Goal: Information Seeking & Learning: Find specific page/section

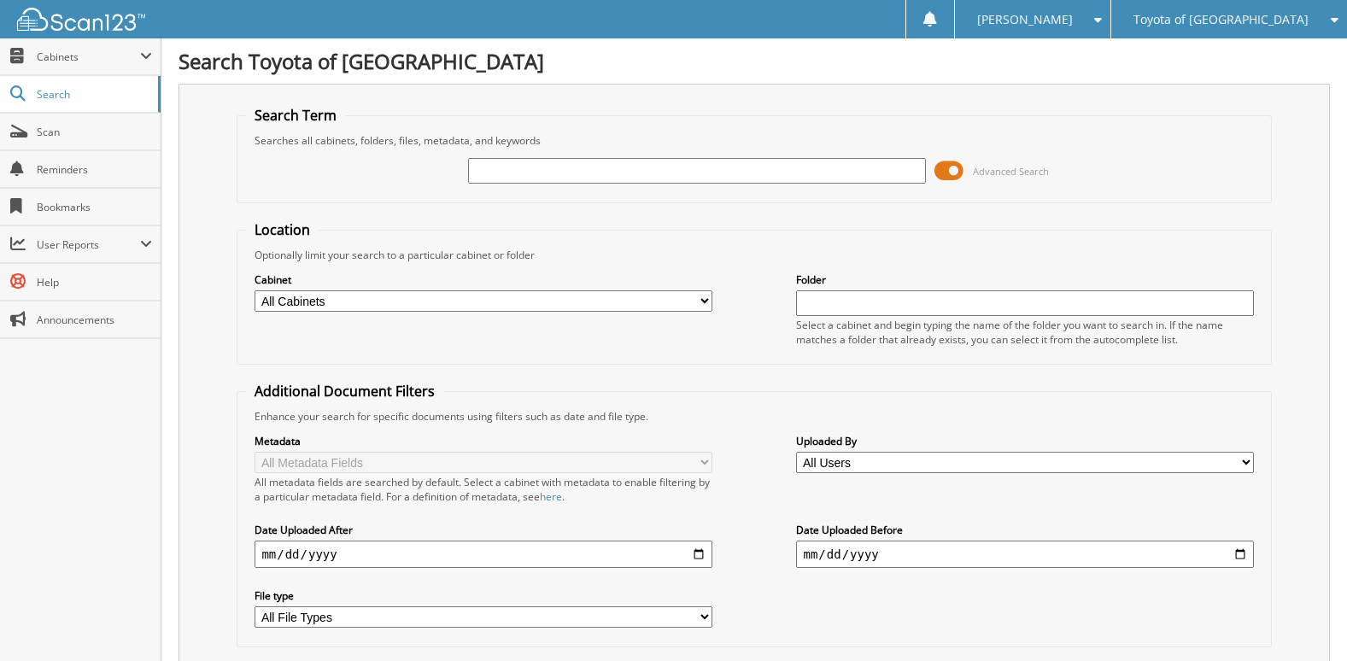
click at [700, 302] on select "All Cabinets CAR DEALS PARTS SERVICE RO Needs Filing" at bounding box center [483, 300] width 457 height 21
select select "24106"
click at [255, 290] on select "All Cabinets CAR DEALS PARTS SERVICE RO Needs Filing" at bounding box center [483, 300] width 457 height 21
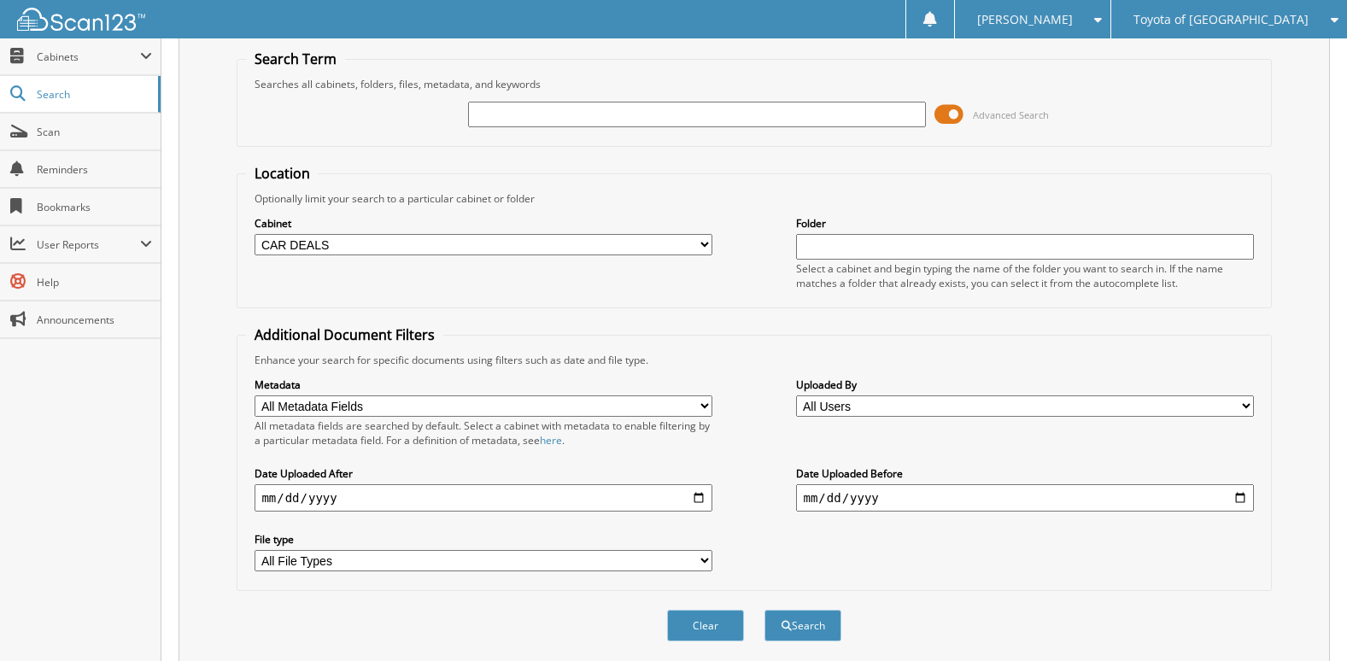
scroll to position [85, 0]
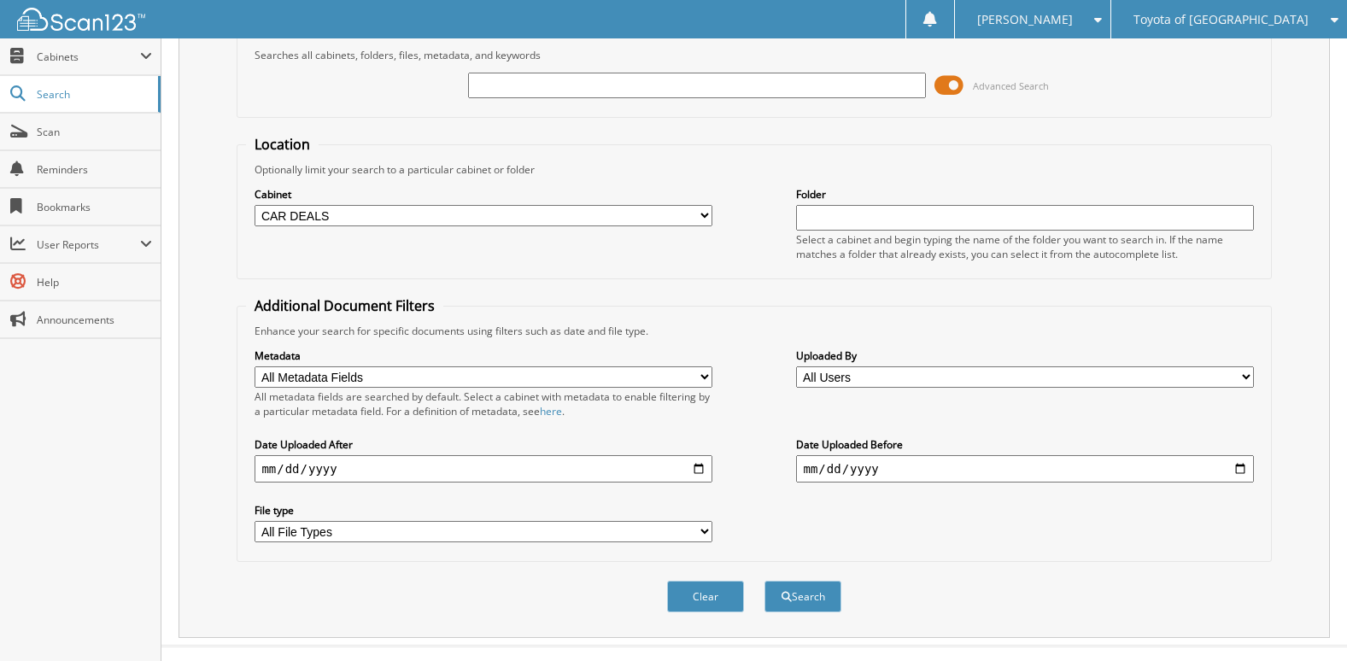
click at [691, 471] on input "date" at bounding box center [483, 468] width 457 height 27
type input "[DATE]"
click at [1245, 470] on input "date" at bounding box center [1024, 468] width 457 height 27
type input "[DATE]"
click at [787, 599] on span "submit" at bounding box center [787, 597] width 10 height 10
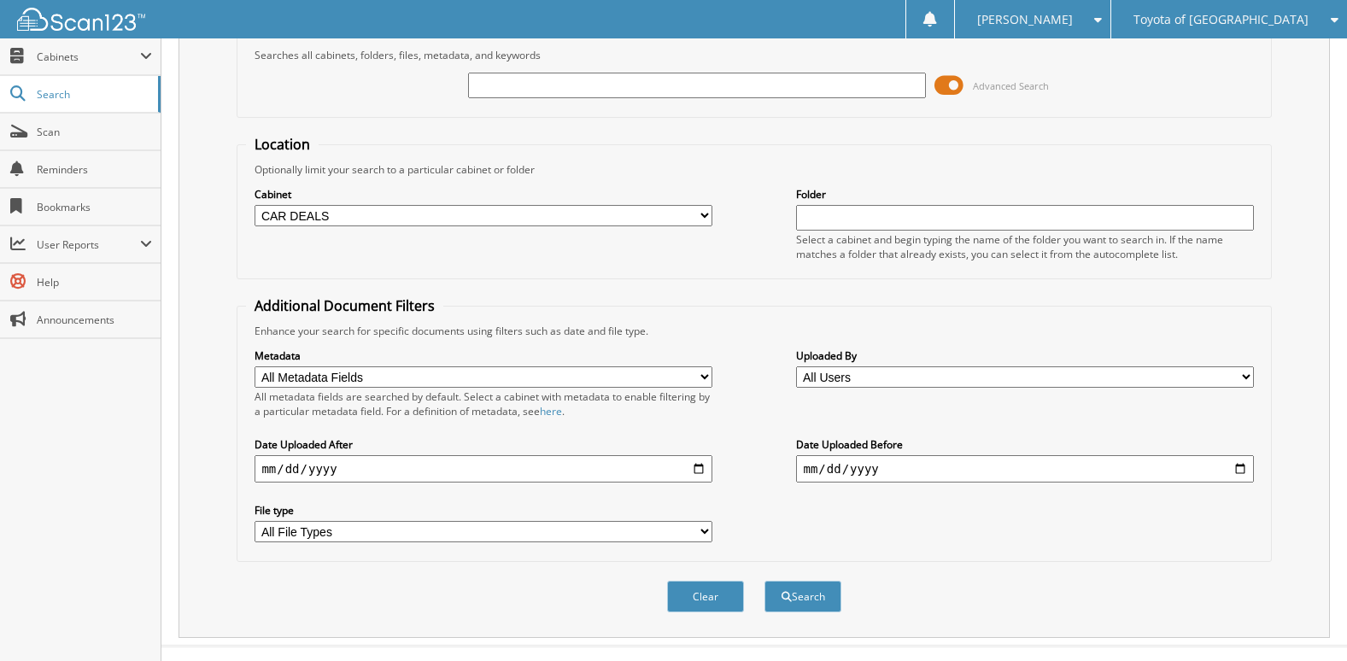
click at [683, 77] on input "text" at bounding box center [696, 86] width 457 height 26
type input "car deal"
click at [765, 581] on button "Search" at bounding box center [803, 597] width 77 height 32
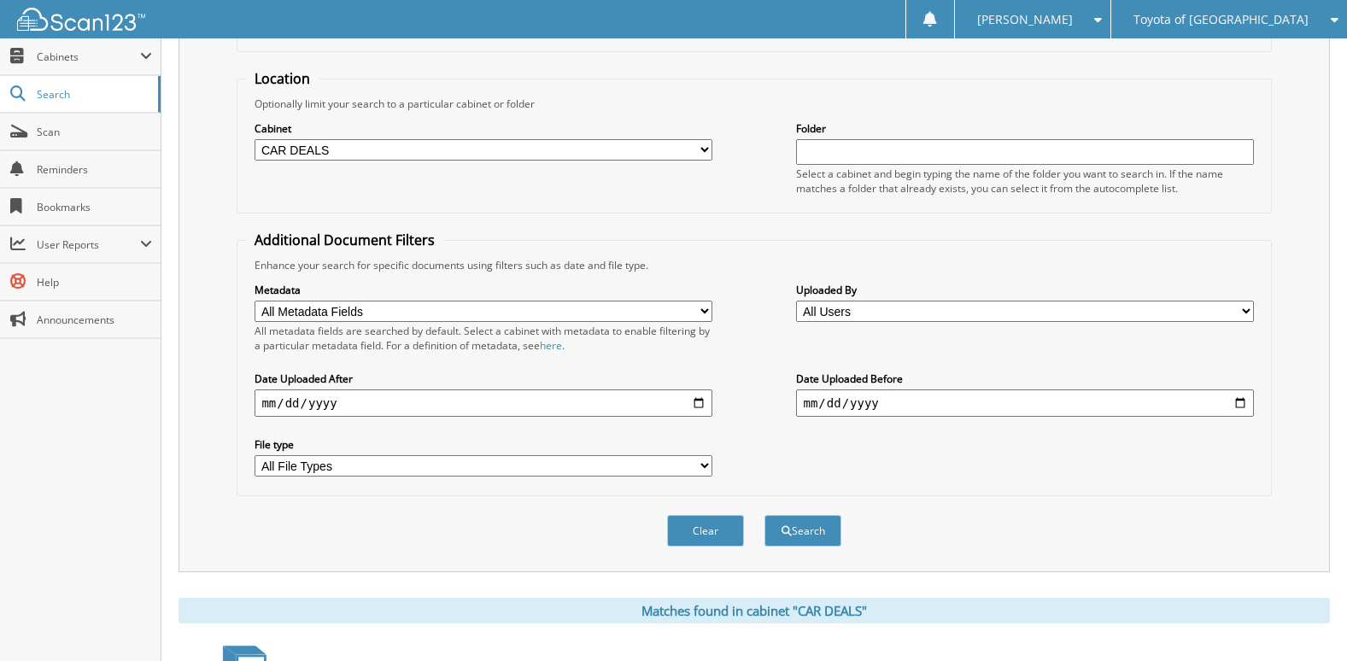
scroll to position [171, 0]
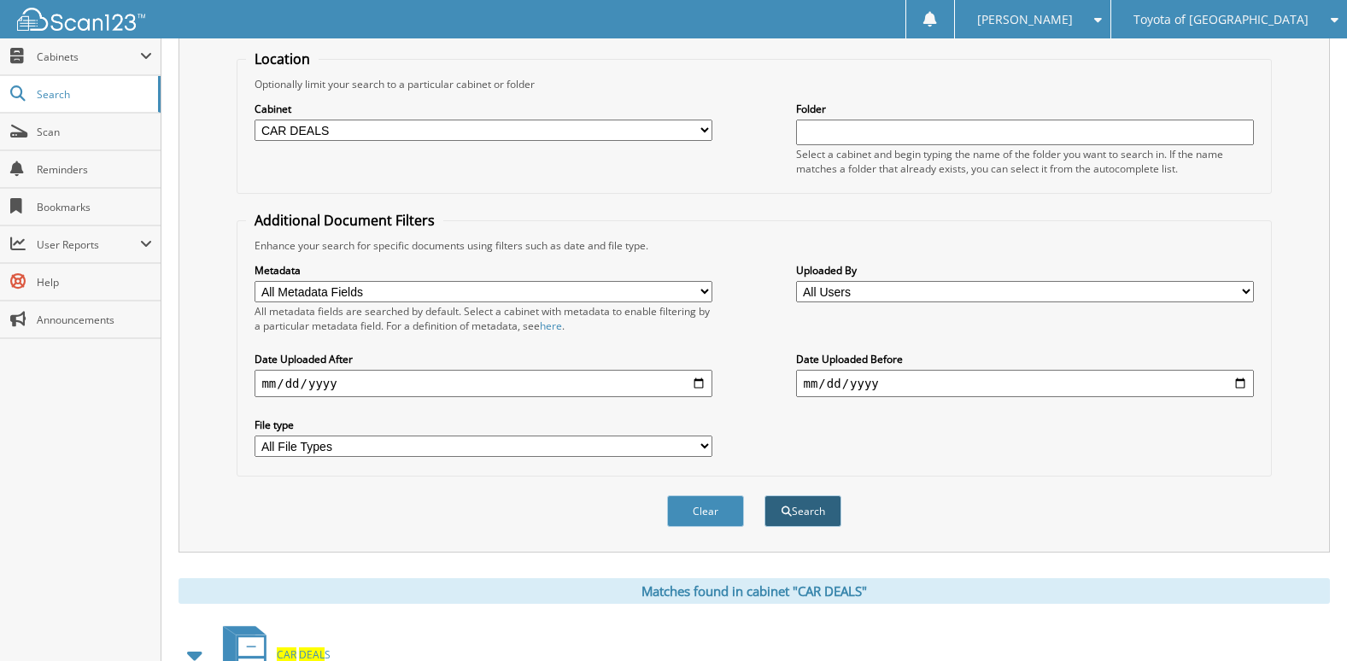
click at [798, 505] on button "Search" at bounding box center [803, 511] width 77 height 32
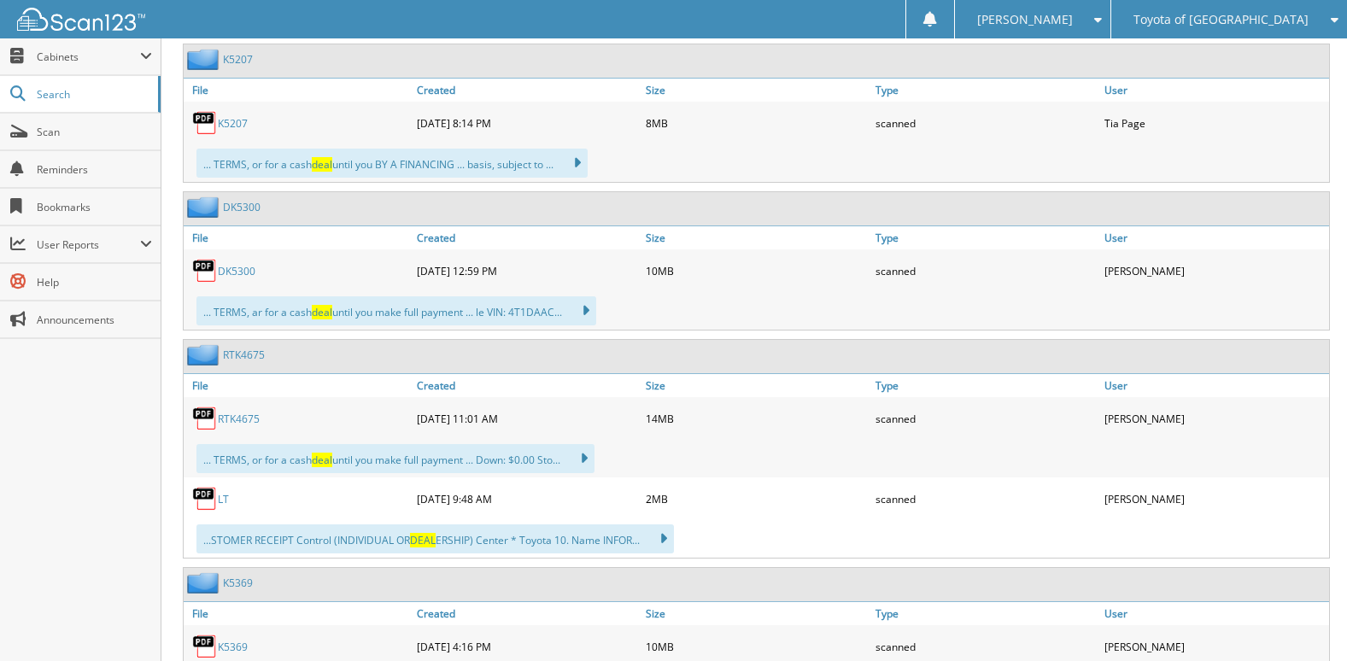
scroll to position [854, 0]
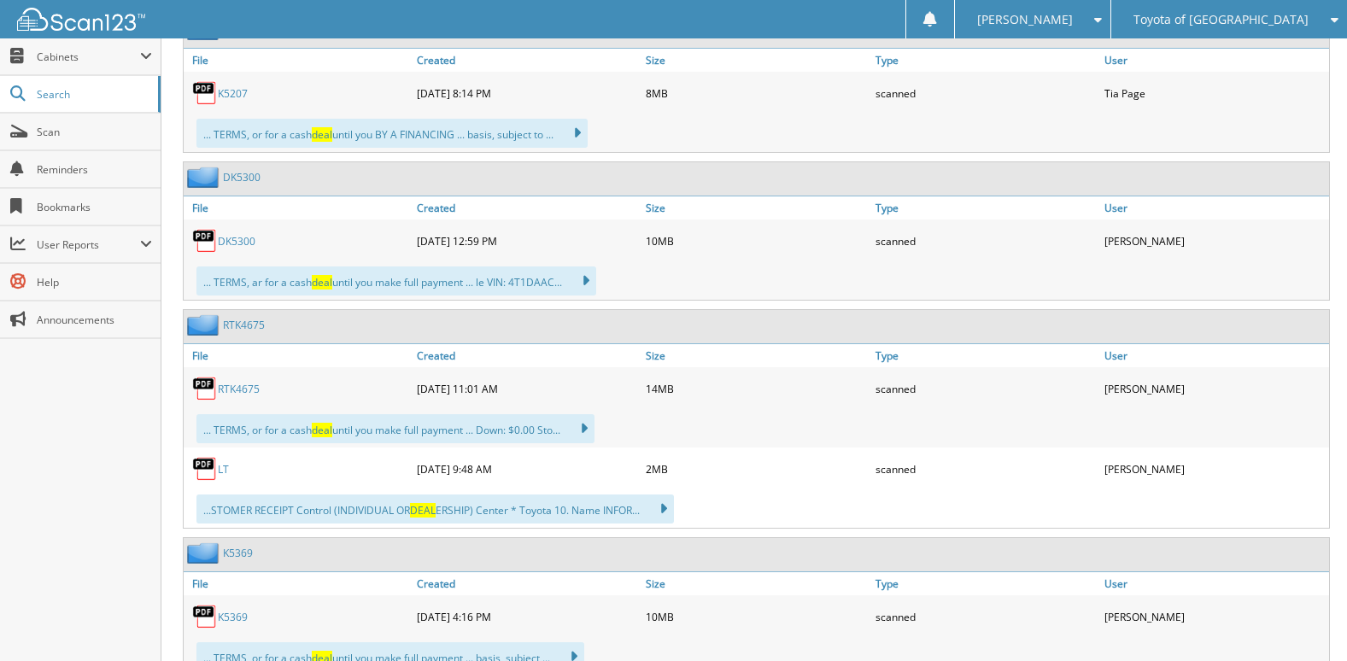
click at [235, 392] on link "RTK4675" at bounding box center [239, 389] width 42 height 15
click at [233, 239] on link "DK5300" at bounding box center [237, 241] width 38 height 15
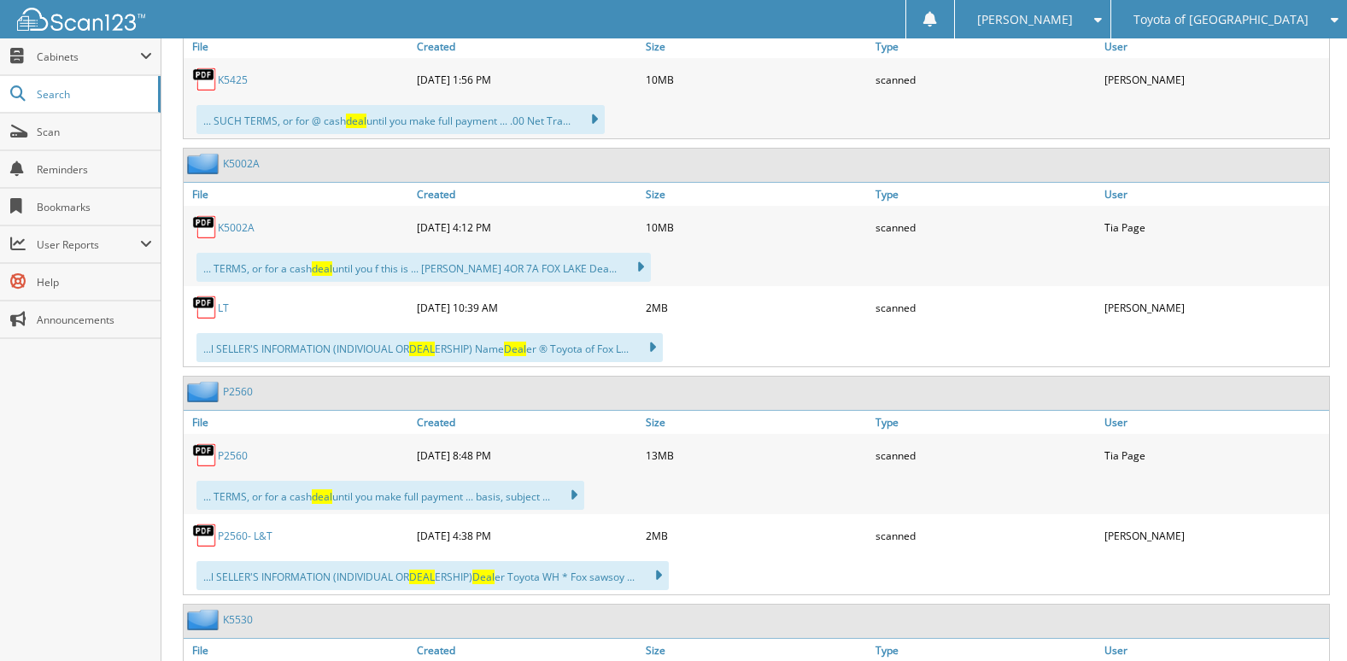
scroll to position [3673, 0]
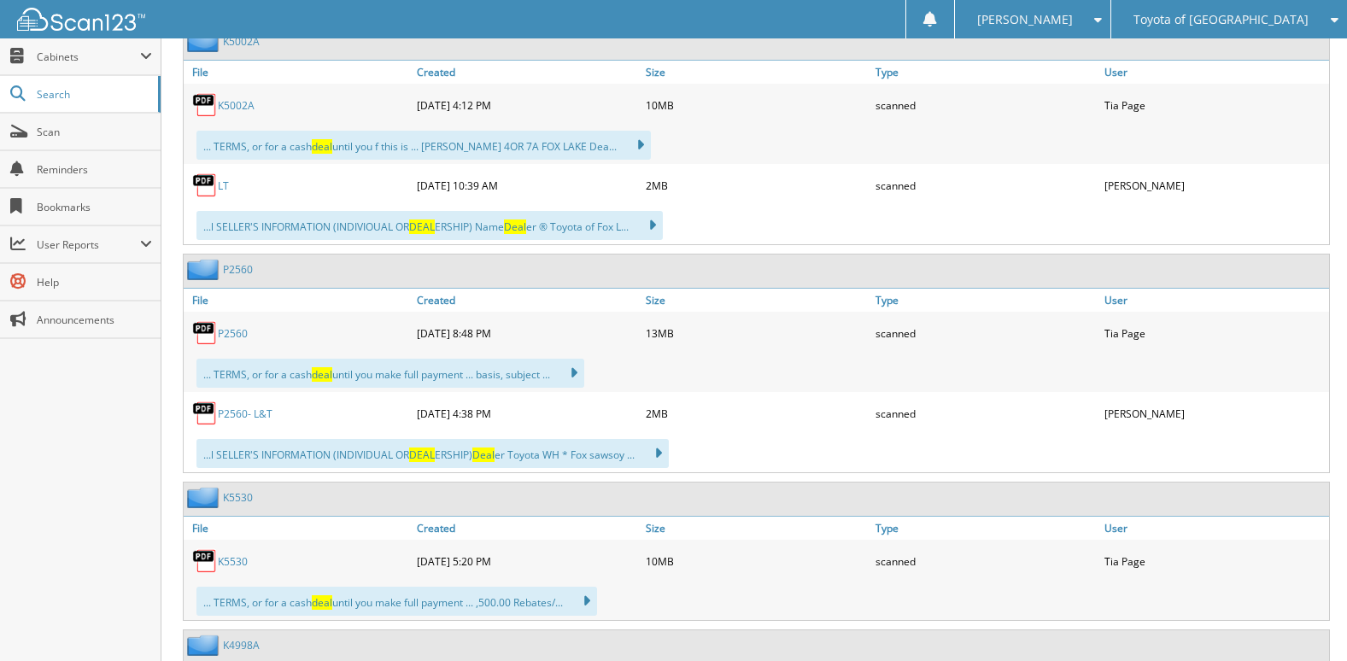
click at [238, 337] on link "P2560" at bounding box center [233, 333] width 30 height 15
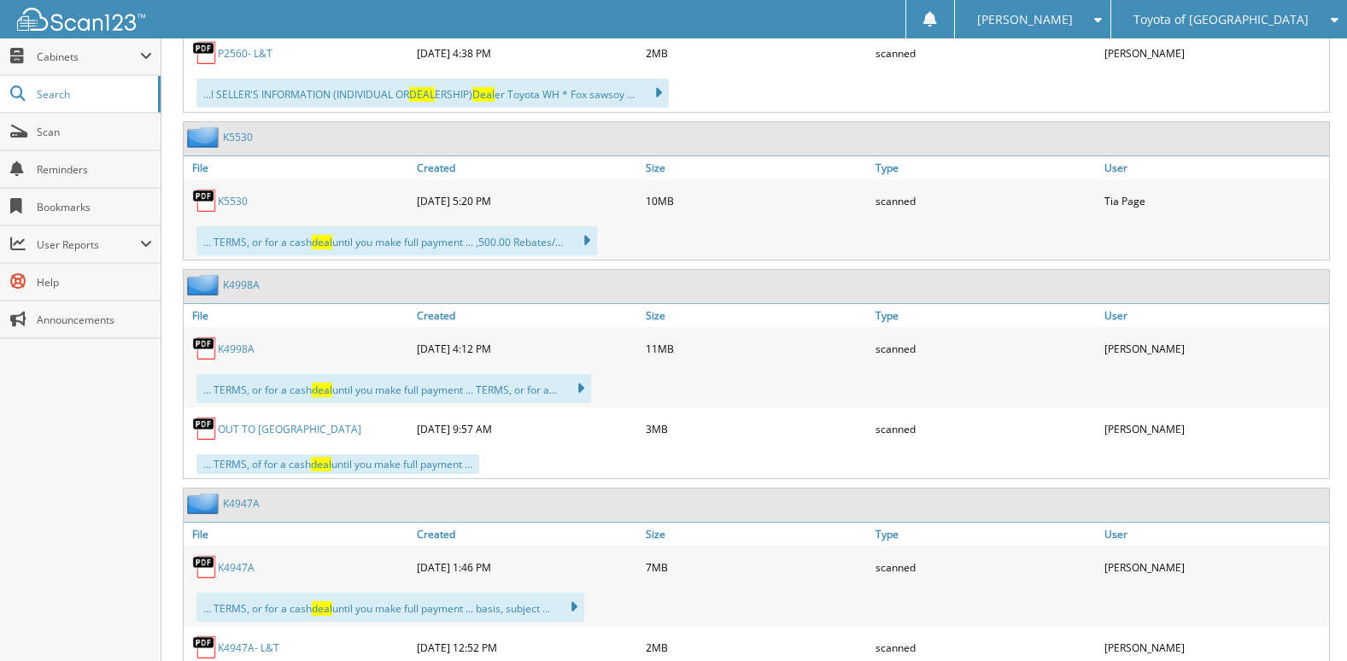
scroll to position [4186, 0]
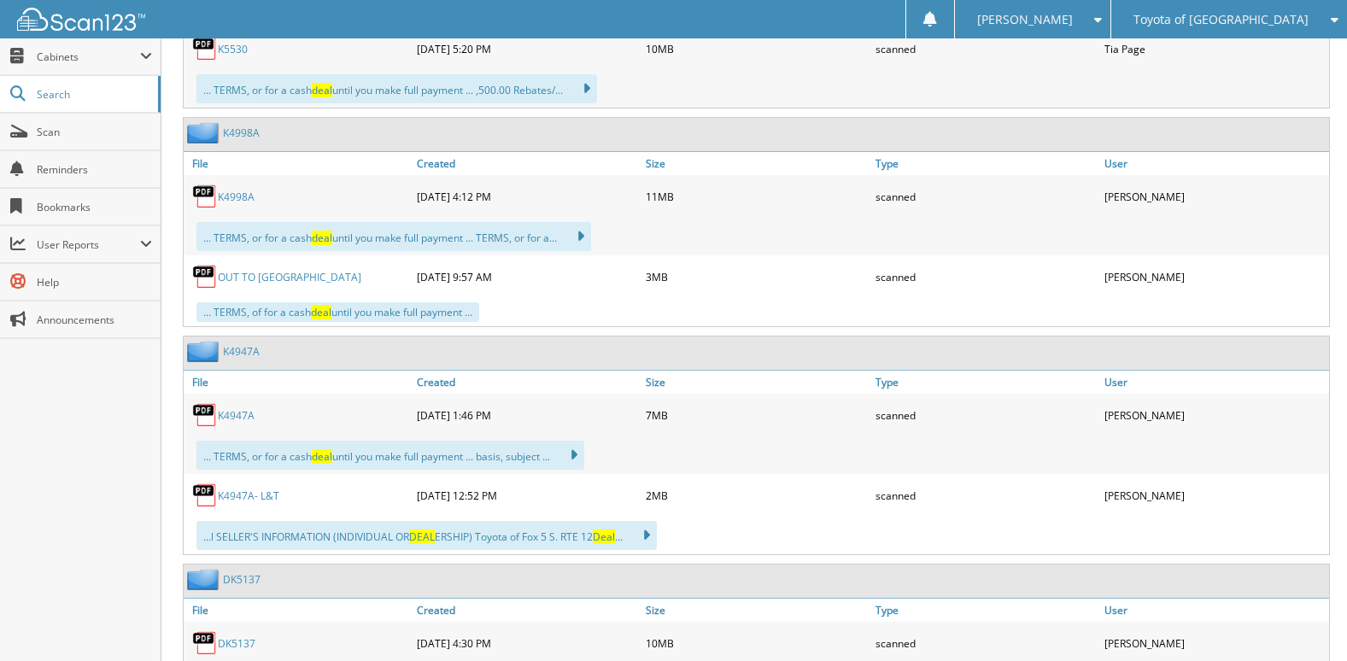
click at [248, 418] on link "K4947A" at bounding box center [236, 415] width 37 height 15
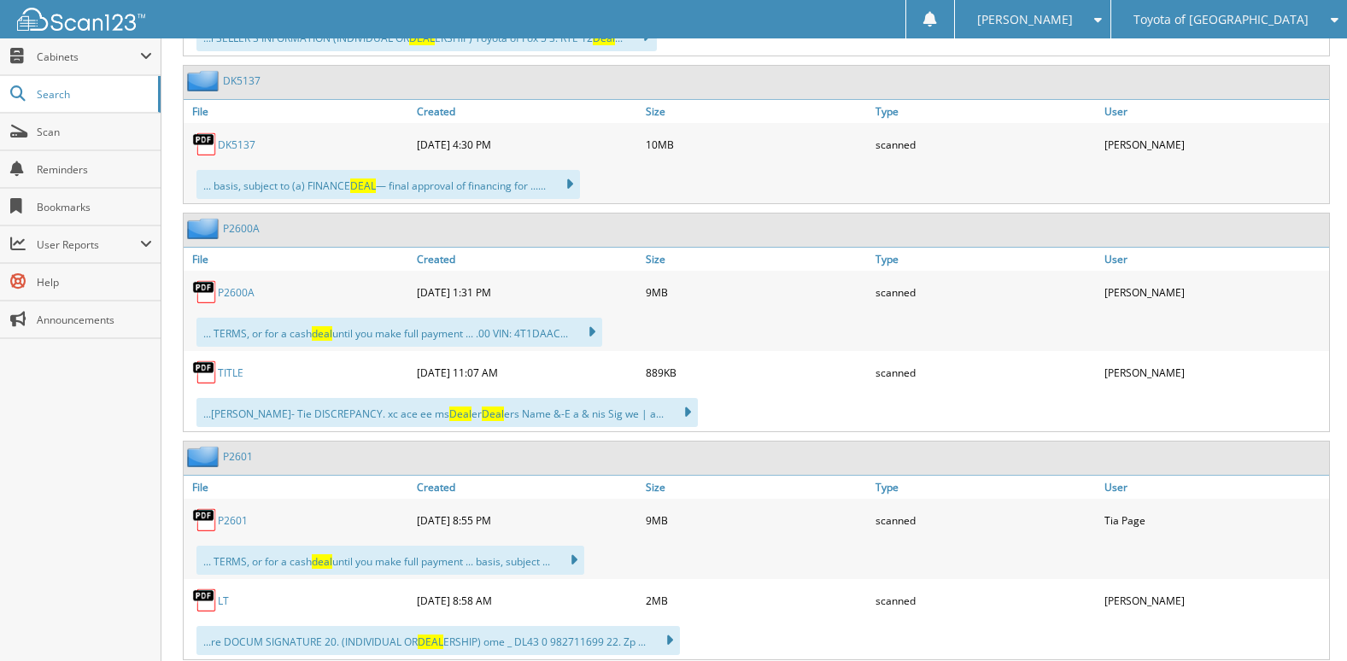
scroll to position [4698, 0]
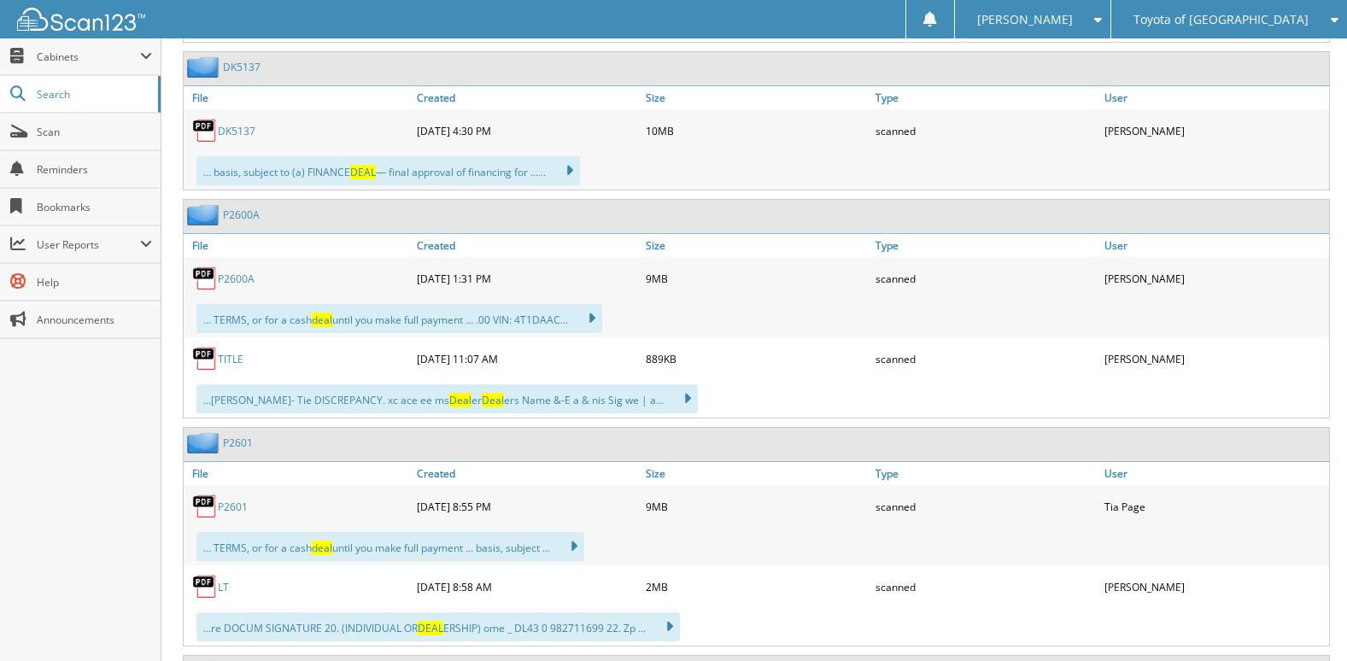
click at [249, 277] on link "P2600A" at bounding box center [236, 279] width 37 height 15
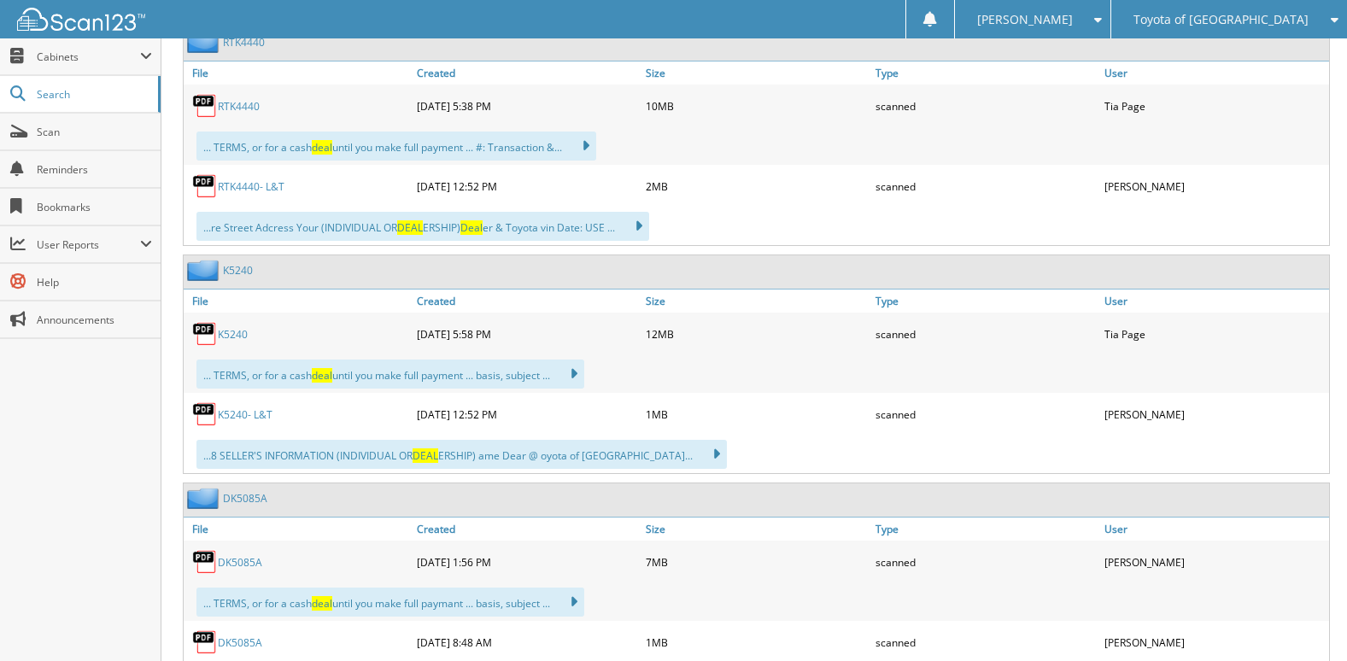
scroll to position [5638, 0]
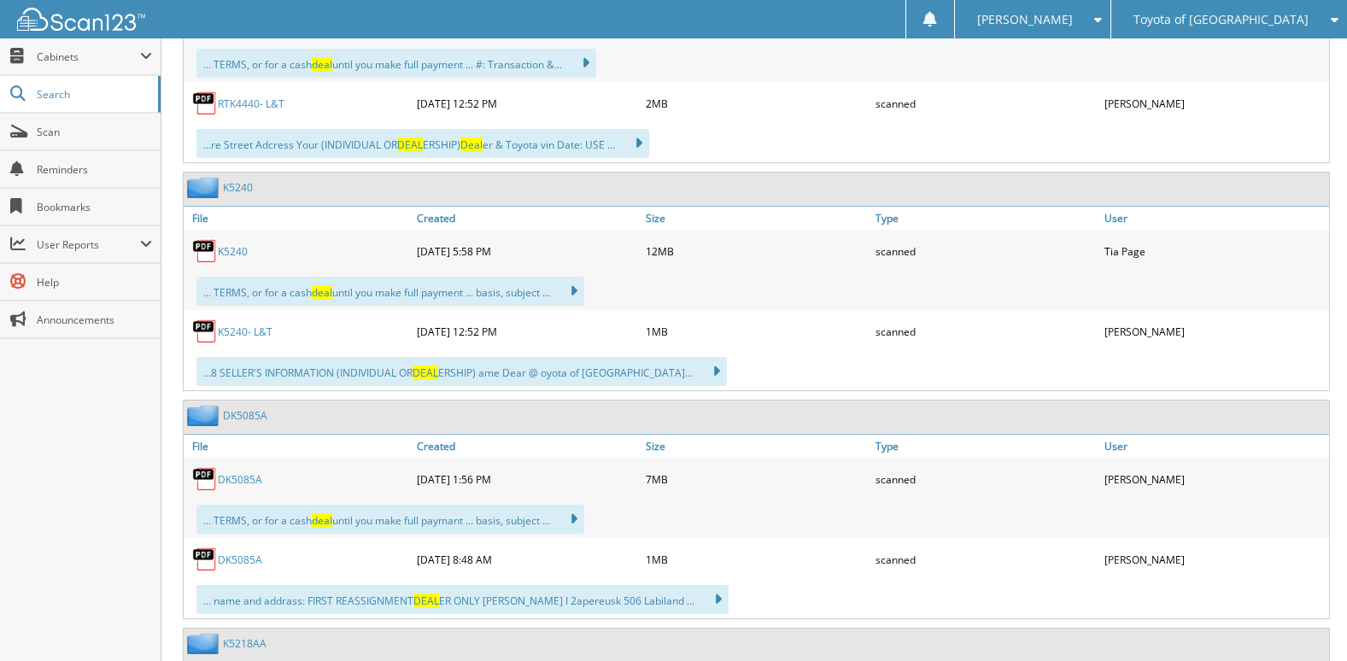
click at [239, 255] on link "K5240" at bounding box center [233, 251] width 30 height 15
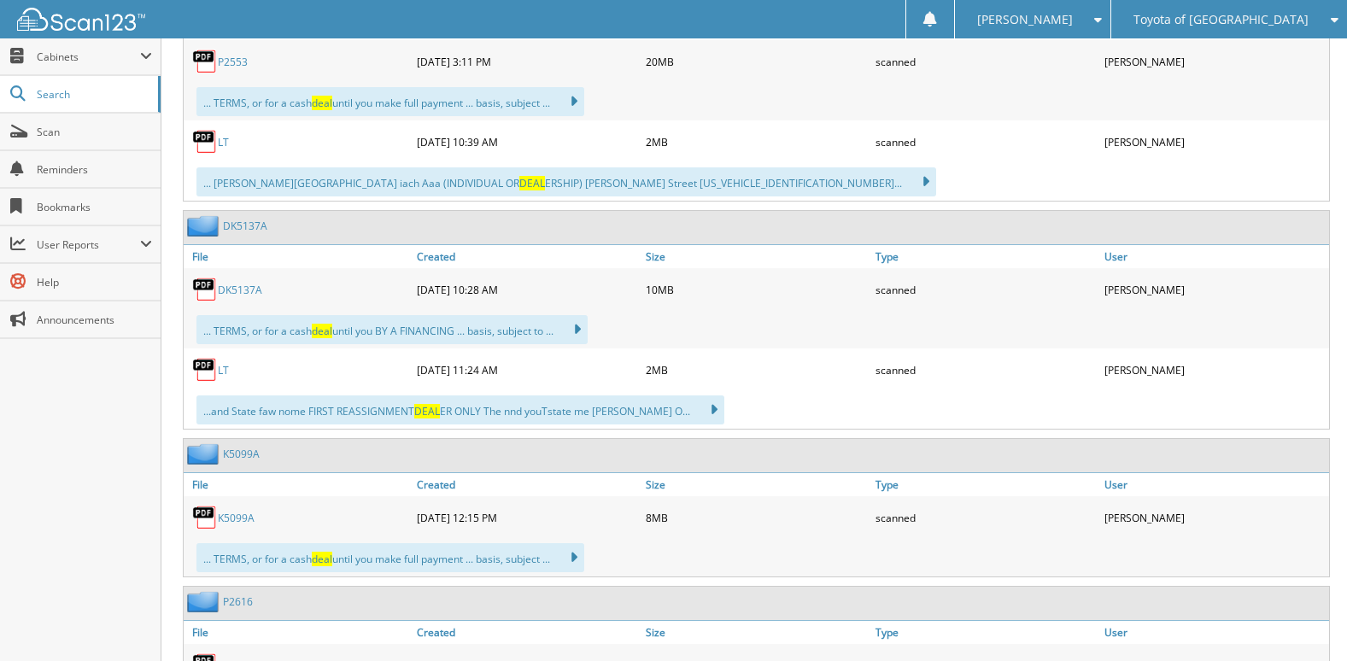
scroll to position [6572, 0]
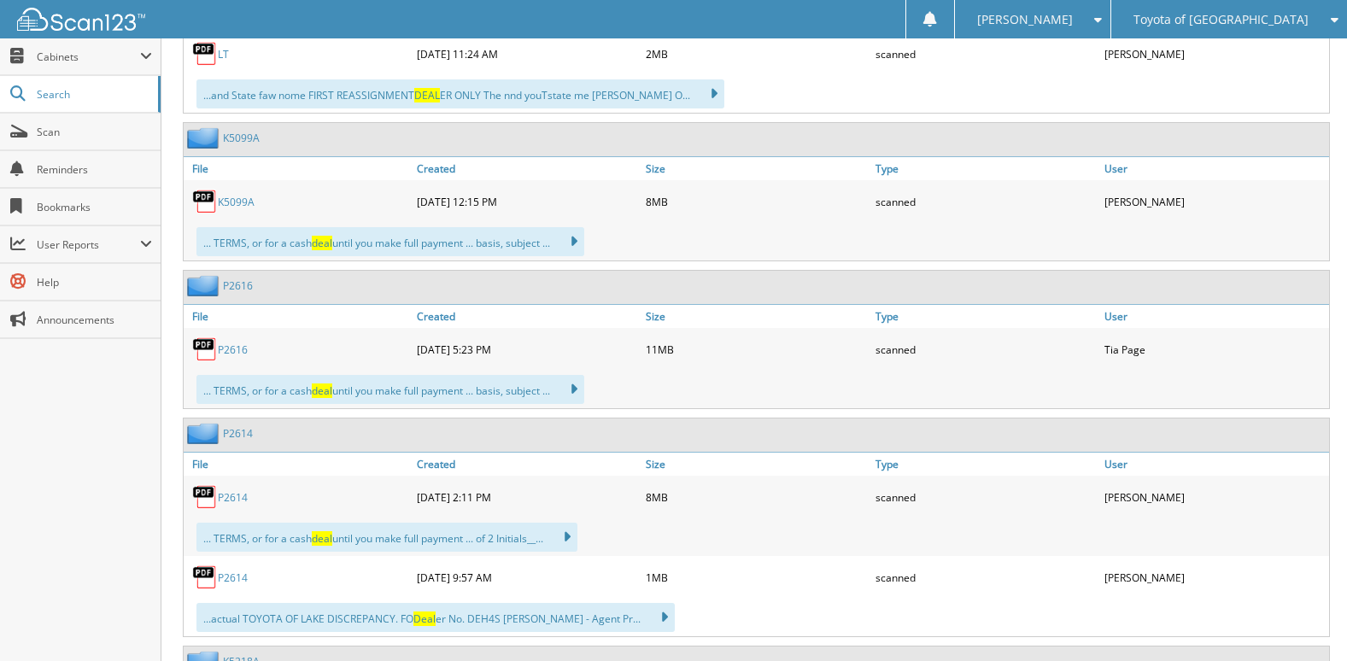
scroll to position [6834, 0]
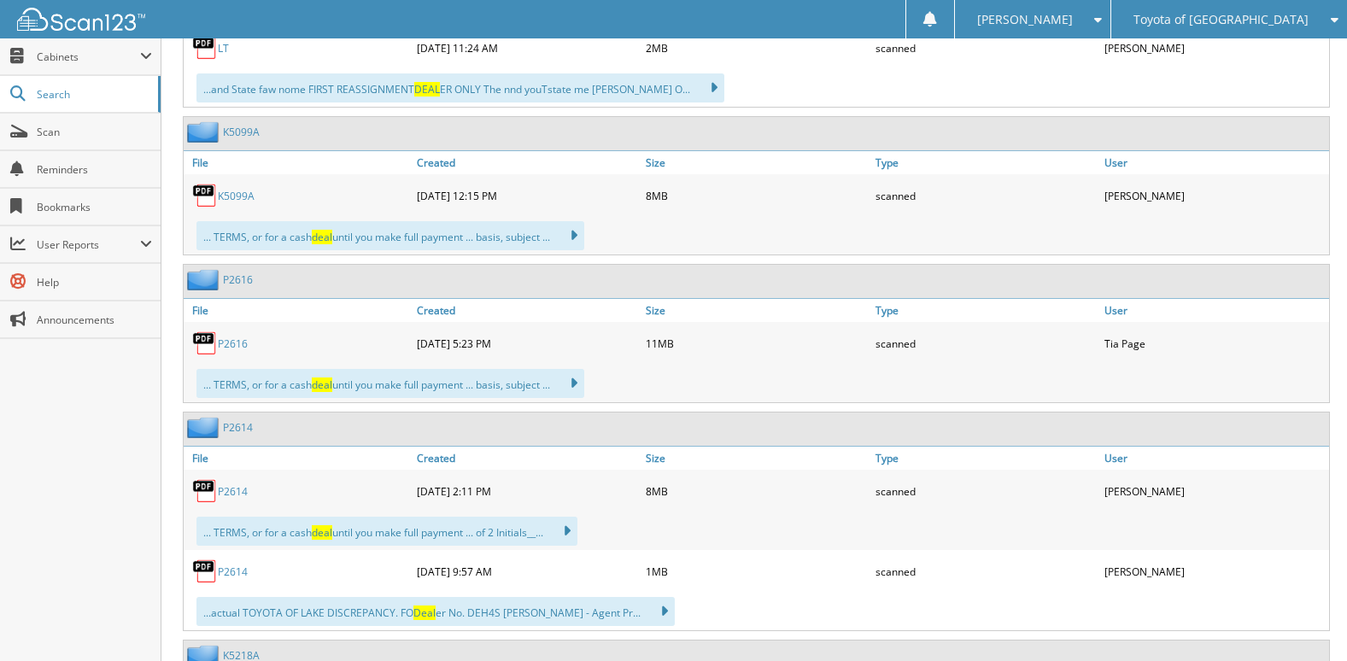
click at [235, 346] on link "P2616" at bounding box center [233, 344] width 30 height 15
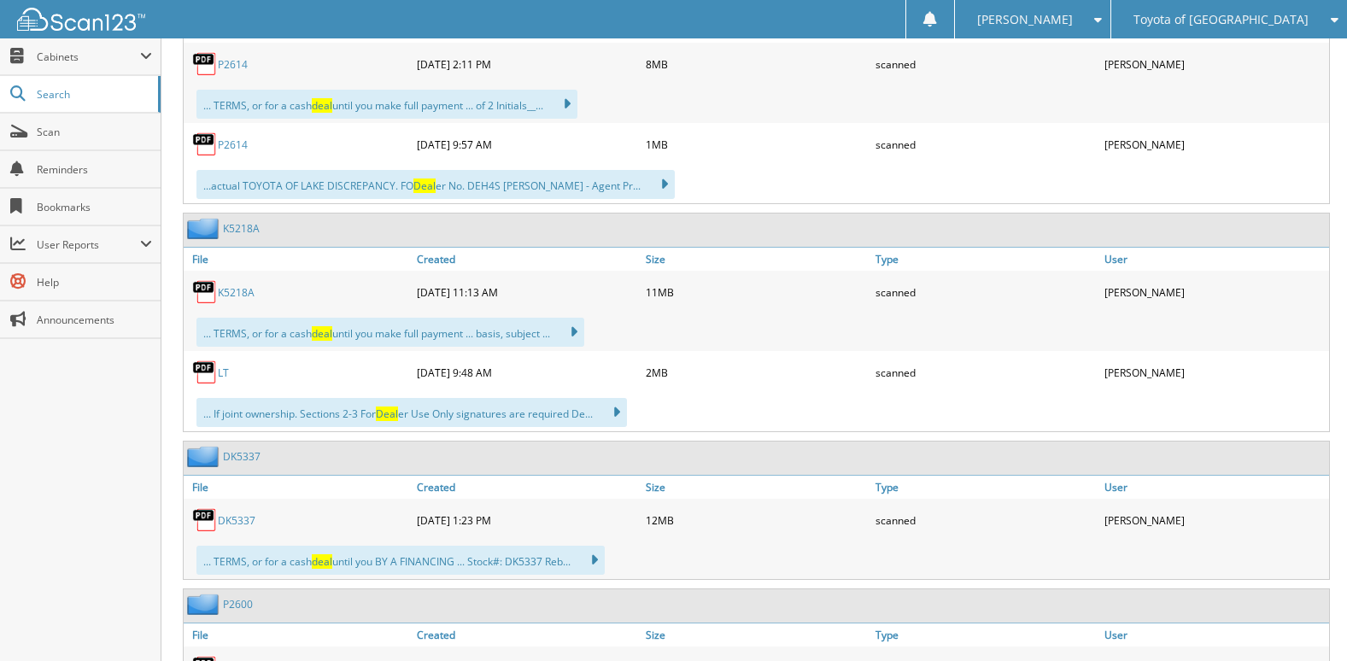
scroll to position [7346, 0]
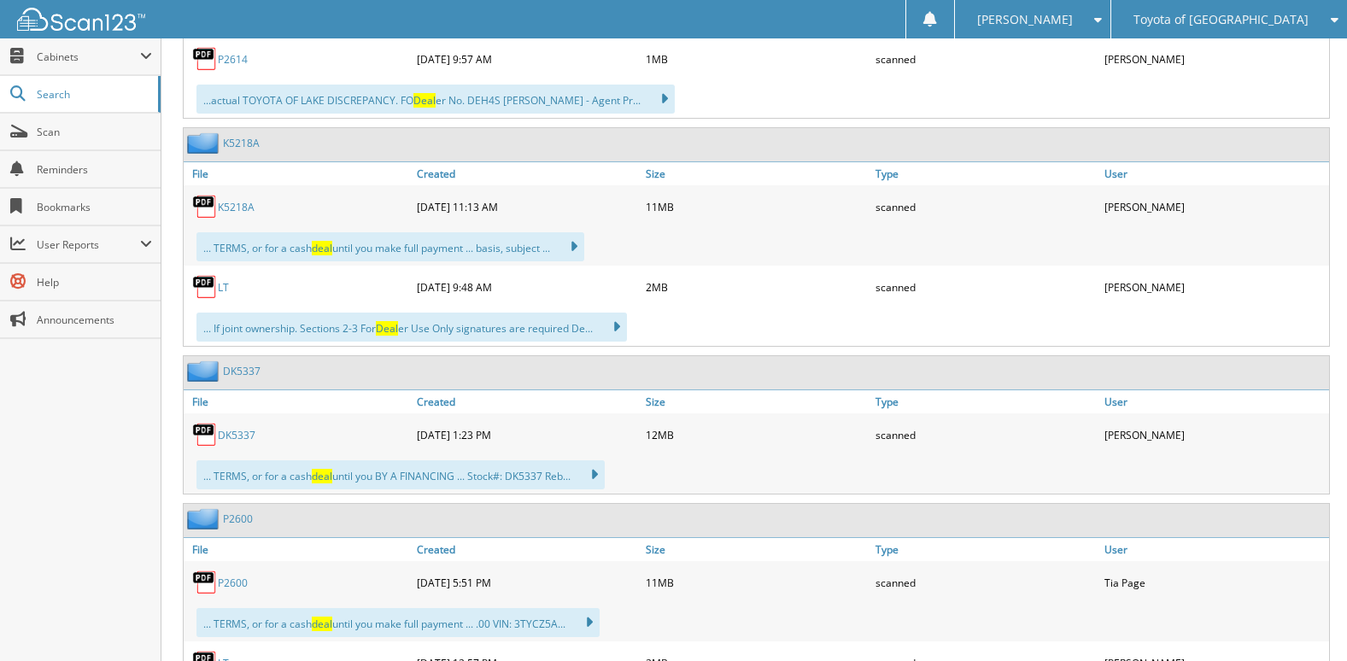
click at [253, 432] on link "DK5337" at bounding box center [237, 435] width 38 height 15
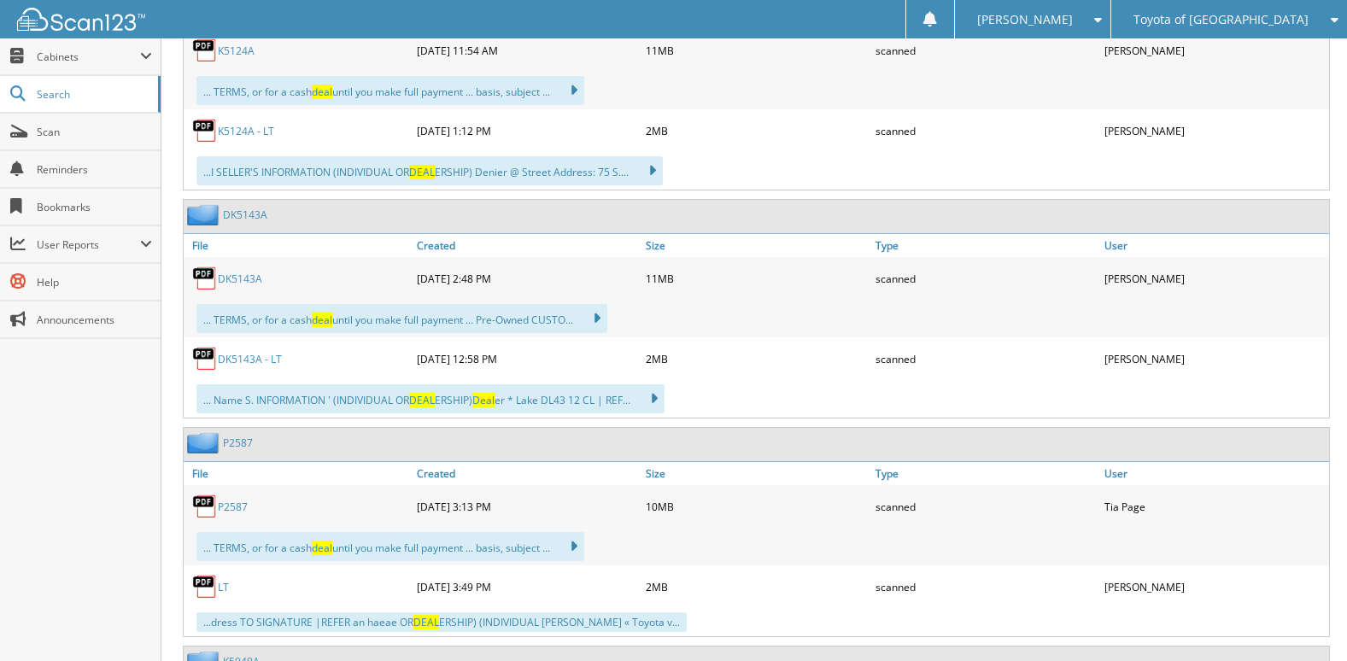
scroll to position [8200, 0]
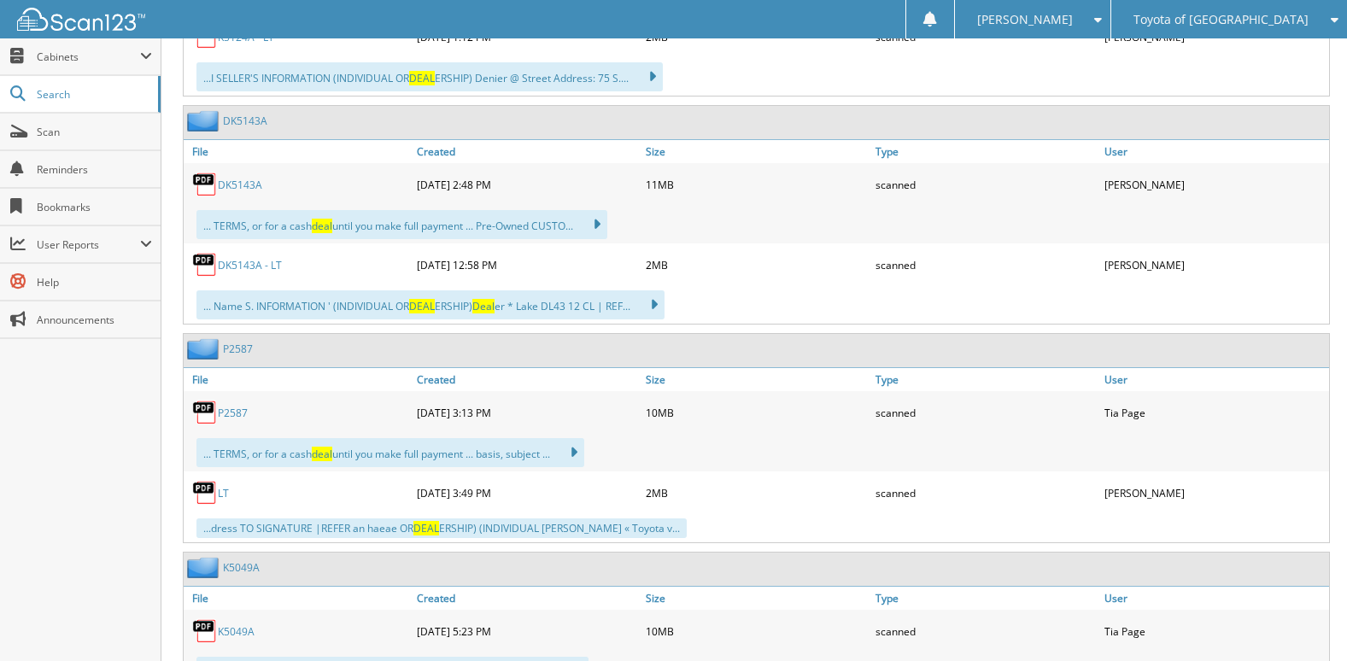
click at [237, 413] on link "P2587" at bounding box center [233, 413] width 30 height 15
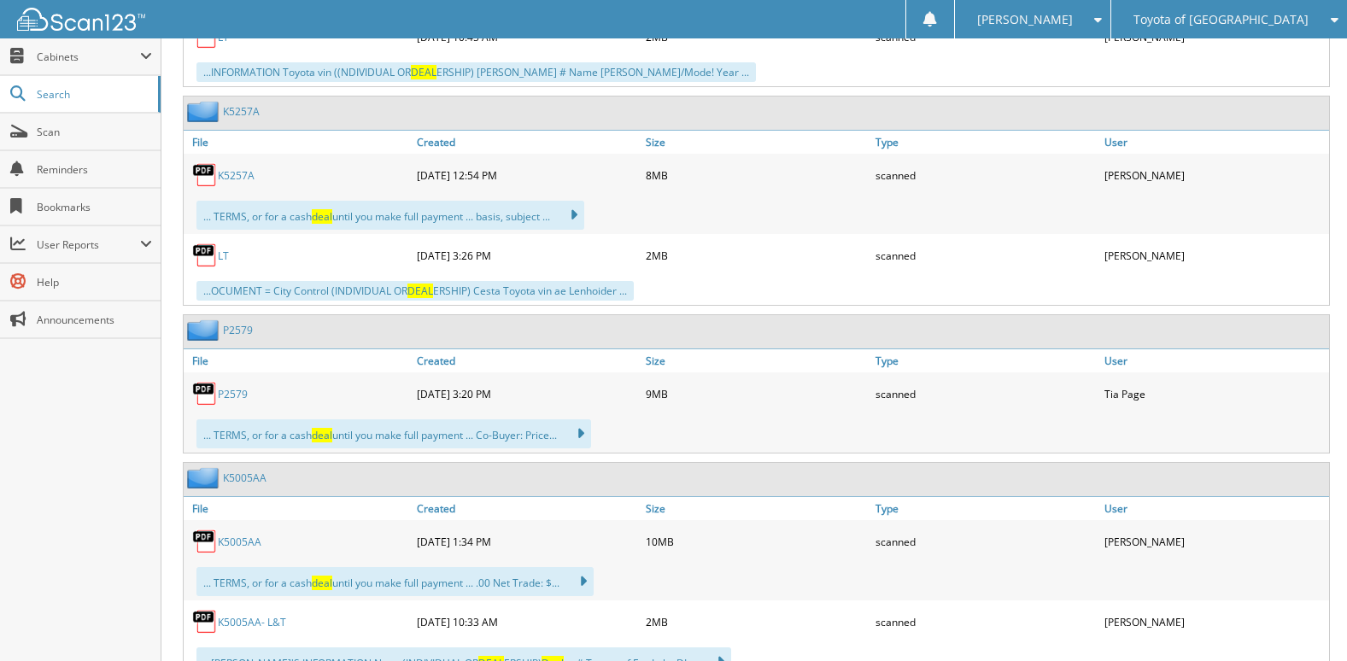
scroll to position [9653, 0]
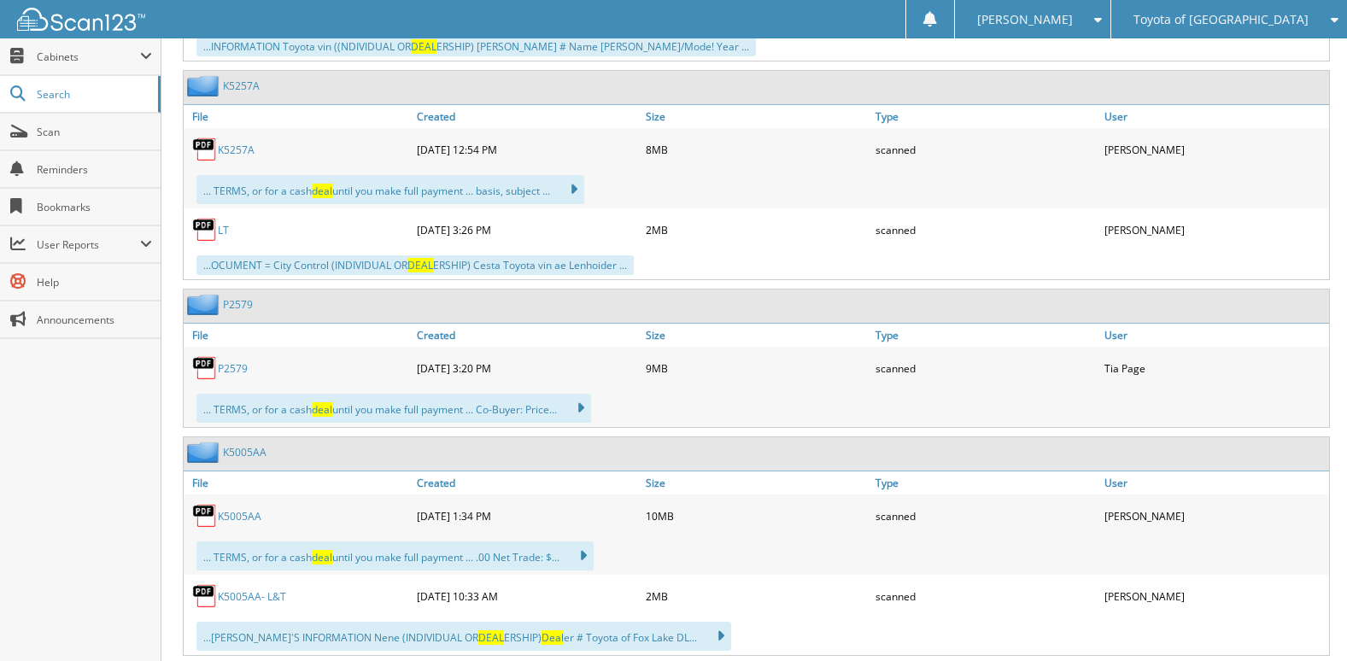
click at [231, 521] on link "K5005AA" at bounding box center [240, 516] width 44 height 15
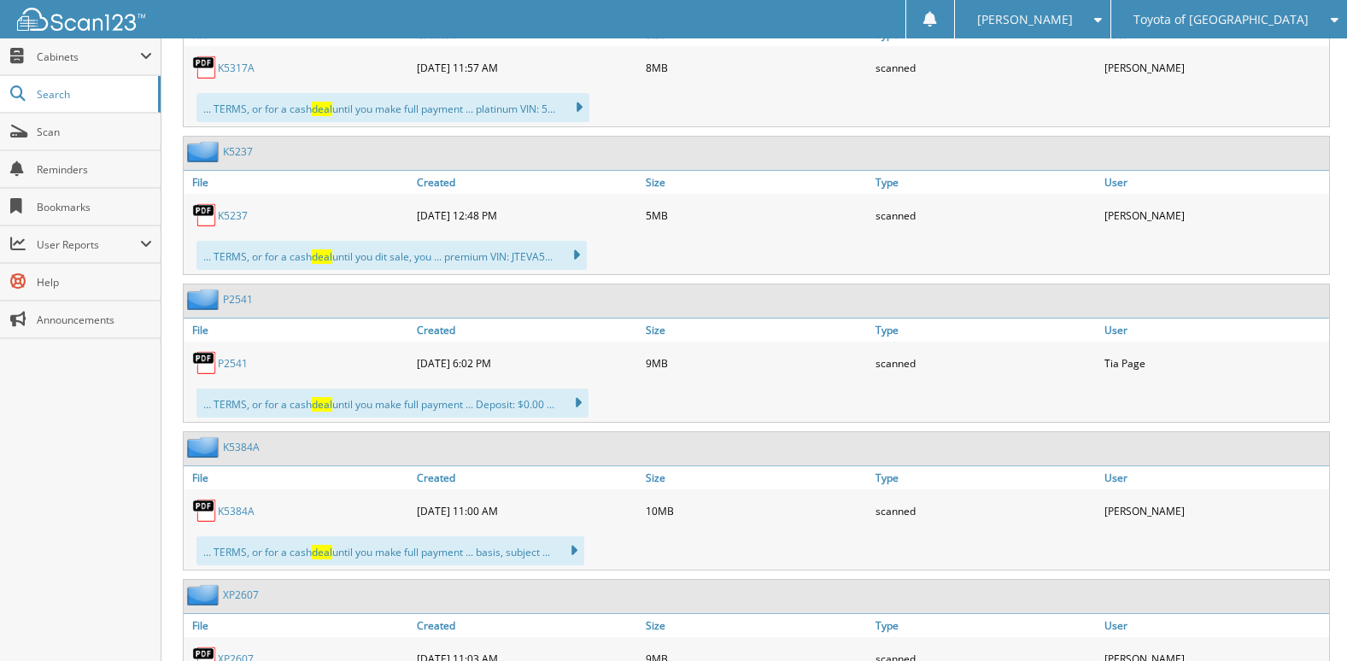
scroll to position [10336, 0]
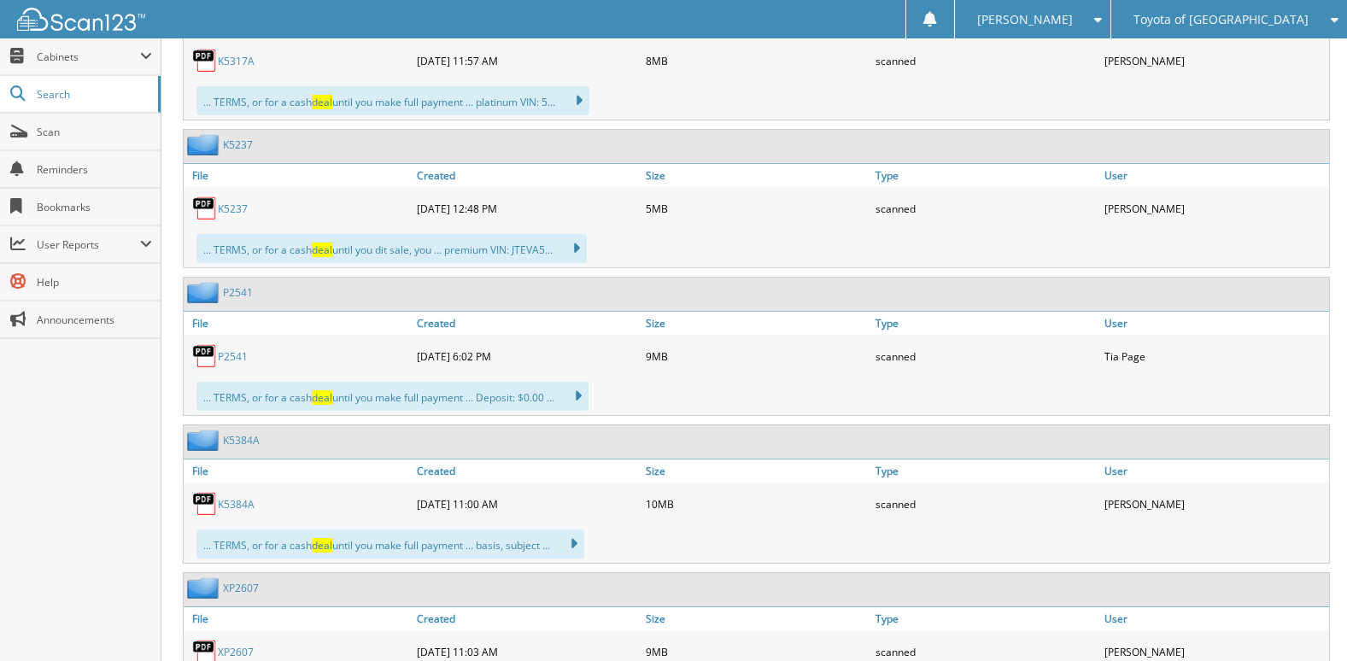
click at [239, 360] on link "P2541" at bounding box center [233, 356] width 30 height 15
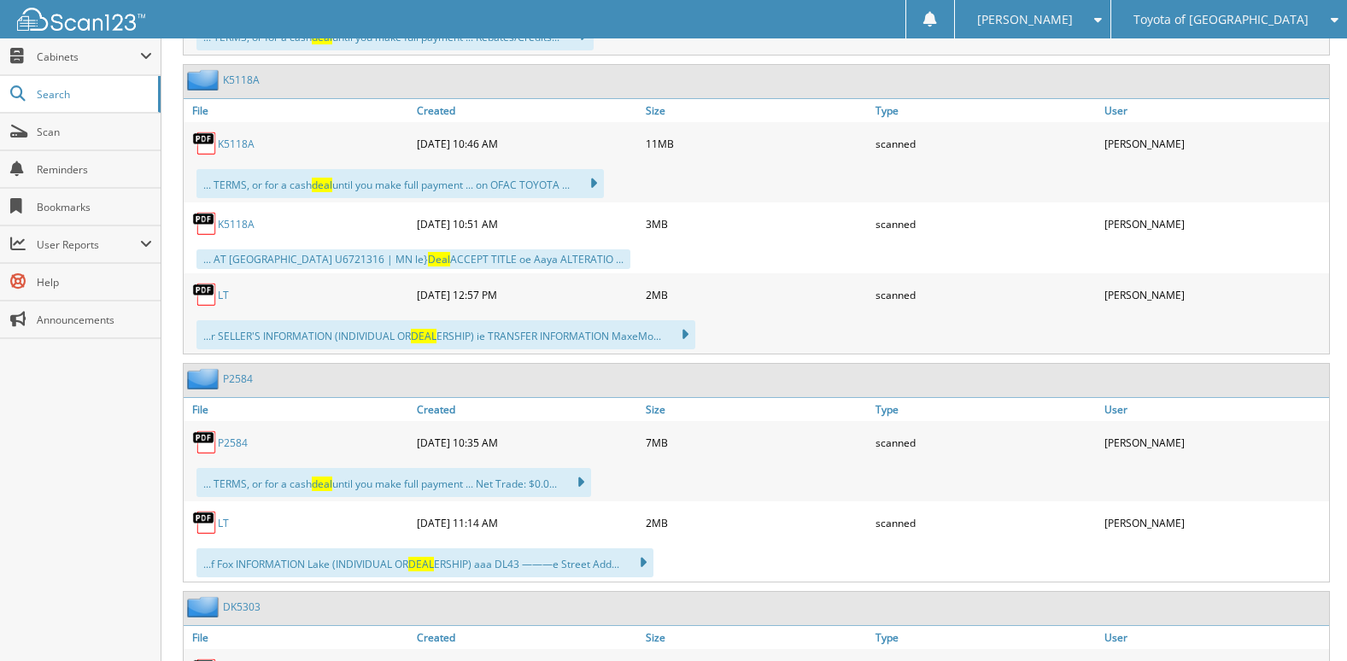
scroll to position [11190, 0]
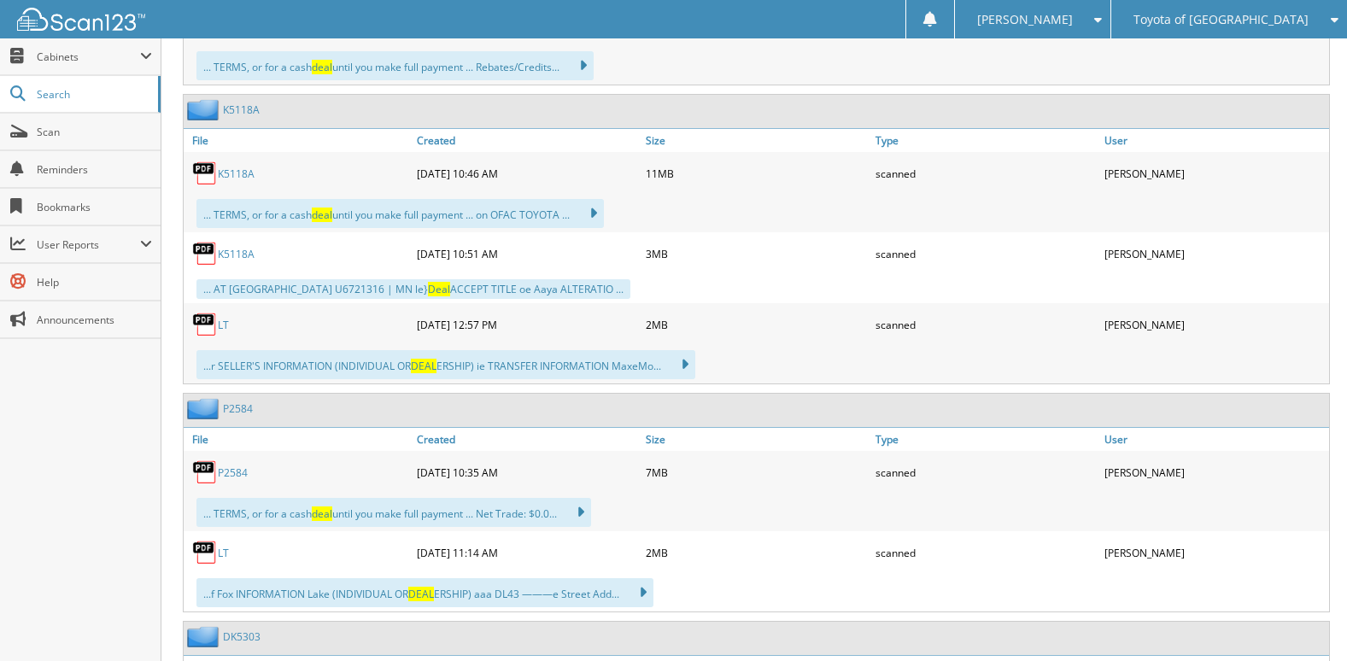
click at [241, 174] on link "K5118A" at bounding box center [236, 174] width 37 height 15
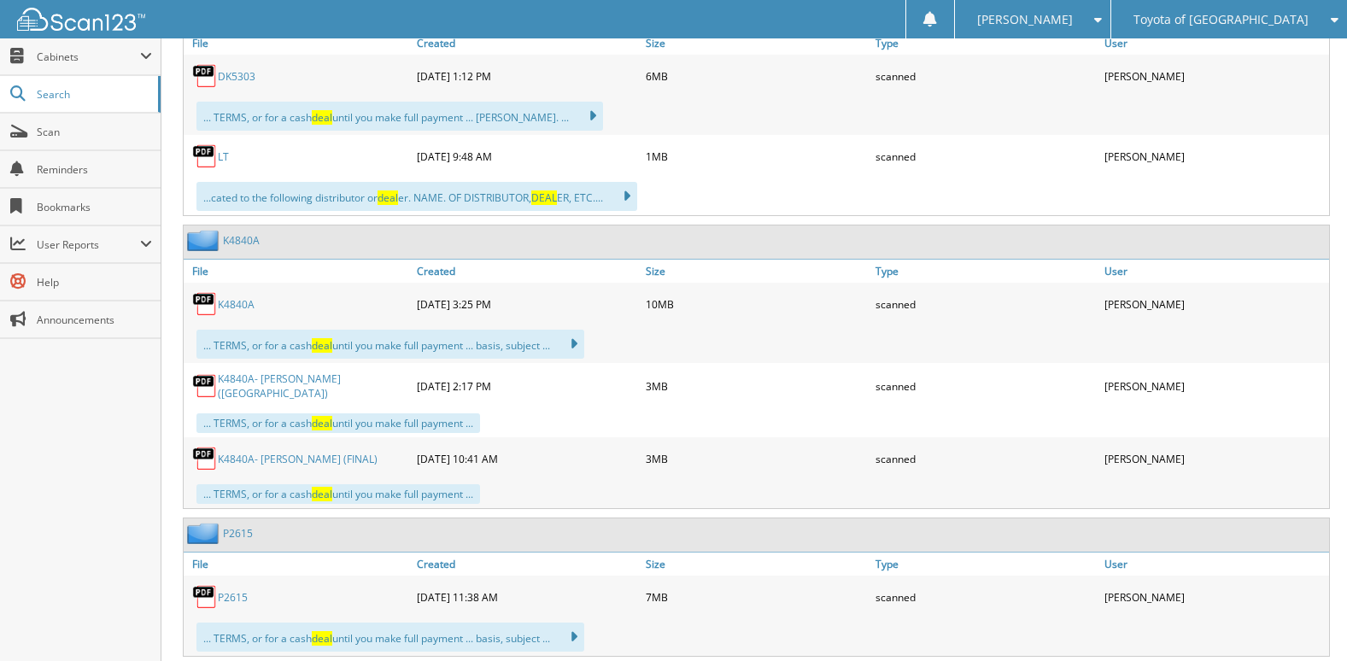
scroll to position [12044, 0]
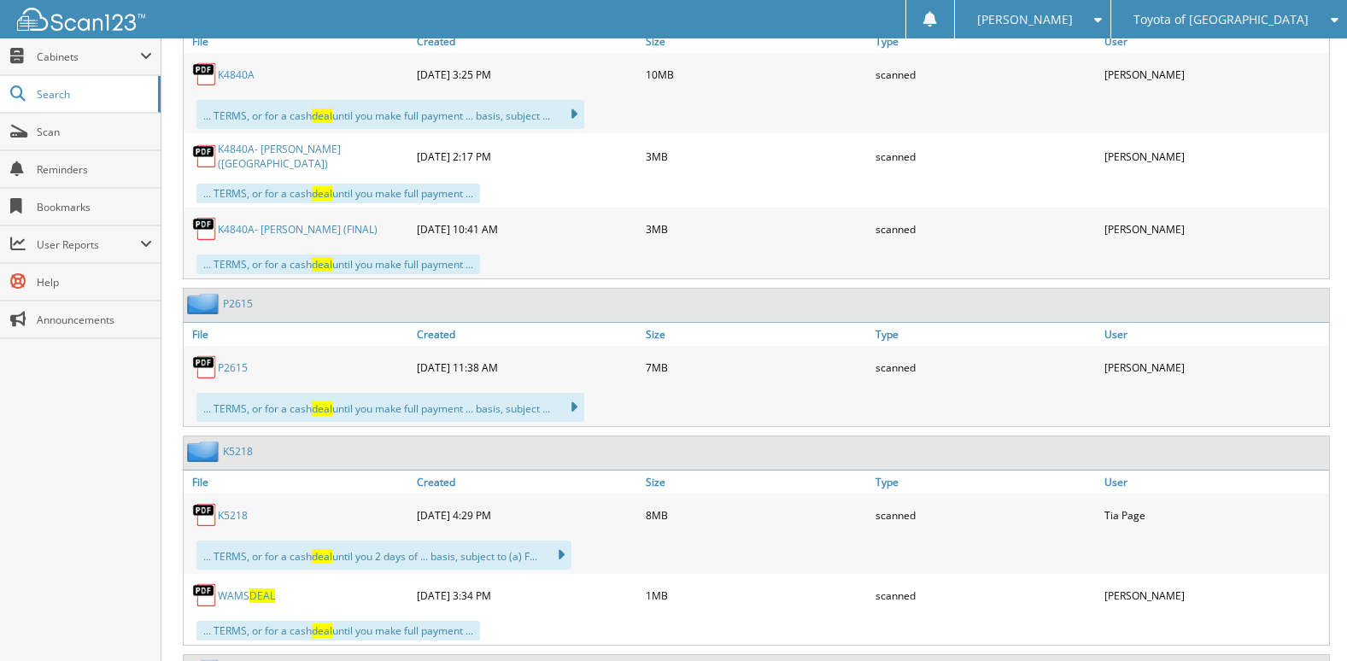
click at [237, 365] on link "P2615" at bounding box center [233, 367] width 30 height 15
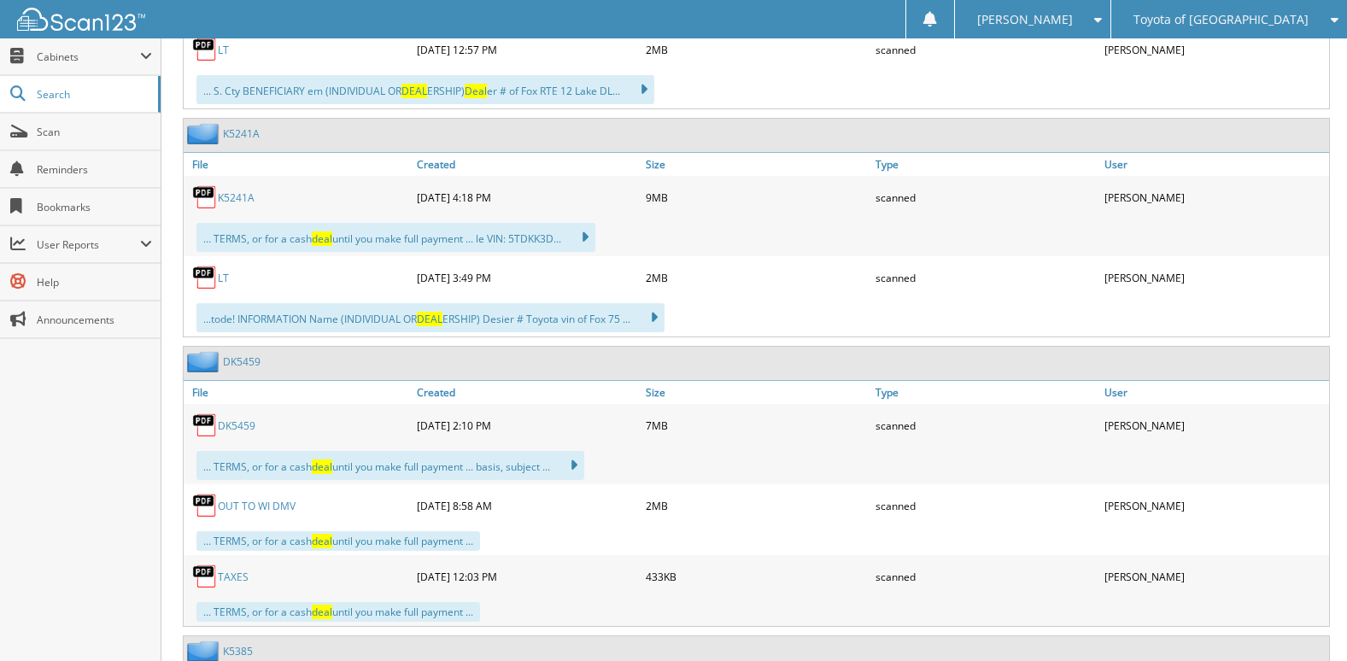
scroll to position [16572, 0]
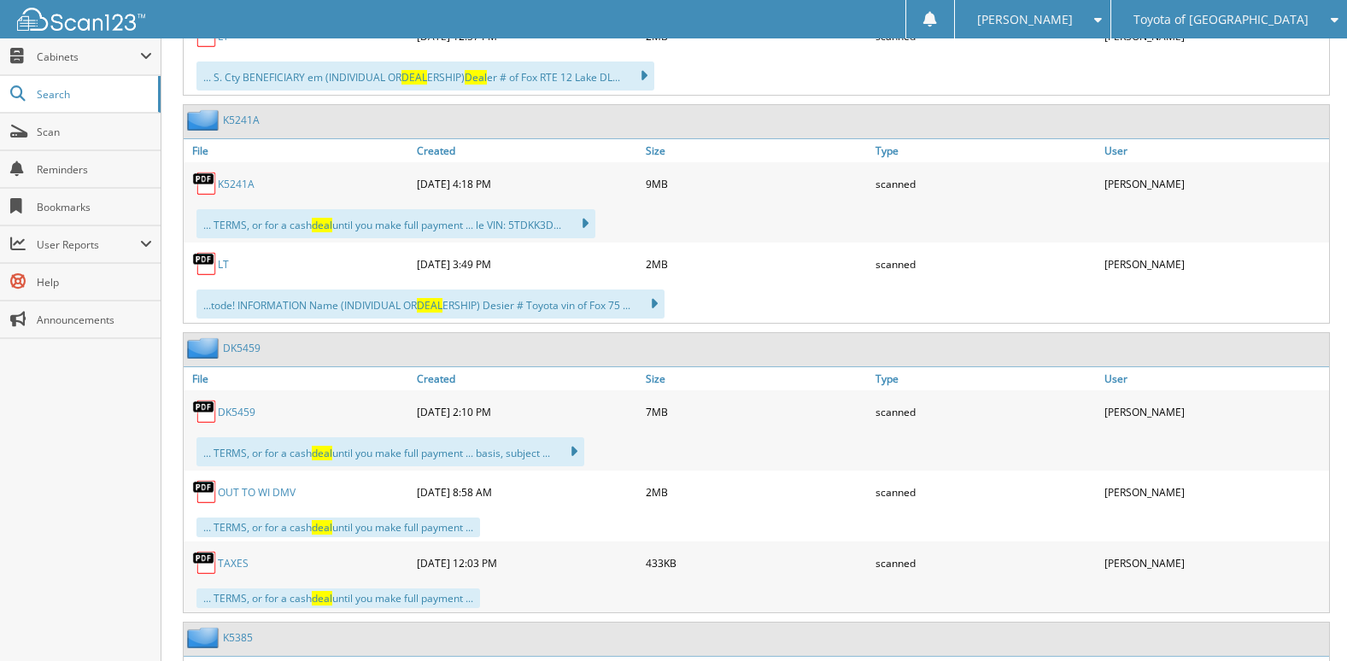
click at [237, 412] on link "DK5459" at bounding box center [237, 412] width 38 height 15
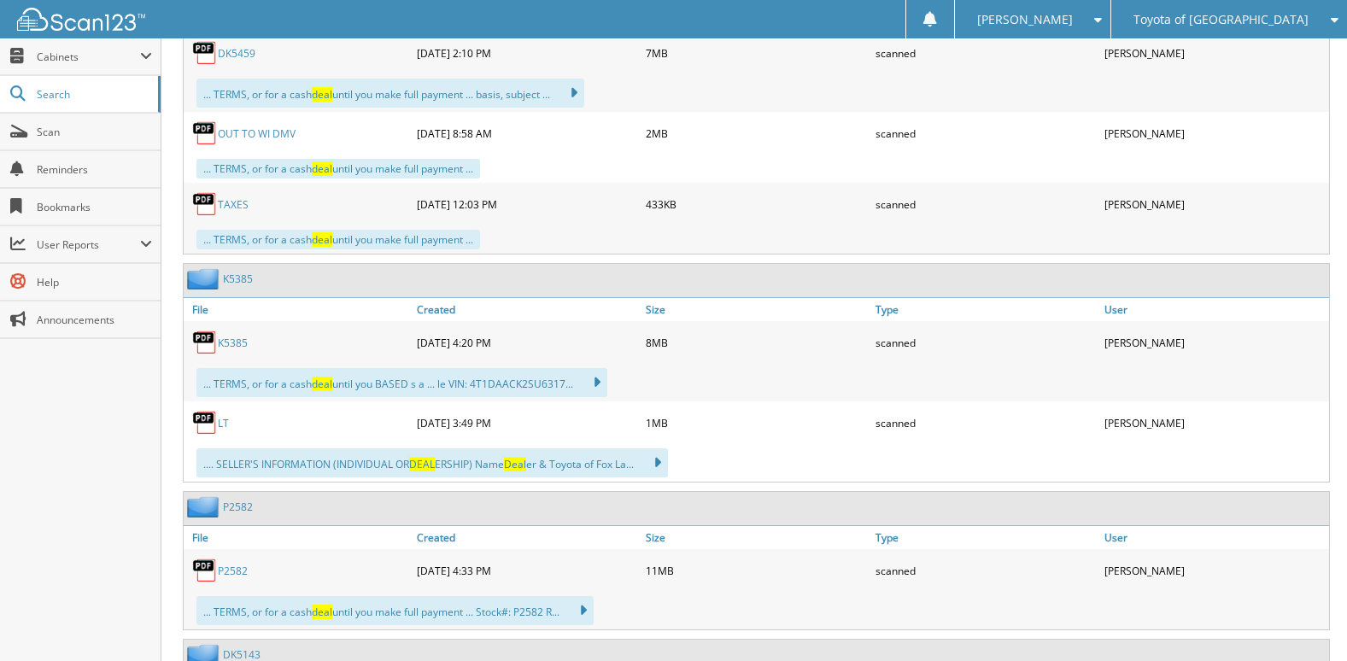
scroll to position [17255, 0]
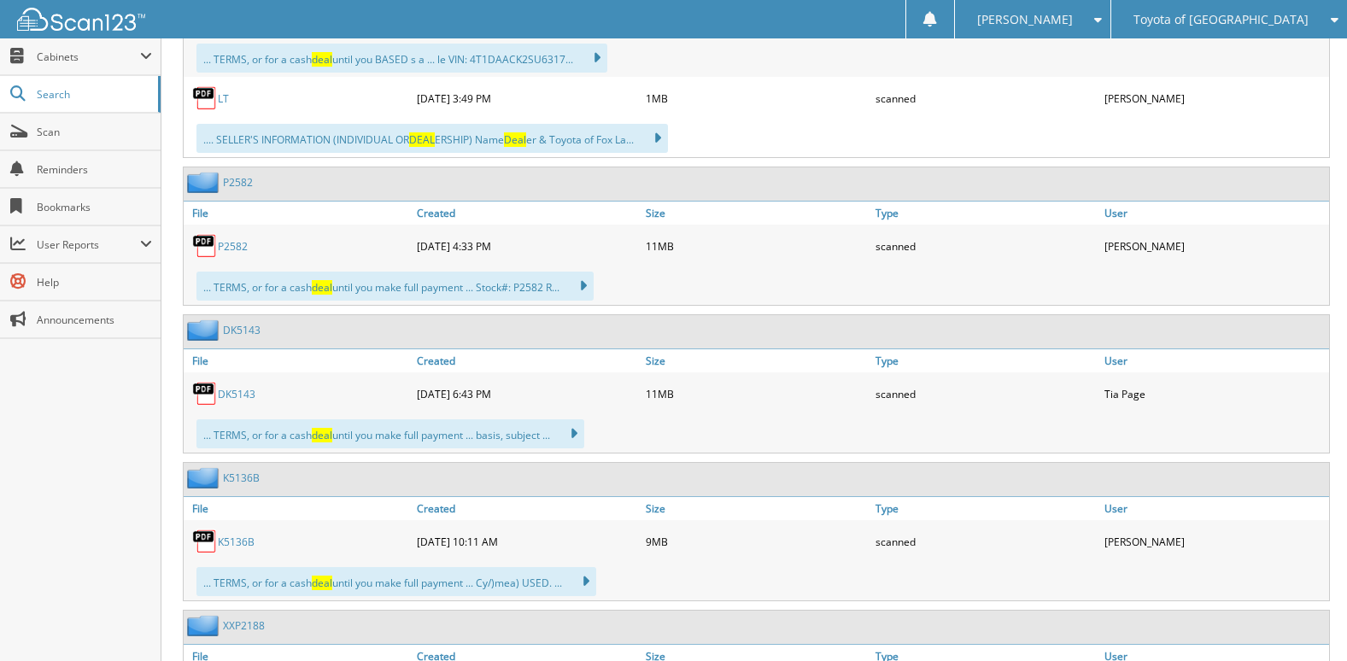
click at [223, 241] on link "P2582" at bounding box center [233, 246] width 30 height 15
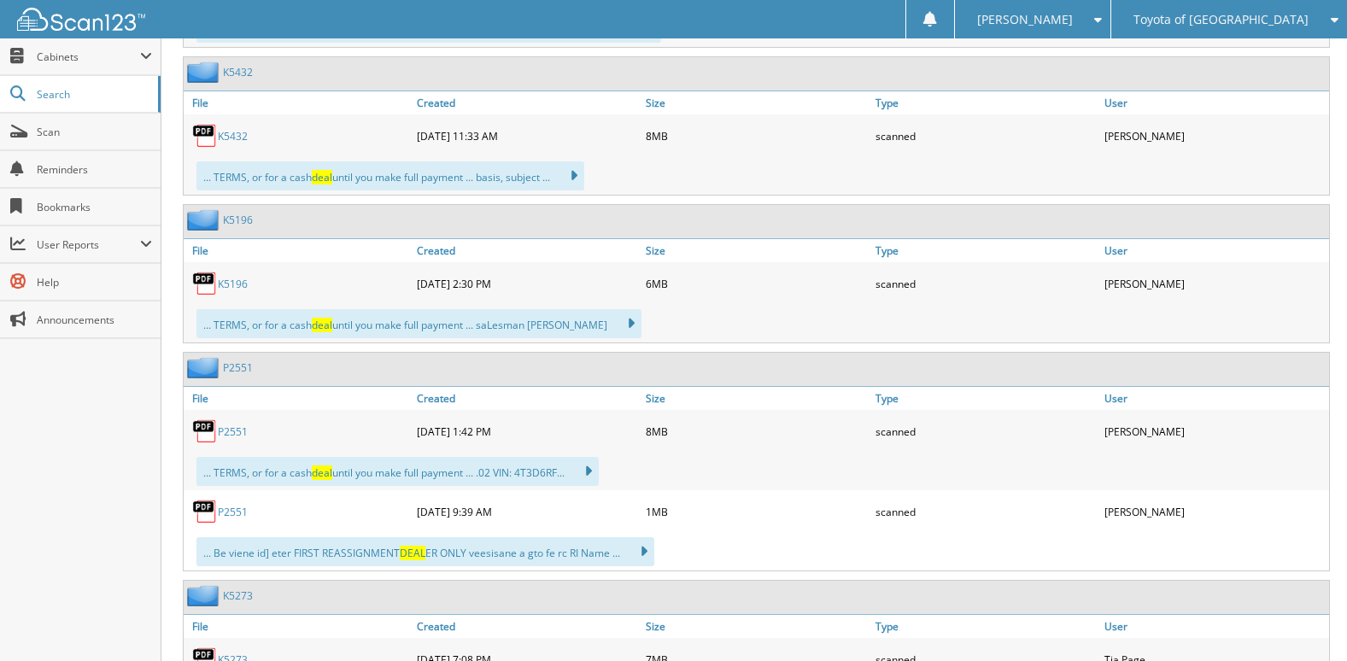
scroll to position [18793, 0]
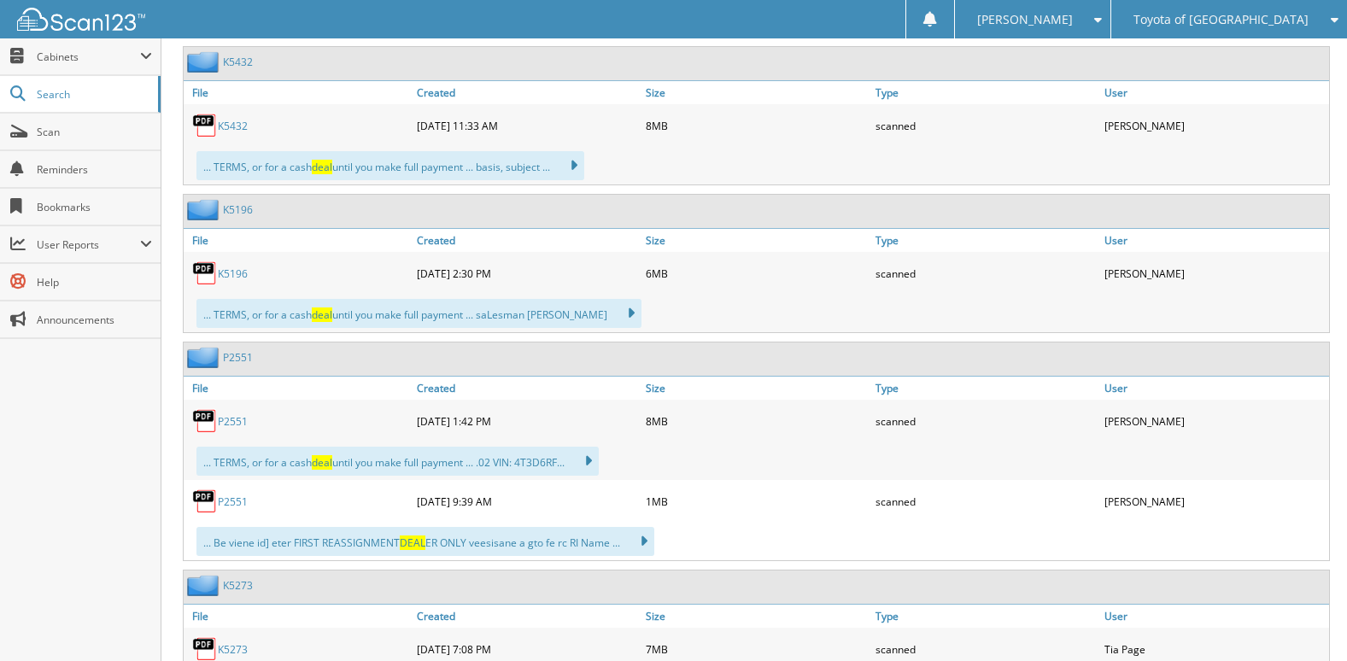
click at [233, 417] on link "P2551" at bounding box center [233, 421] width 30 height 15
click at [1217, 15] on span "Toyota of [GEOGRAPHIC_DATA]" at bounding box center [1221, 20] width 175 height 10
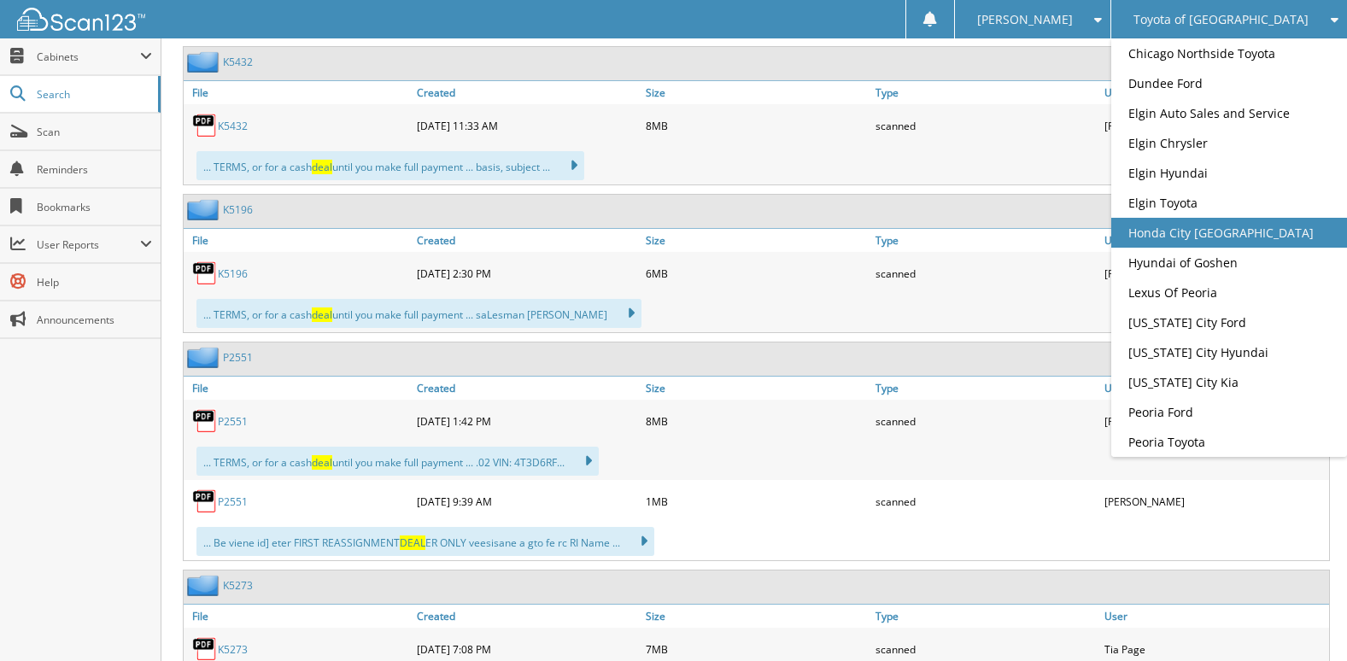
click at [1253, 248] on link "Honda City [GEOGRAPHIC_DATA]" at bounding box center [1229, 233] width 236 height 30
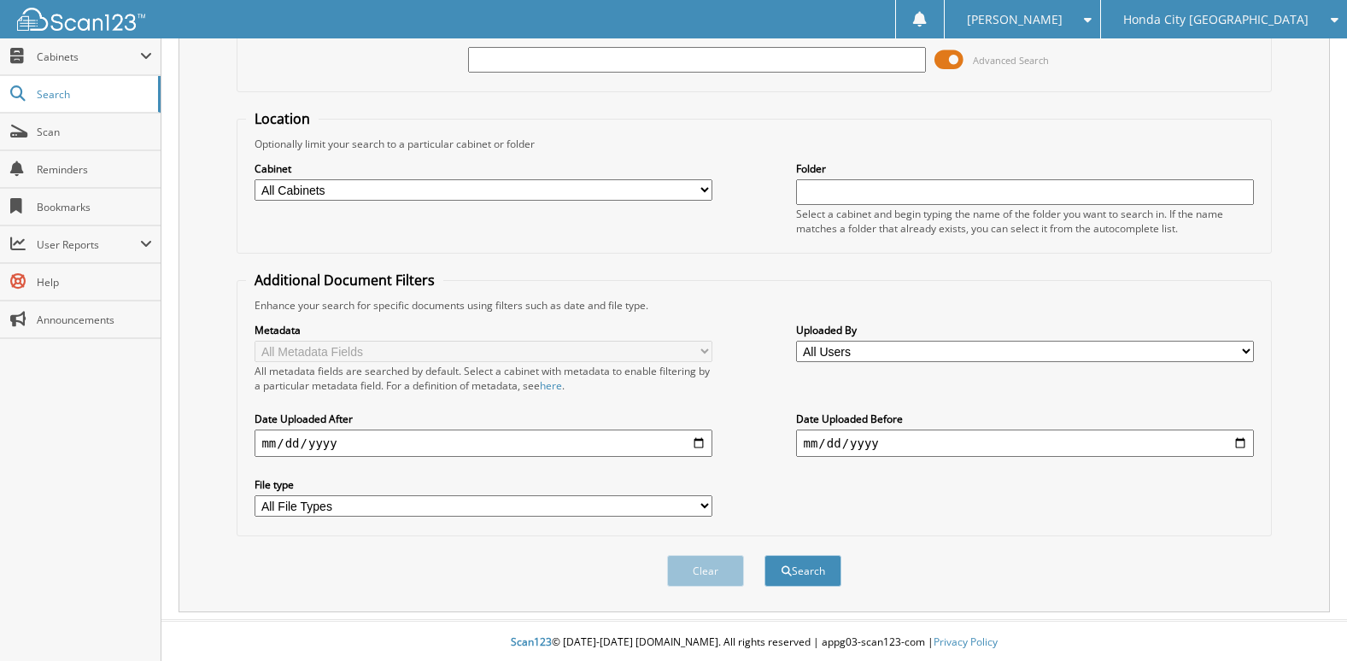
scroll to position [114, 0]
click at [696, 190] on select "All Cabinets CAR DEALS PARTS SERVICE RO Needs Filing" at bounding box center [483, 187] width 457 height 21
select select "23486"
click at [255, 177] on select "All Cabinets CAR DEALS PARTS SERVICE RO Needs Filing" at bounding box center [483, 187] width 457 height 21
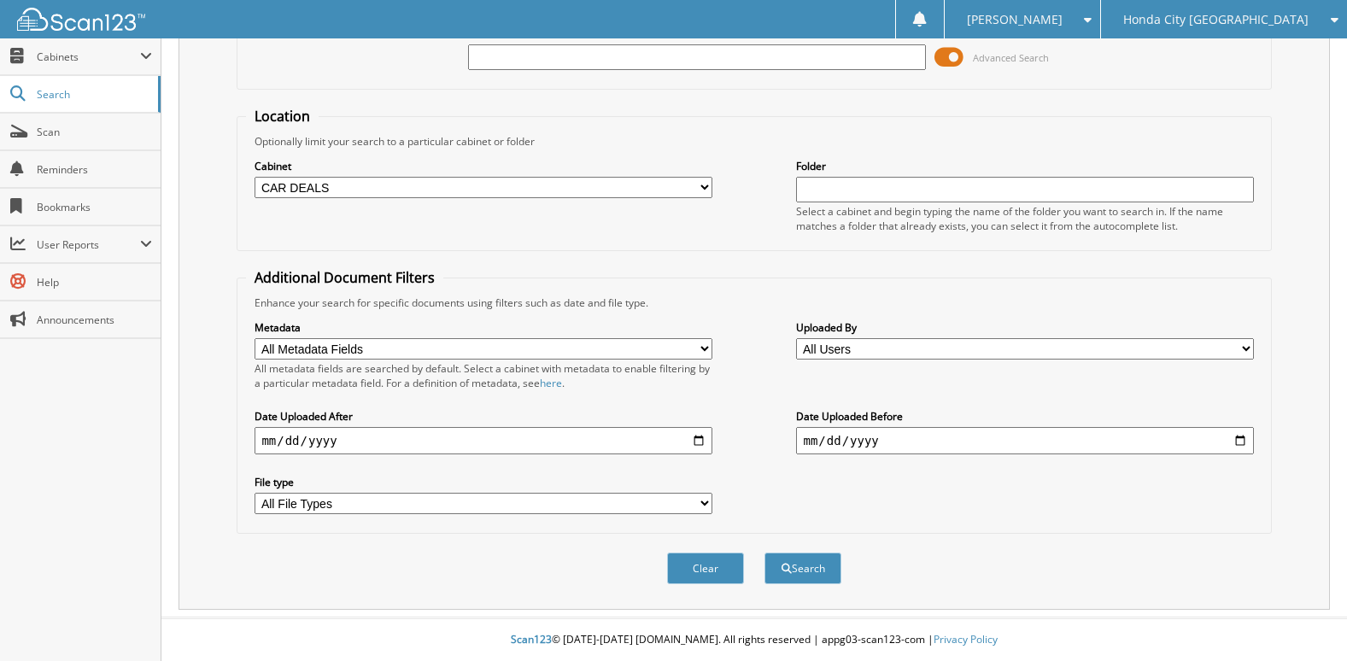
click at [704, 446] on input "date" at bounding box center [483, 440] width 457 height 27
type input "[DATE]"
click at [922, 439] on input "date" at bounding box center [1024, 440] width 457 height 27
click at [1238, 444] on input "date" at bounding box center [1024, 440] width 457 height 27
type input "[DATE]"
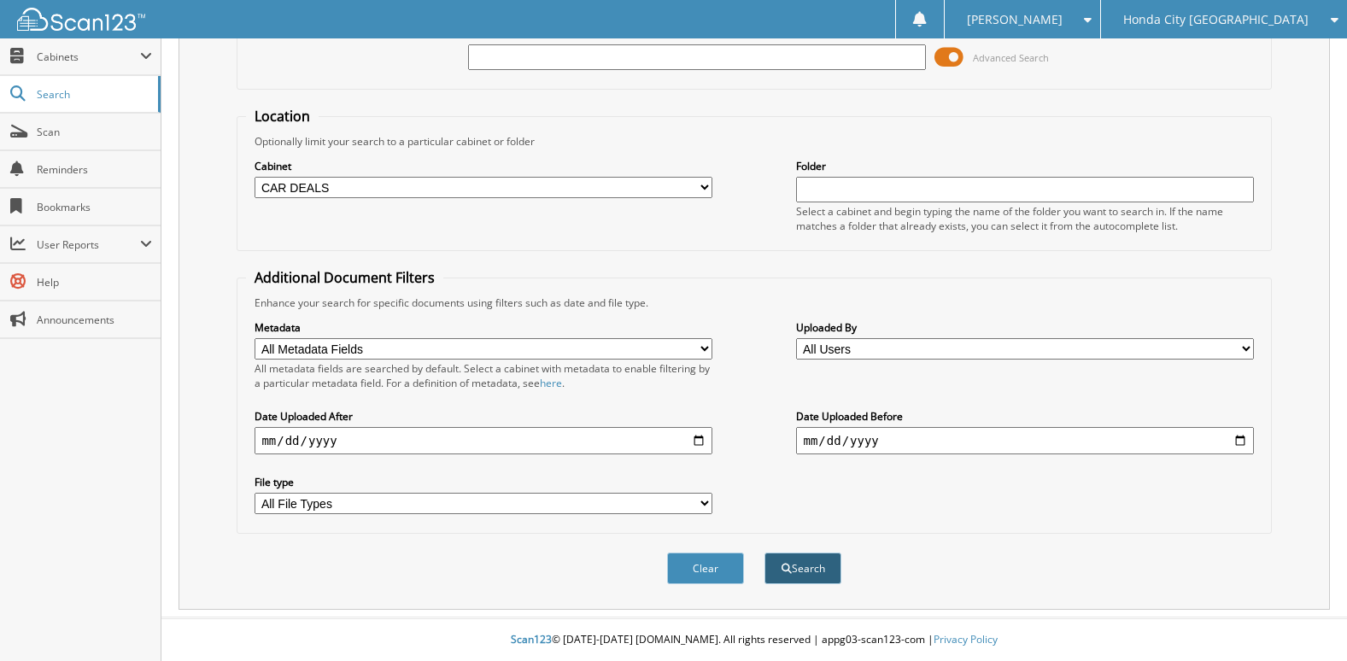
click at [779, 568] on button "Search" at bounding box center [803, 569] width 77 height 32
click at [612, 57] on input "text" at bounding box center [696, 57] width 457 height 26
type input "car deal"
click at [813, 561] on button "Search" at bounding box center [803, 569] width 77 height 32
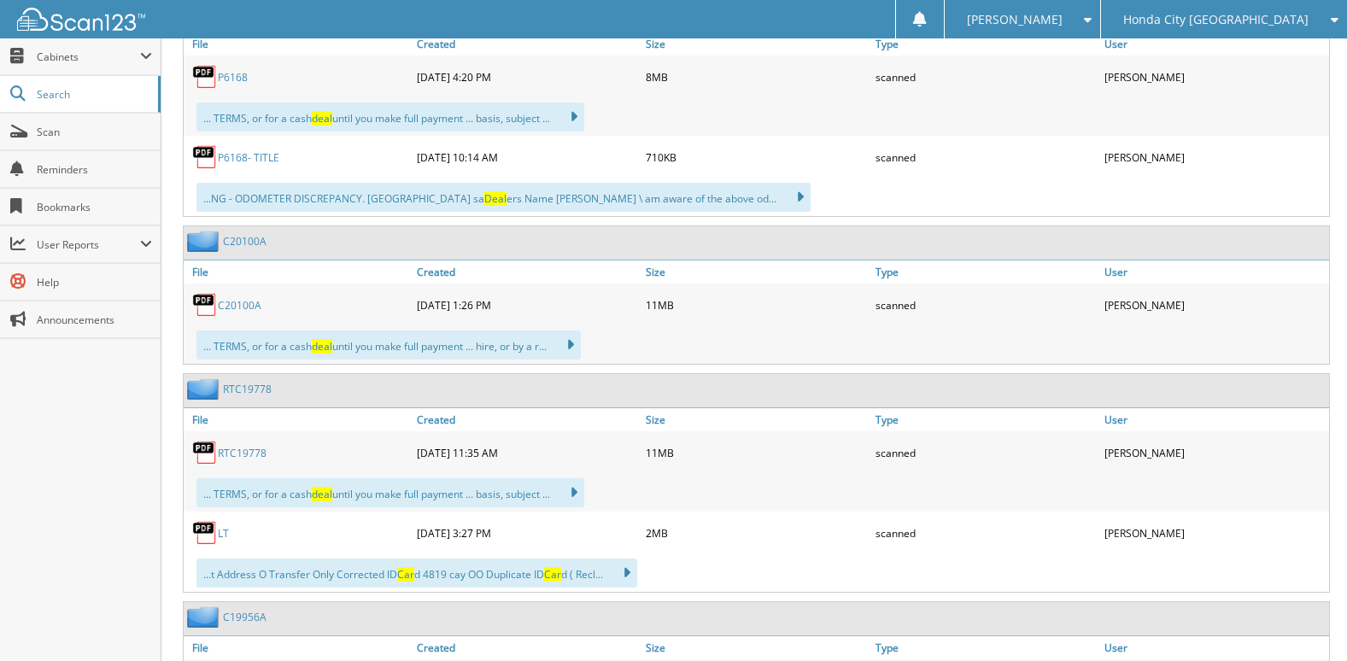
scroll to position [1196, 0]
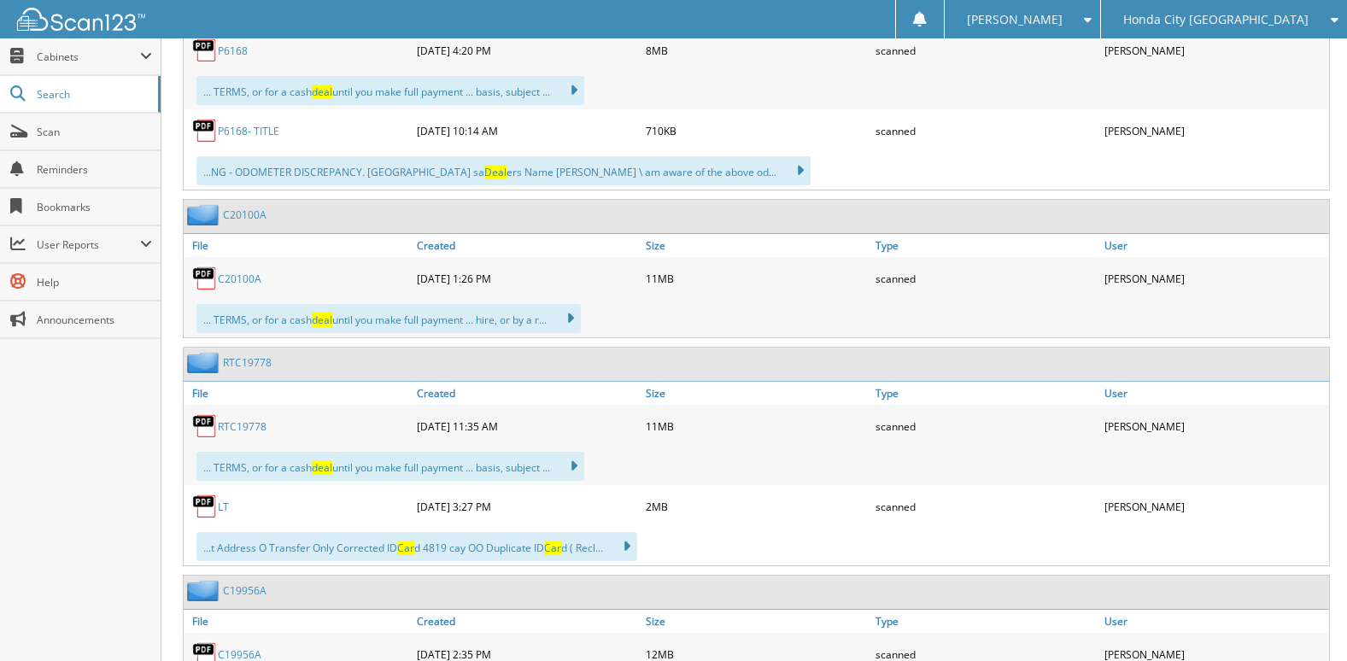
click at [255, 282] on link "C20100A" at bounding box center [240, 279] width 44 height 15
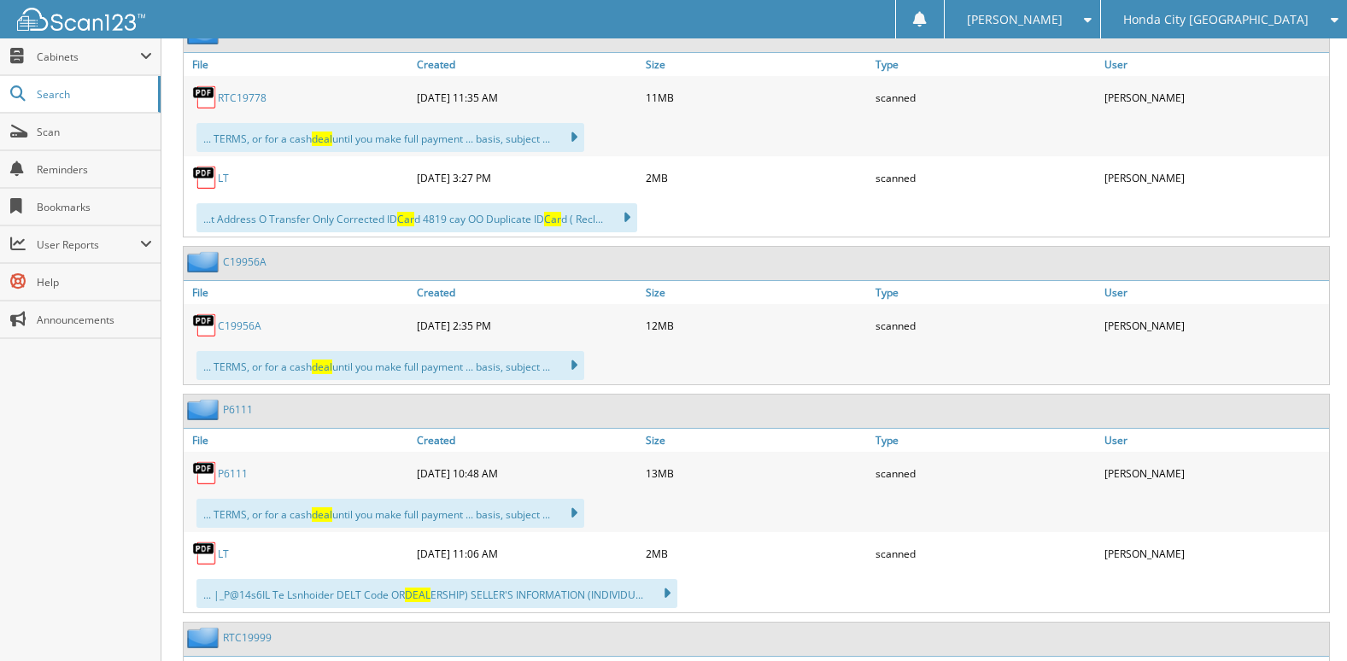
scroll to position [1623, 0]
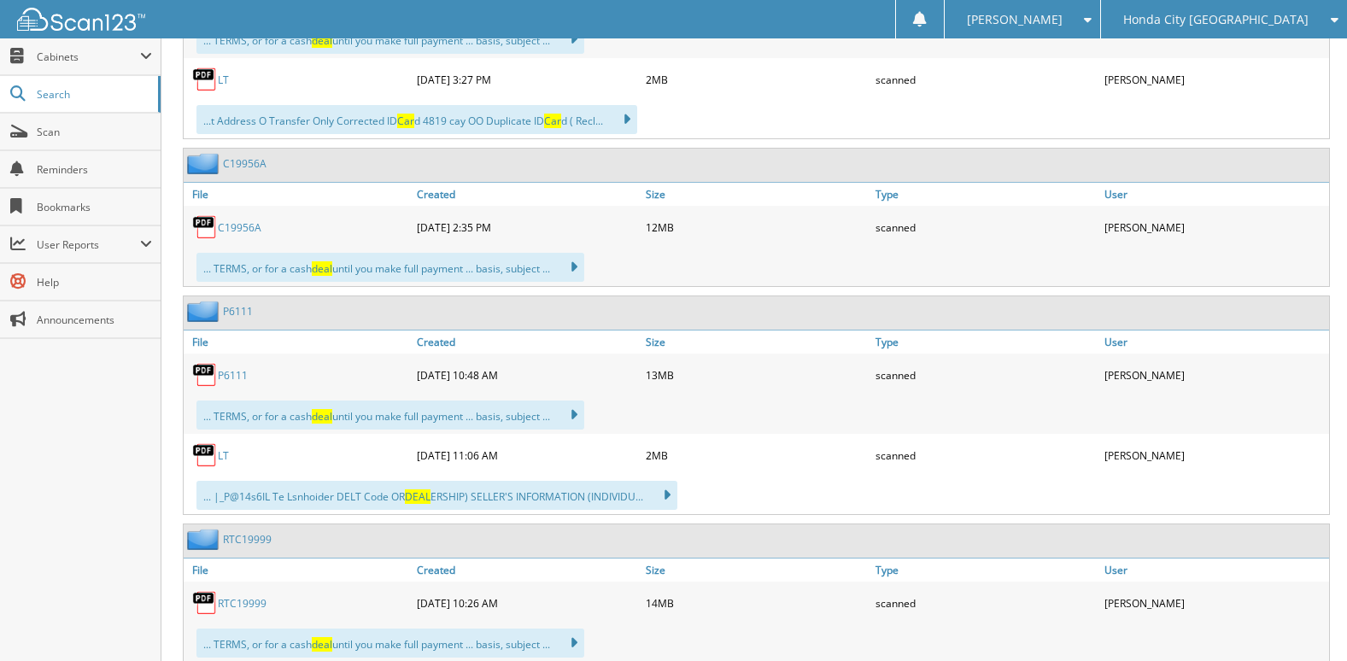
click at [246, 229] on link "C19956A" at bounding box center [240, 227] width 44 height 15
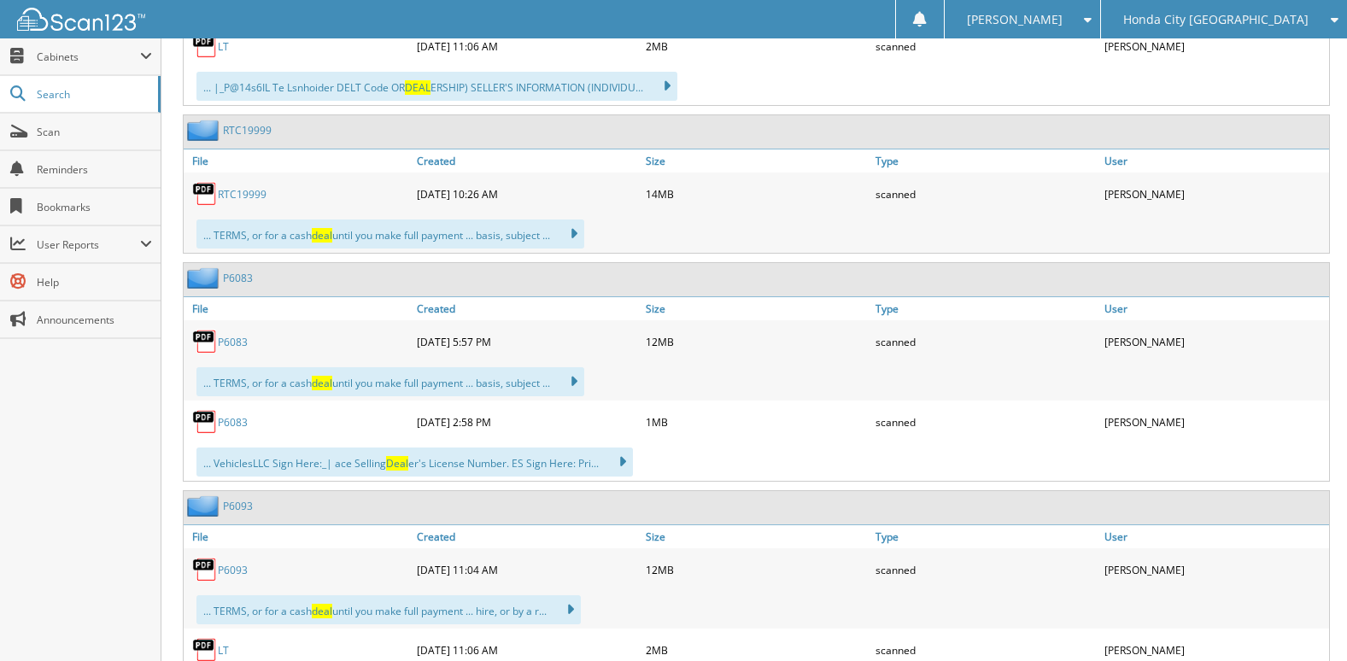
scroll to position [2050, 0]
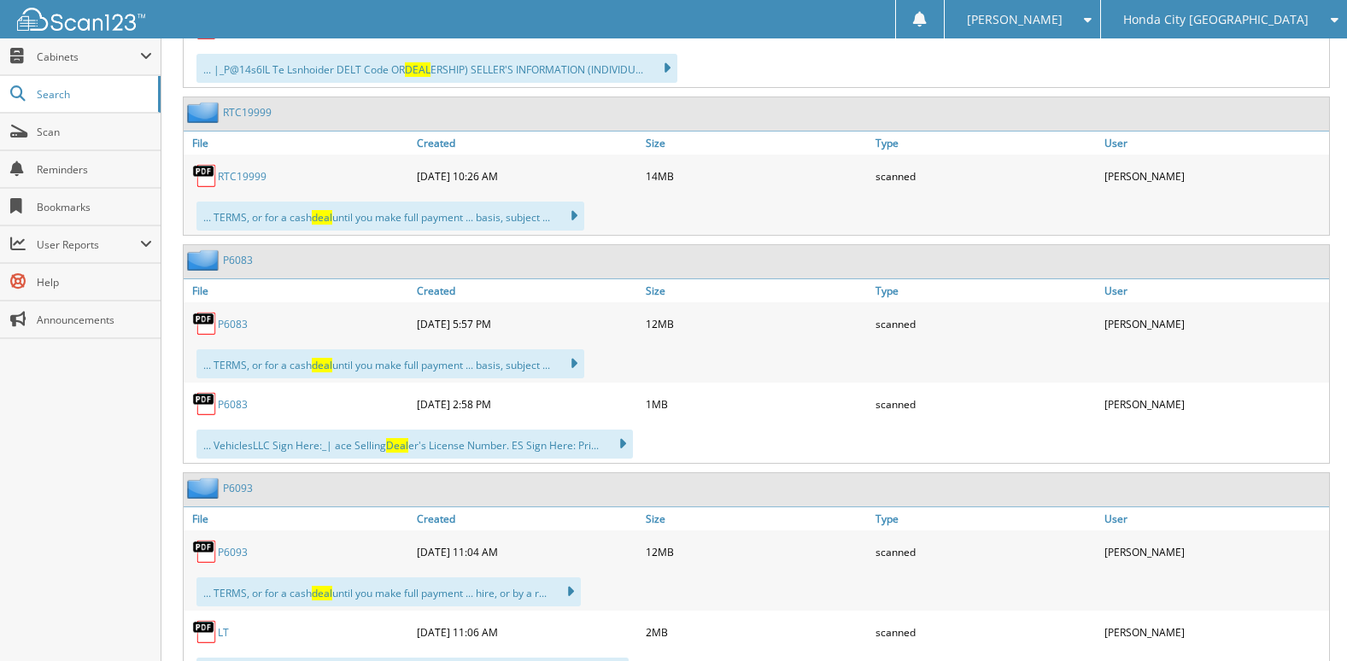
click at [244, 173] on link "RTC19999" at bounding box center [242, 176] width 49 height 15
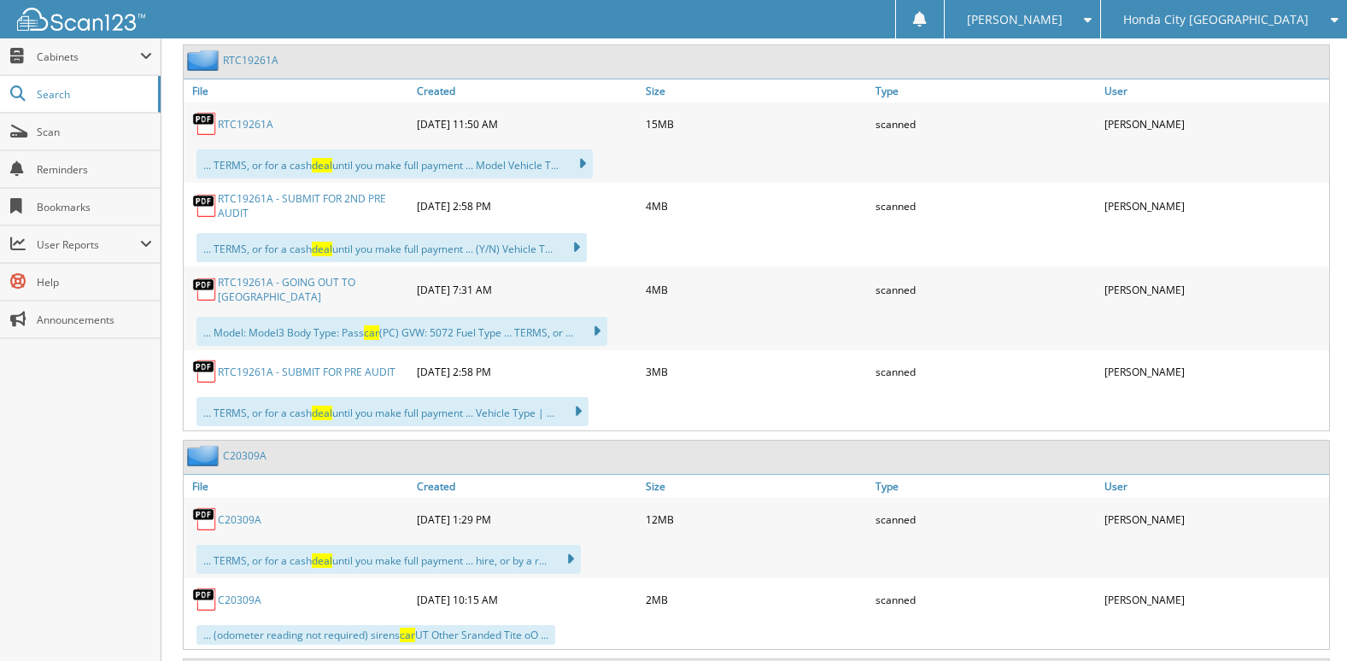
scroll to position [2904, 0]
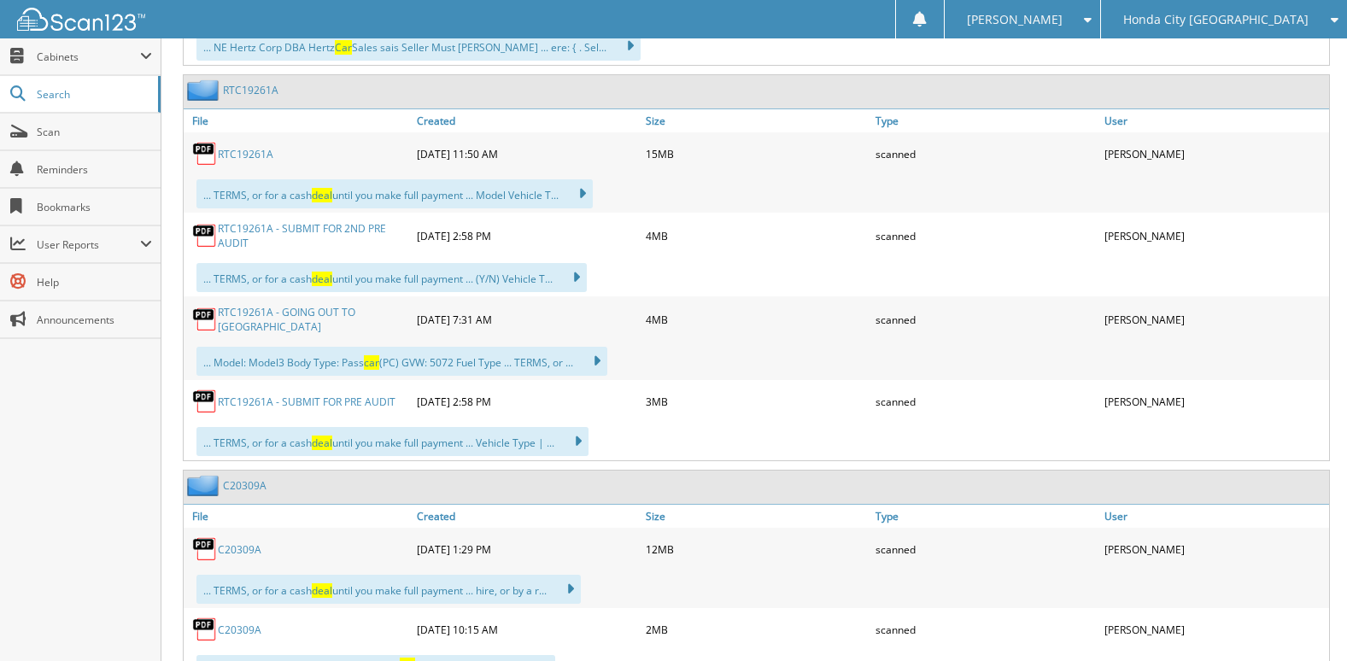
click at [260, 150] on link "RTC19261A" at bounding box center [246, 154] width 56 height 15
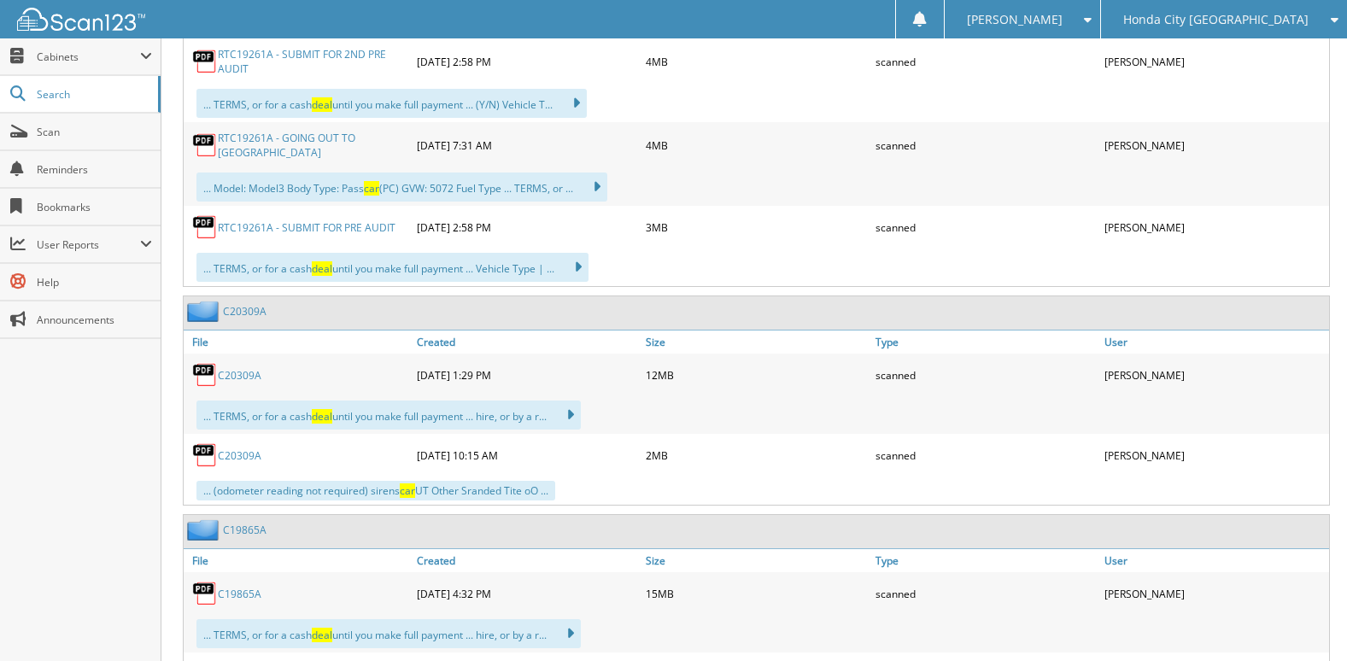
scroll to position [3161, 0]
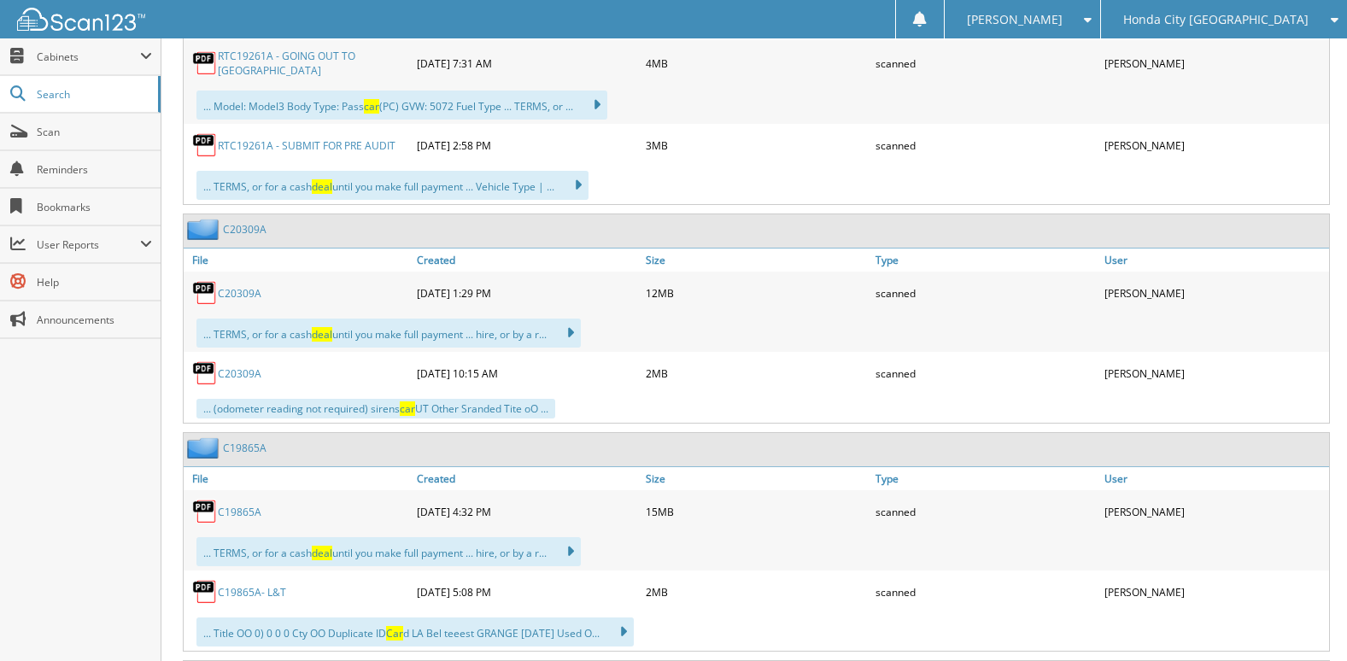
click at [231, 290] on link "C20309A" at bounding box center [240, 293] width 44 height 15
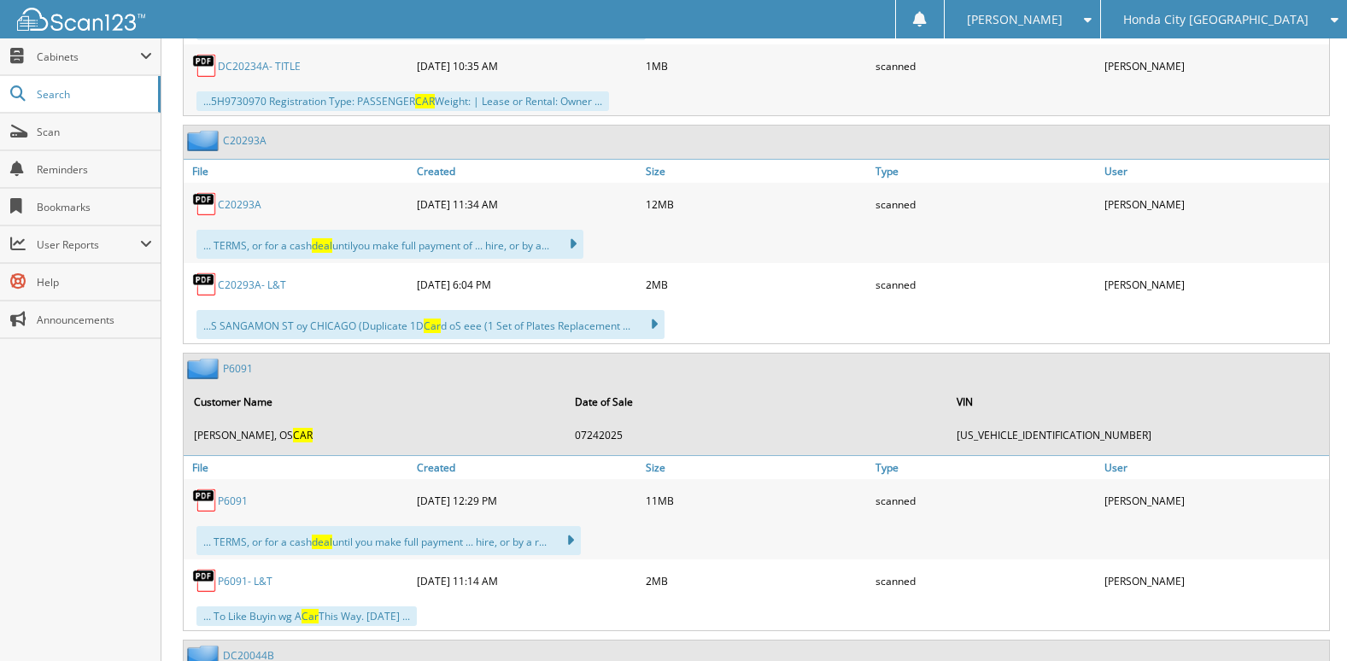
scroll to position [4698, 0]
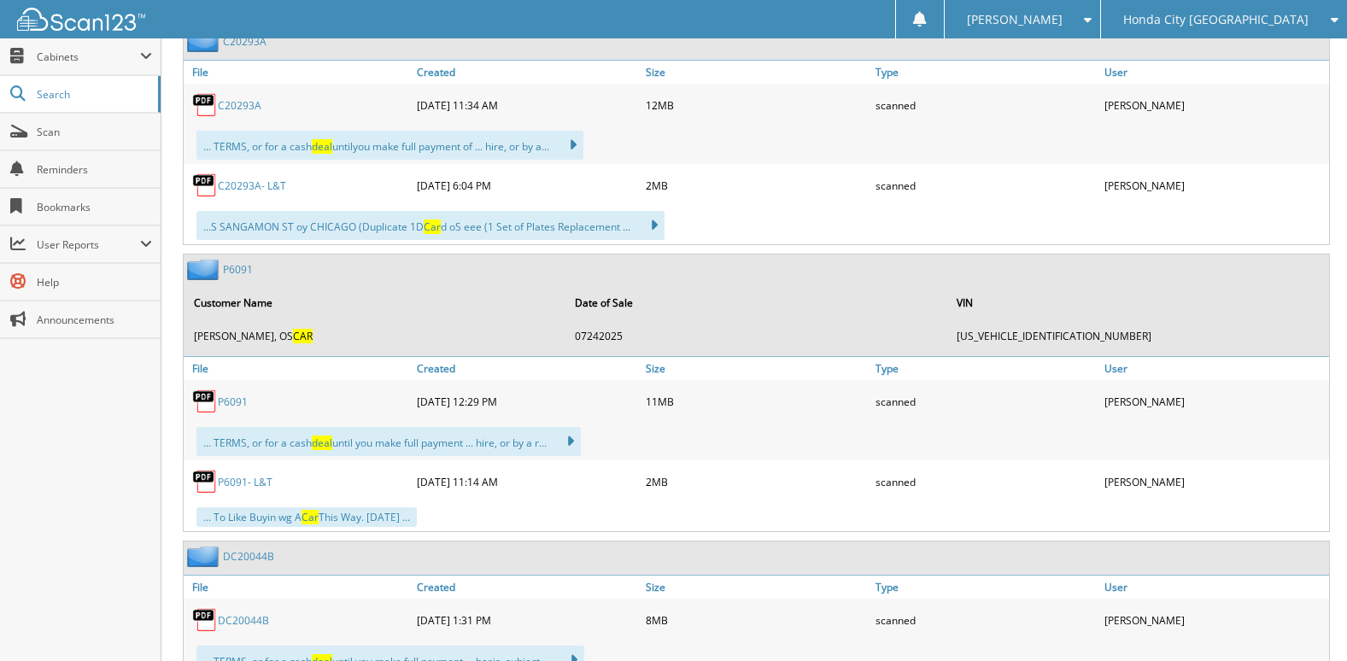
click at [233, 398] on link "P6091" at bounding box center [233, 402] width 30 height 15
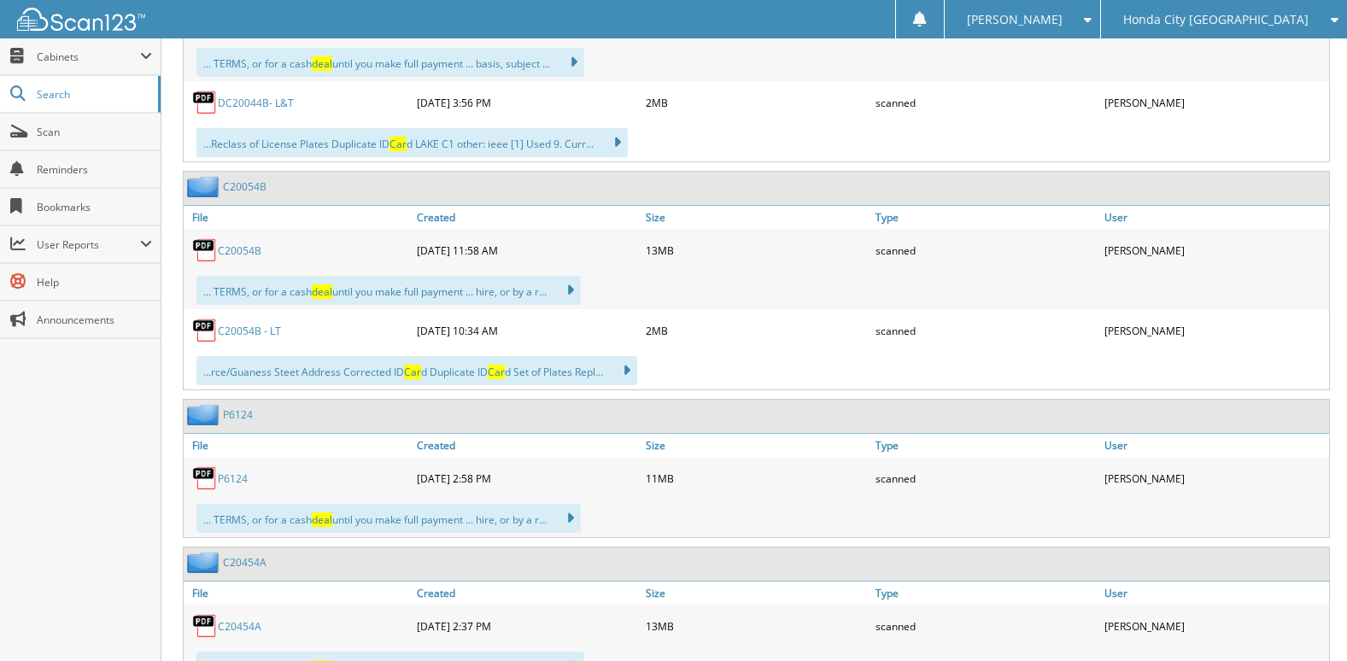
scroll to position [5382, 0]
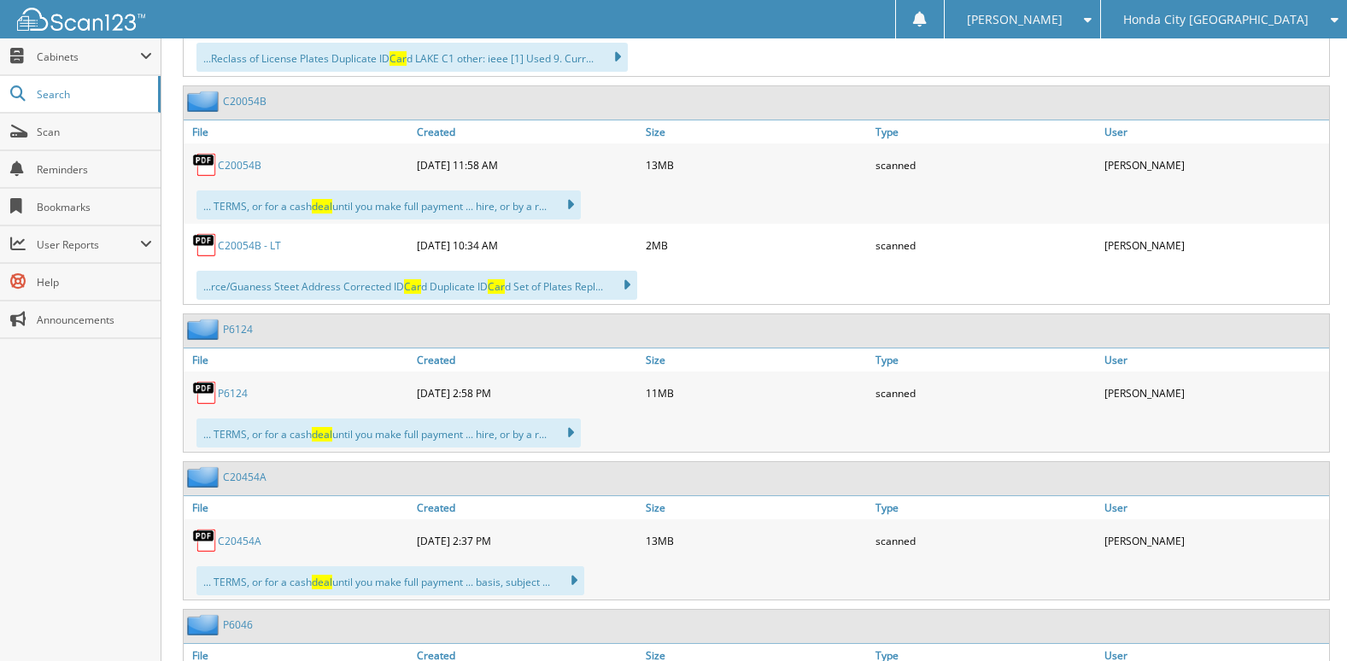
click at [255, 543] on link "C20454A" at bounding box center [240, 541] width 44 height 15
click at [226, 394] on link "P6124" at bounding box center [233, 393] width 30 height 15
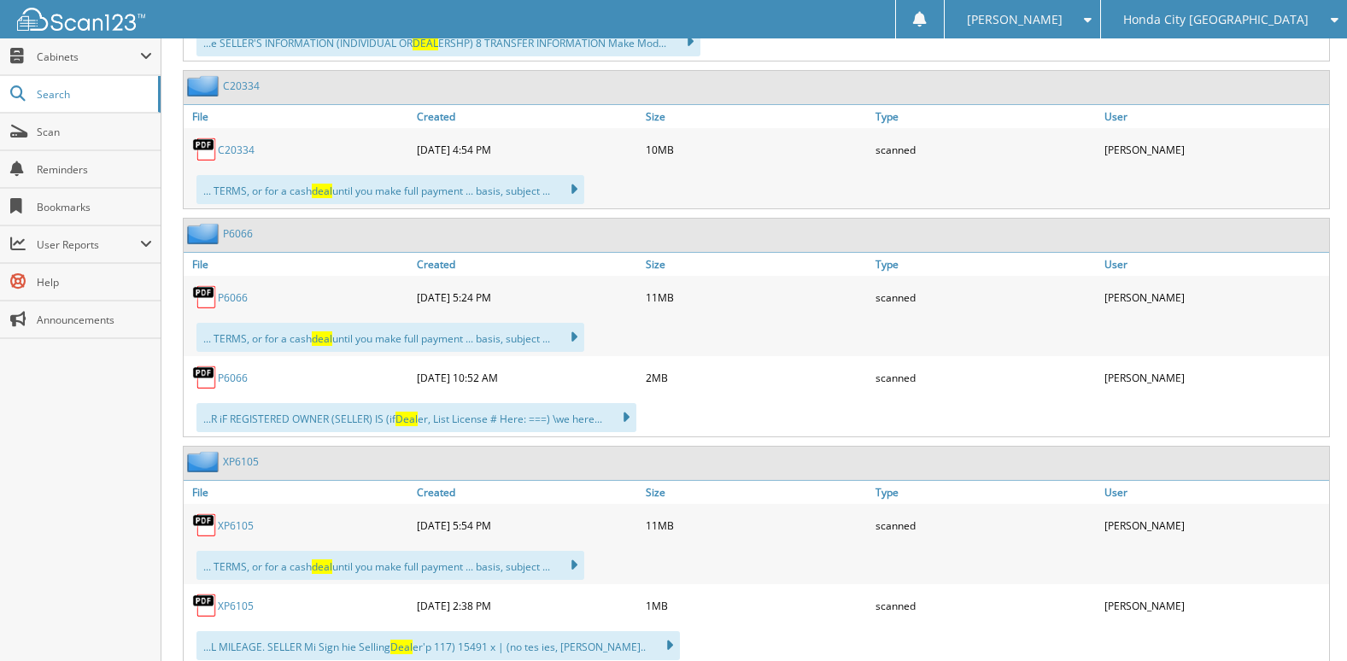
scroll to position [6150, 0]
click at [235, 372] on link "P6066" at bounding box center [233, 376] width 30 height 15
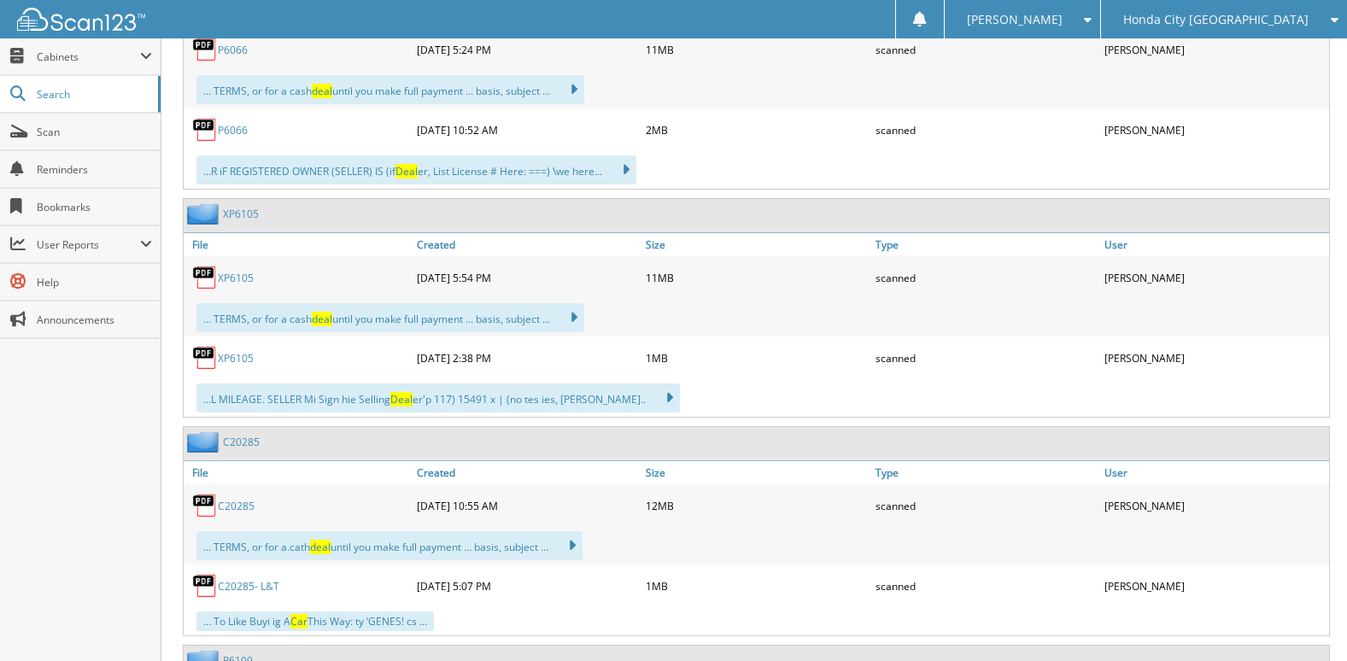
scroll to position [6407, 0]
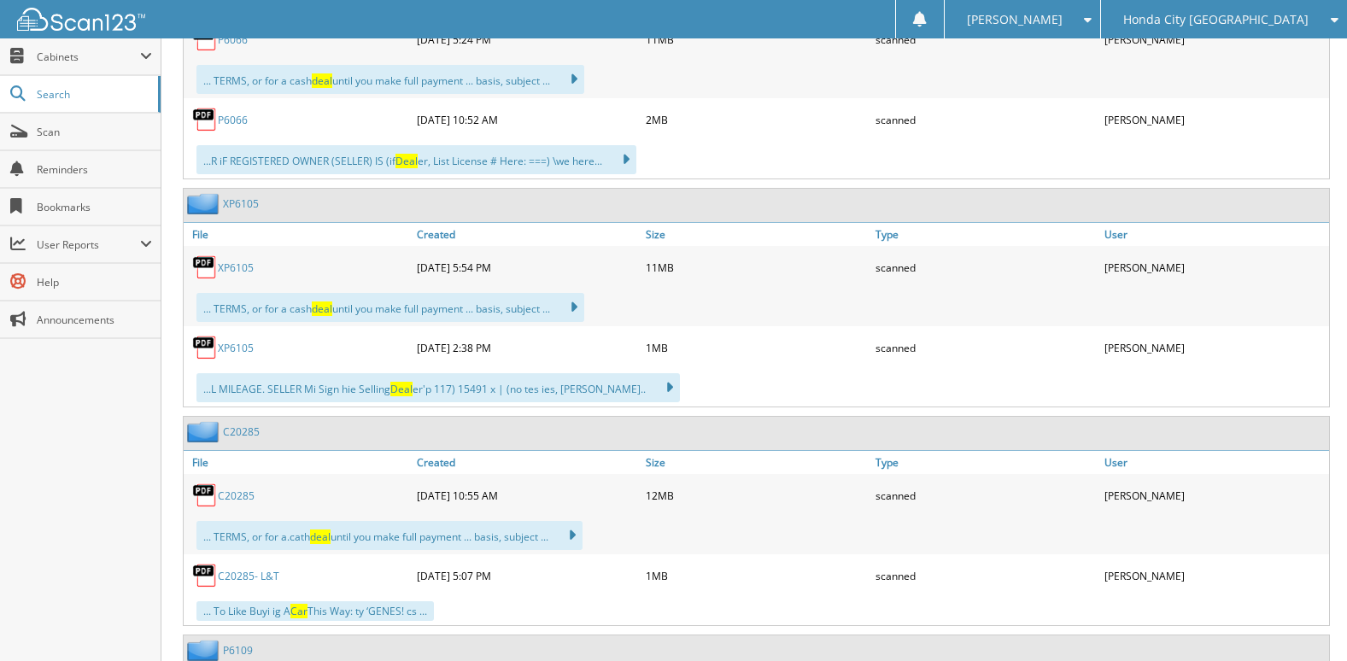
click at [248, 261] on link "XP6105" at bounding box center [236, 268] width 36 height 15
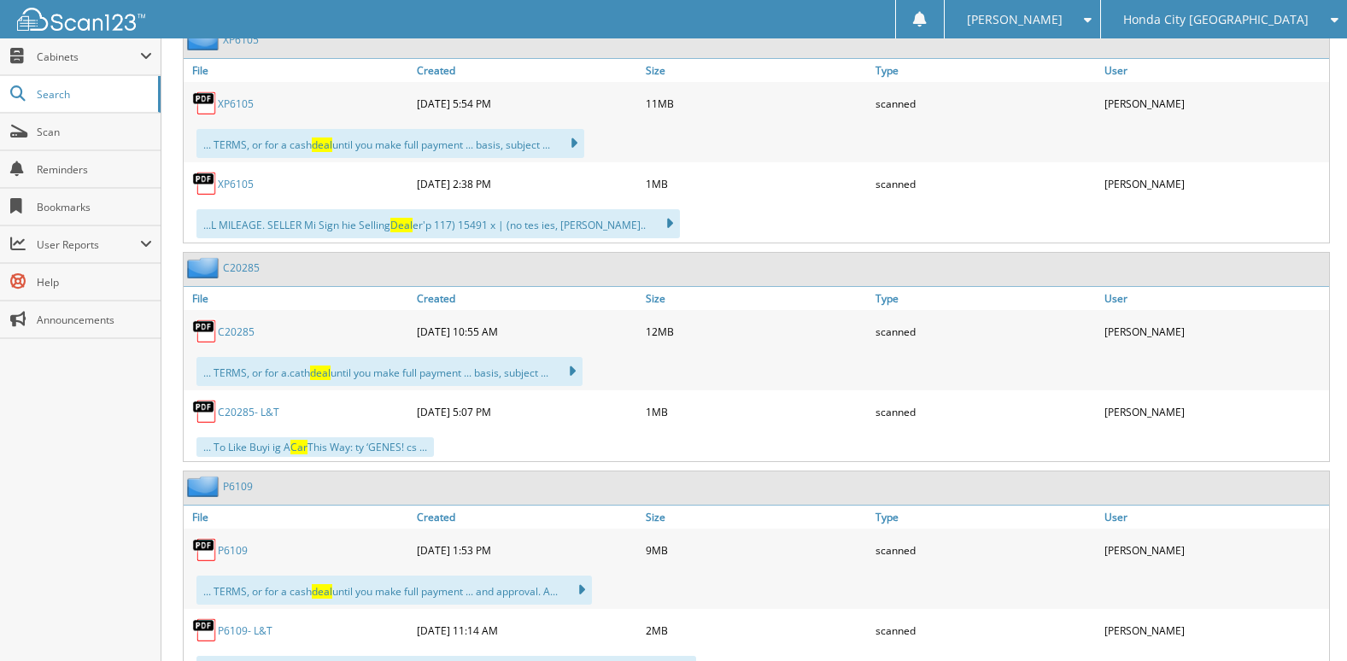
scroll to position [6577, 0]
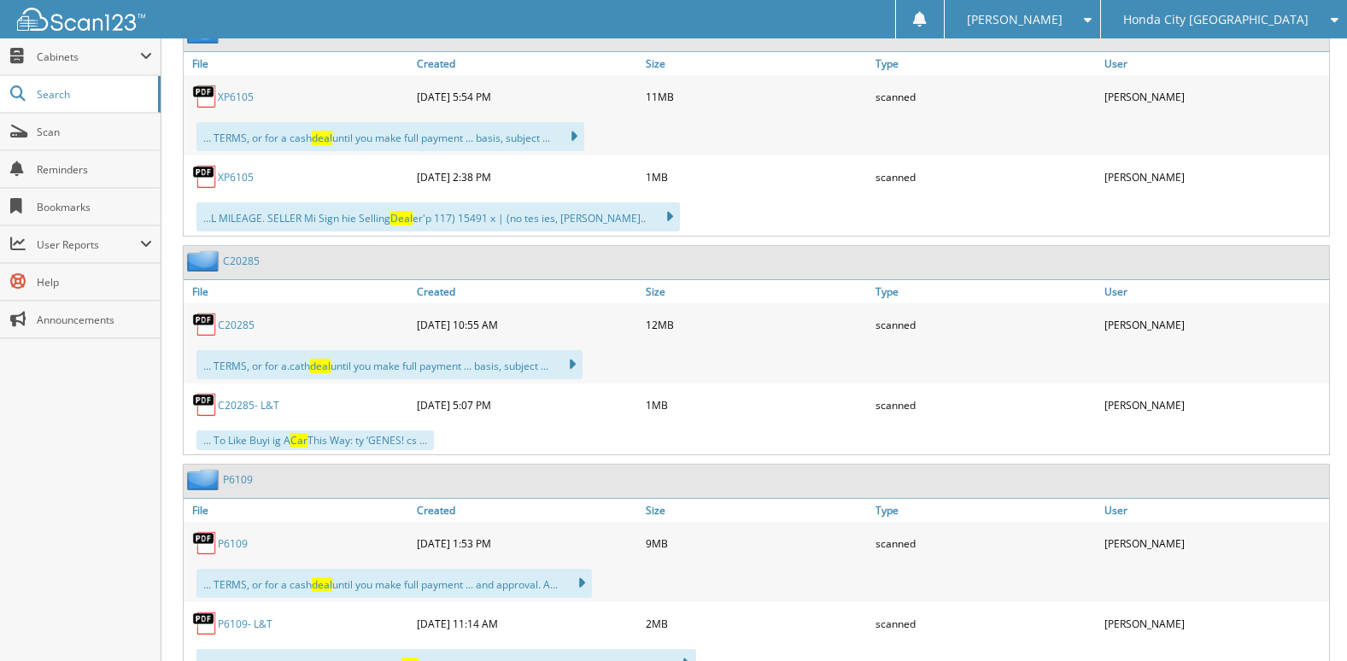
click at [230, 321] on link "C20285" at bounding box center [236, 325] width 37 height 15
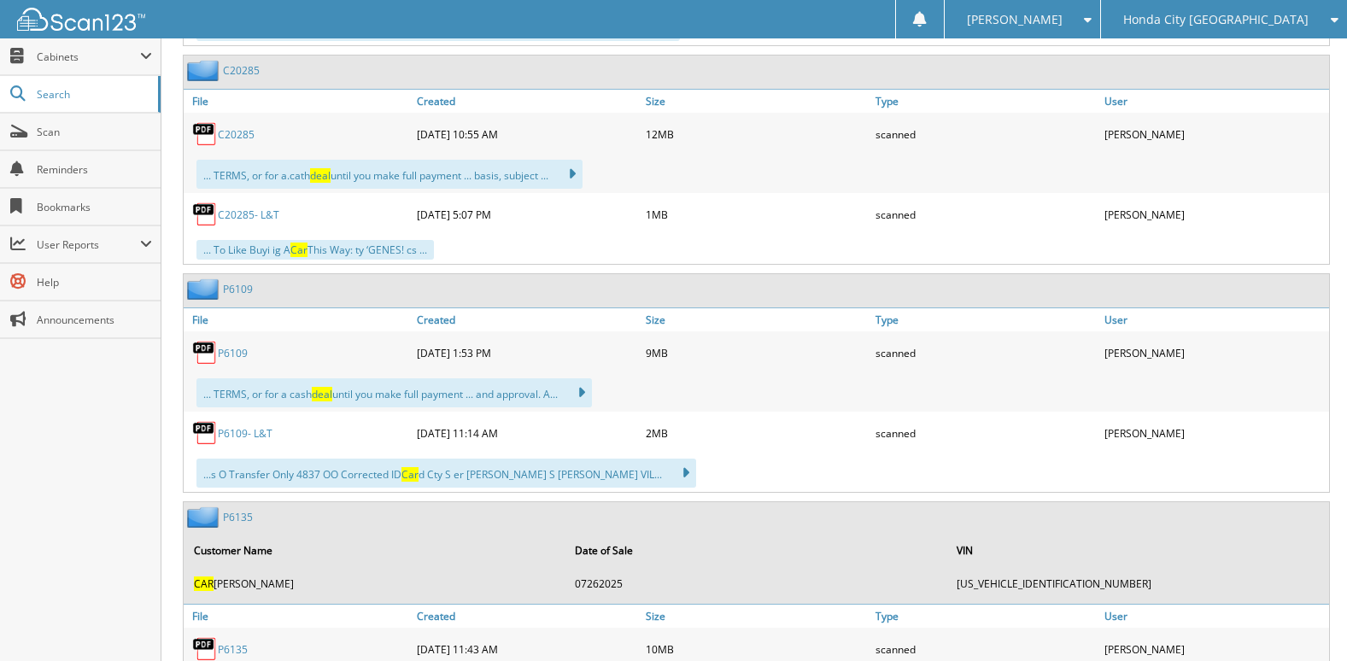
scroll to position [6834, 0]
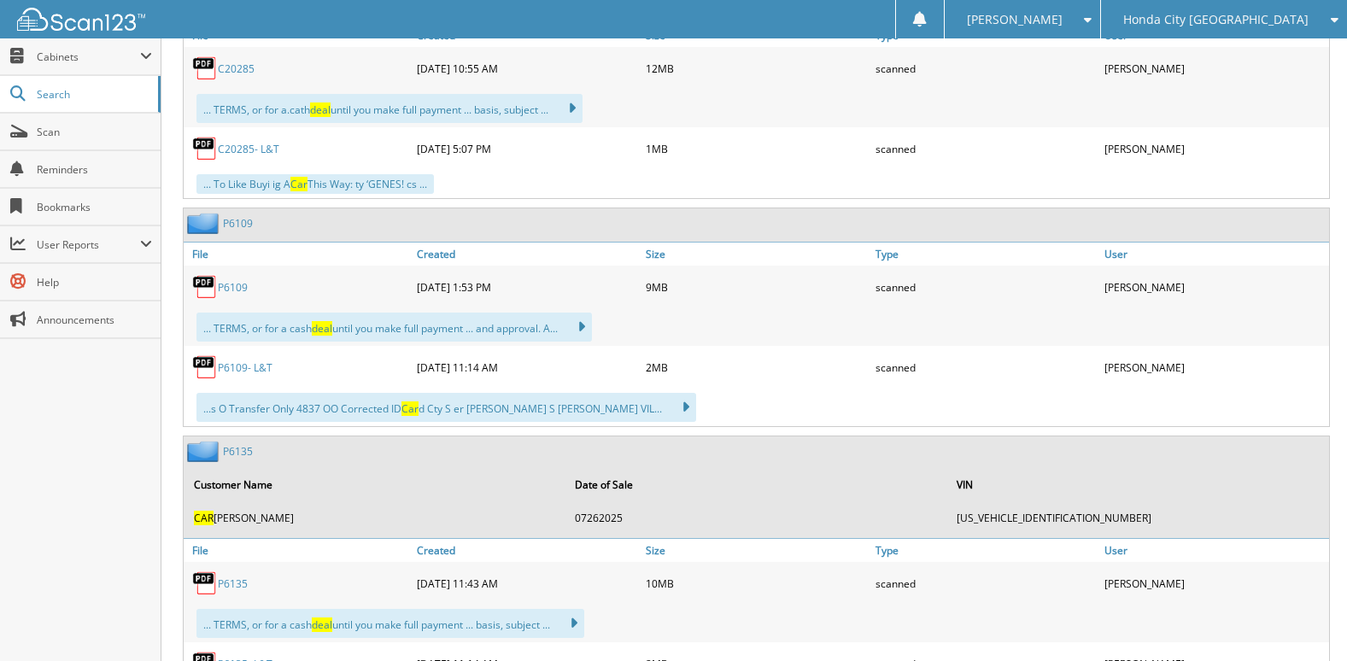
click at [230, 287] on link "P6109" at bounding box center [233, 287] width 30 height 15
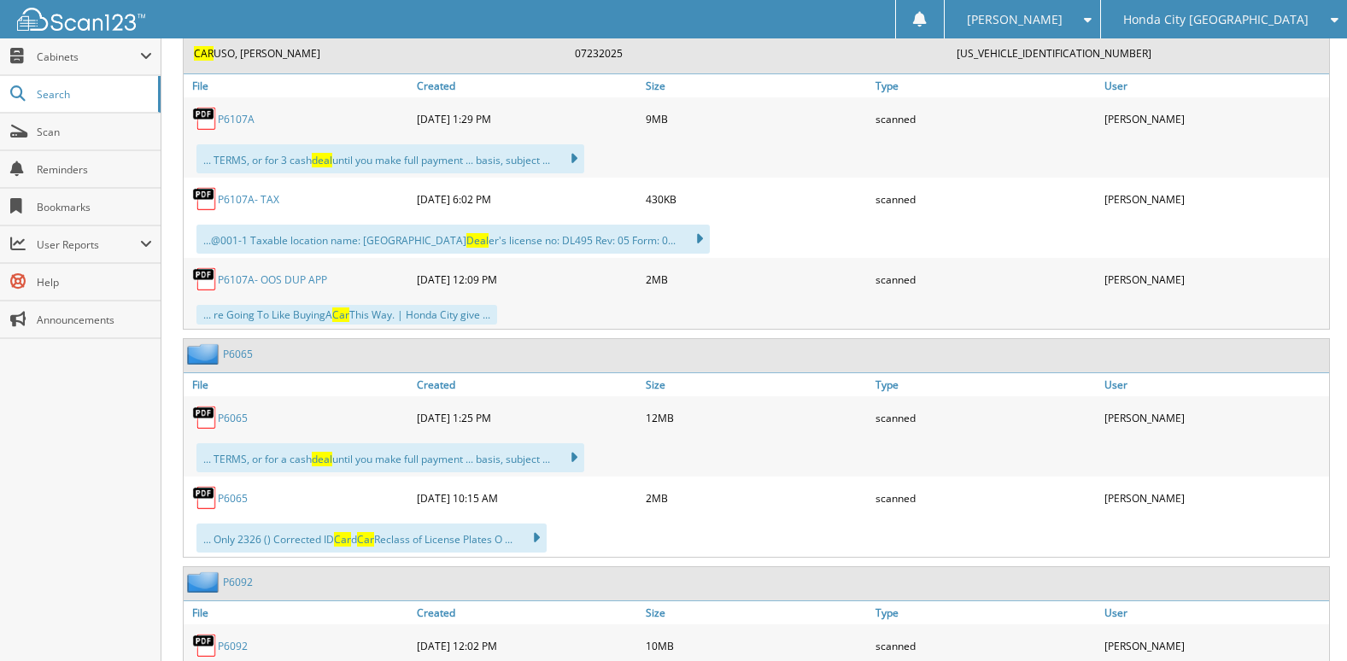
scroll to position [8200, 0]
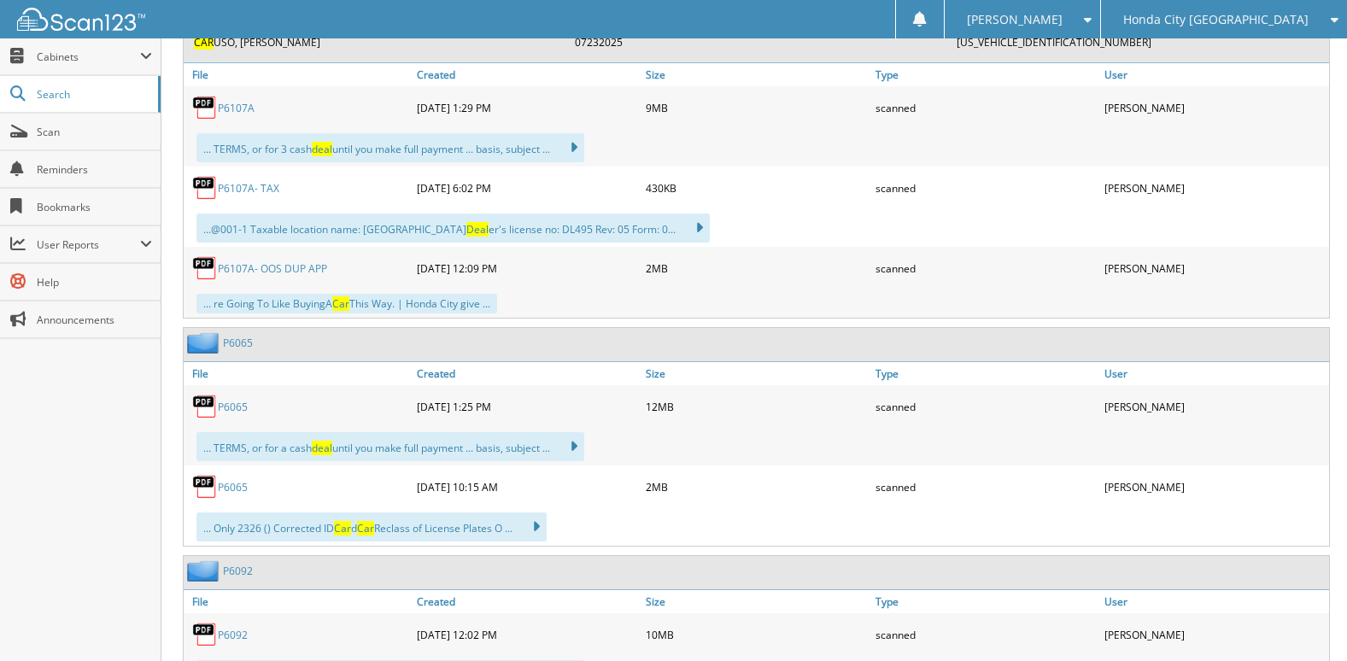
click at [239, 401] on link "P6065" at bounding box center [233, 407] width 30 height 15
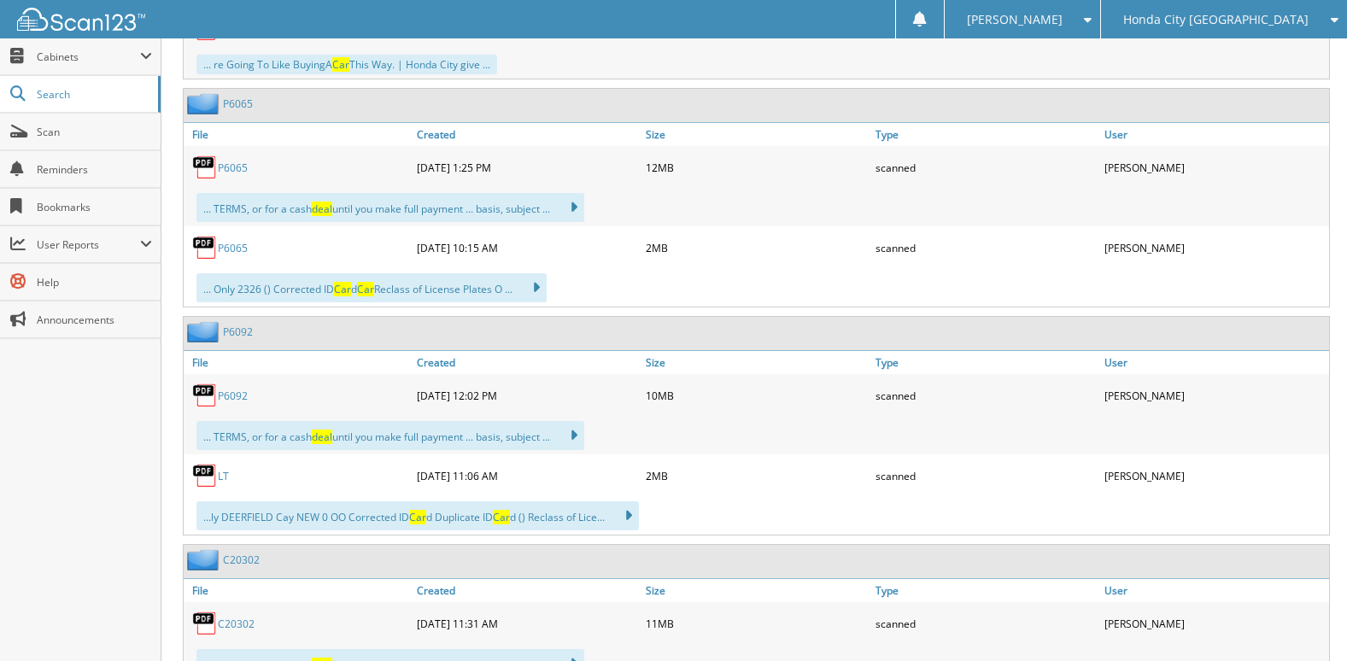
scroll to position [8457, 0]
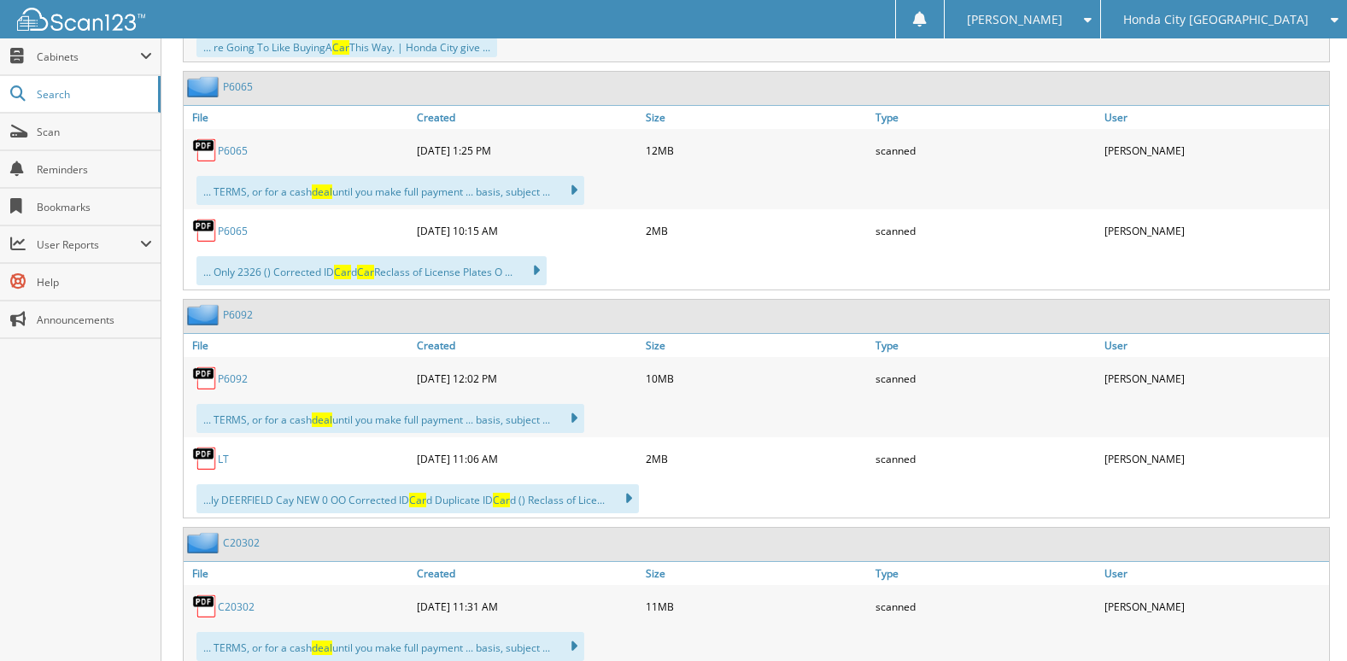
click at [237, 372] on link "P6092" at bounding box center [233, 379] width 30 height 15
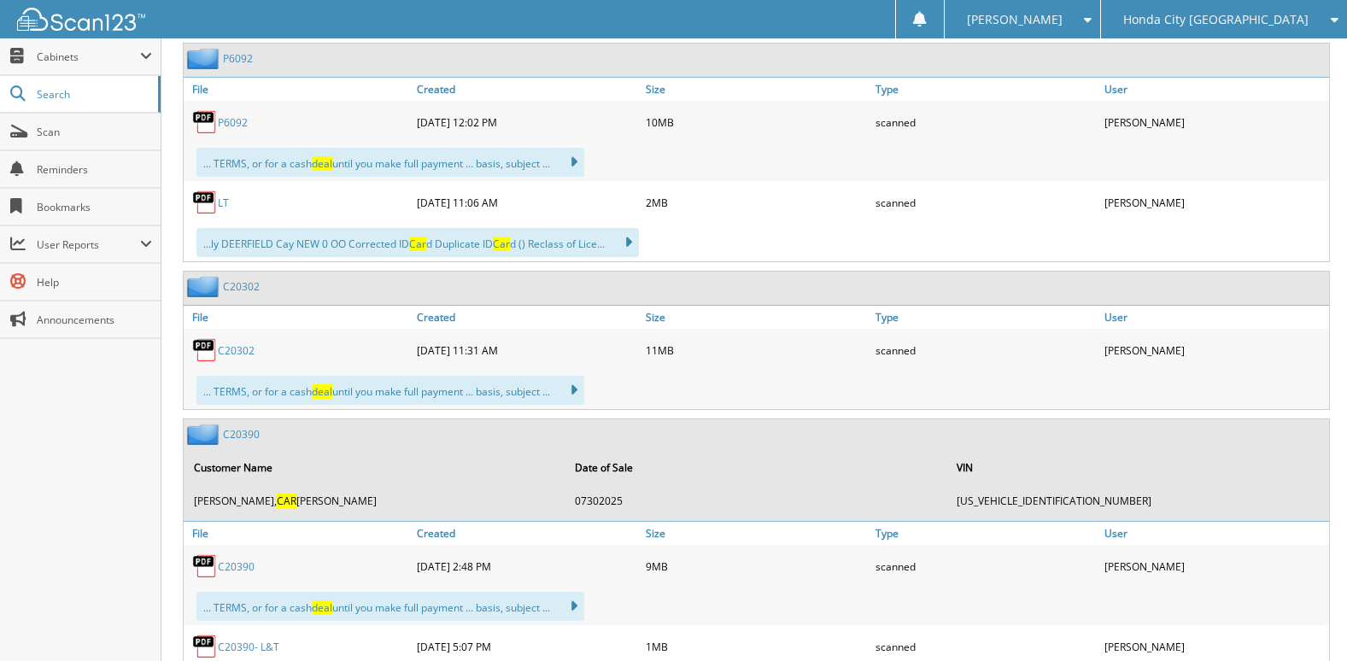
click at [240, 351] on link "C20302" at bounding box center [236, 350] width 37 height 15
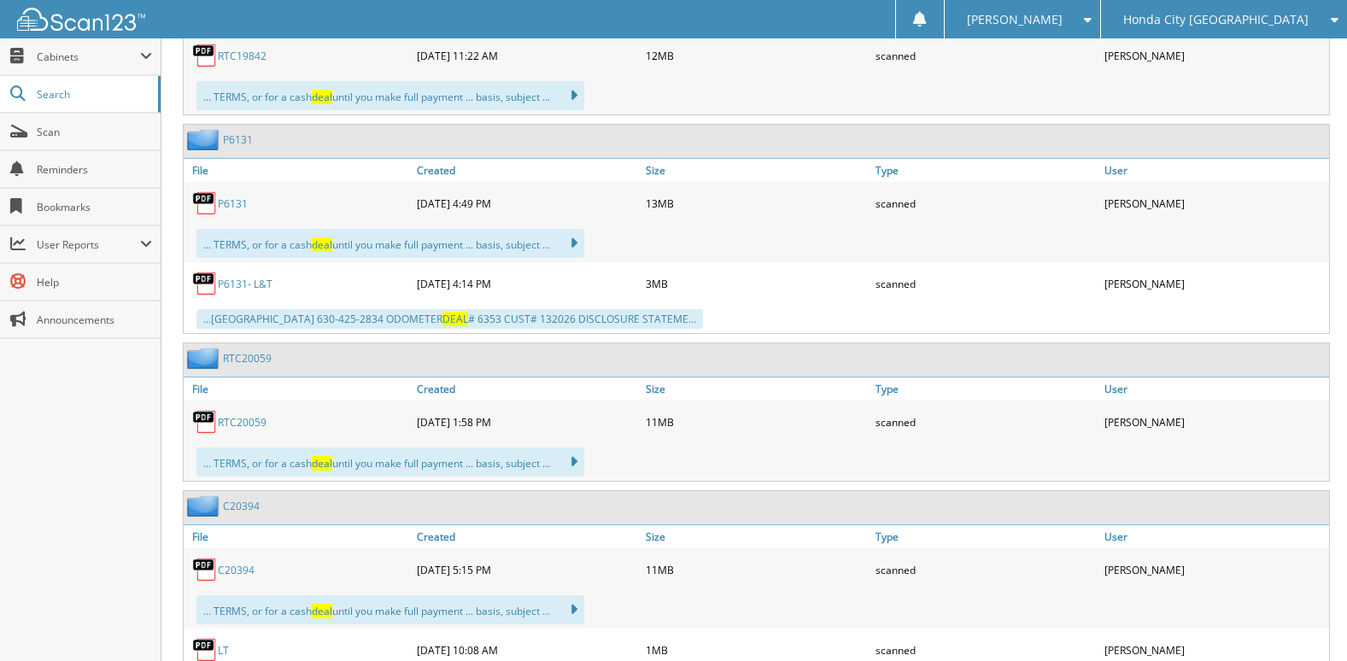
scroll to position [9909, 0]
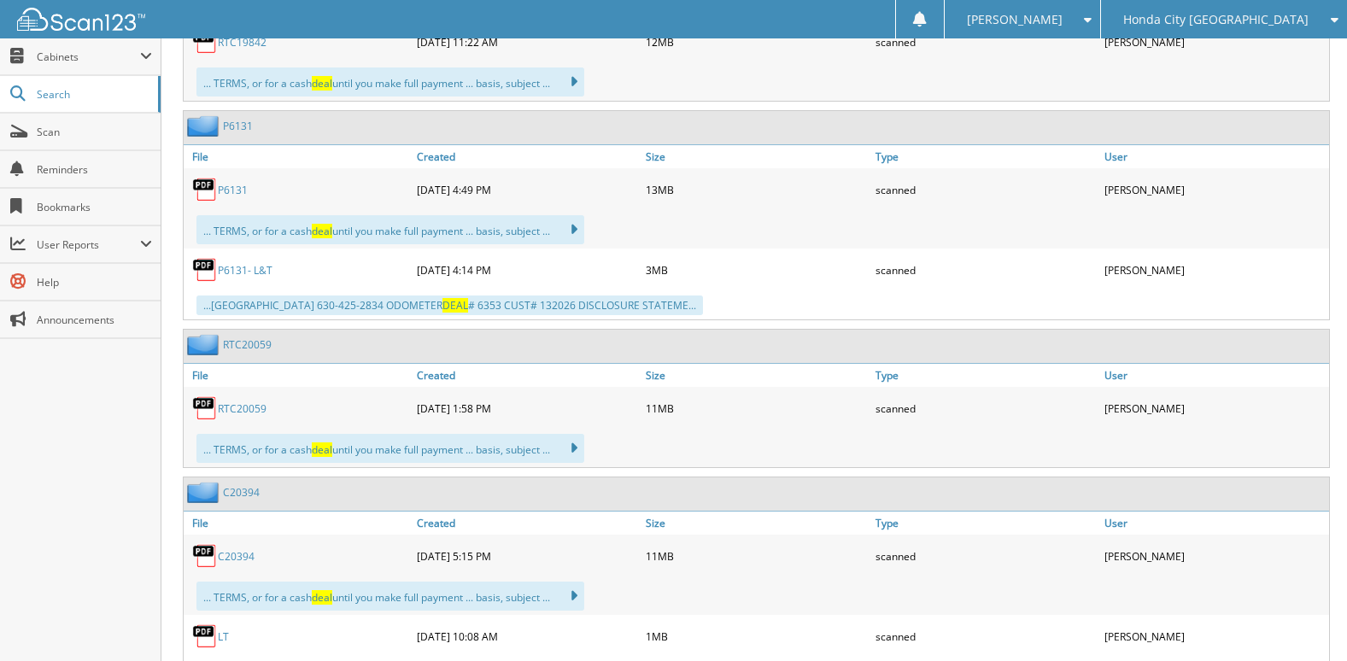
click at [237, 551] on link "C20394" at bounding box center [236, 556] width 37 height 15
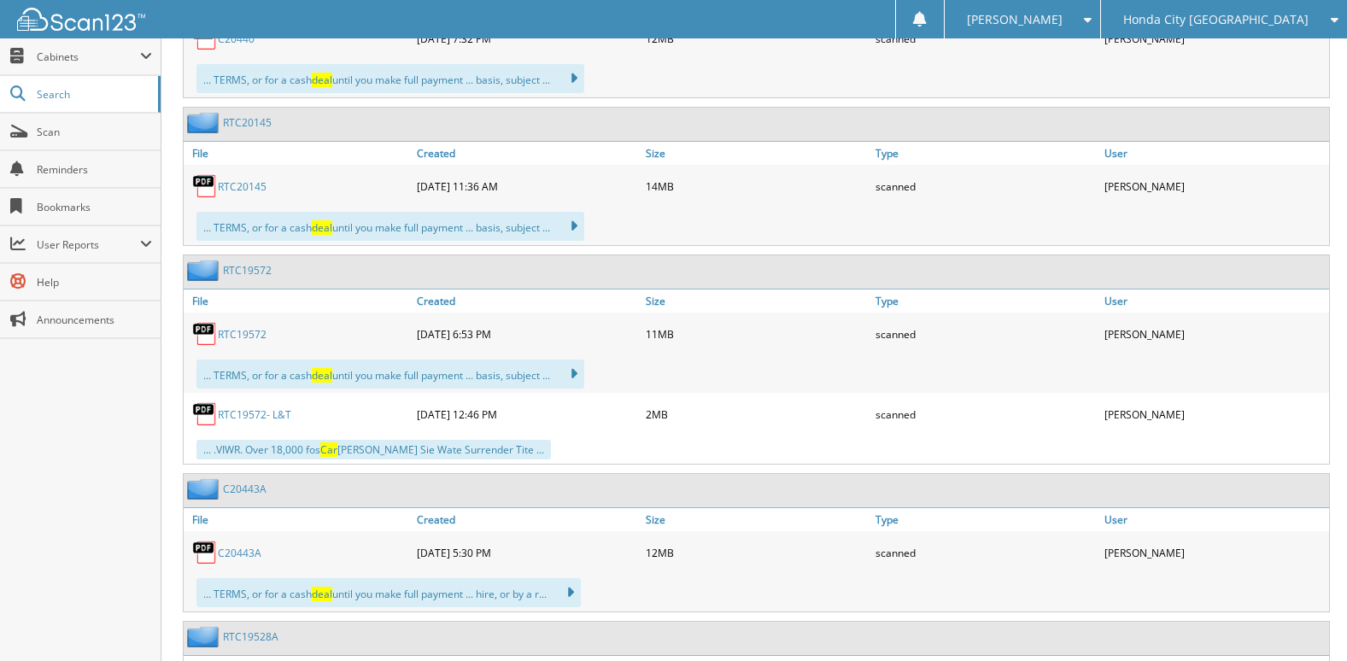
scroll to position [10678, 0]
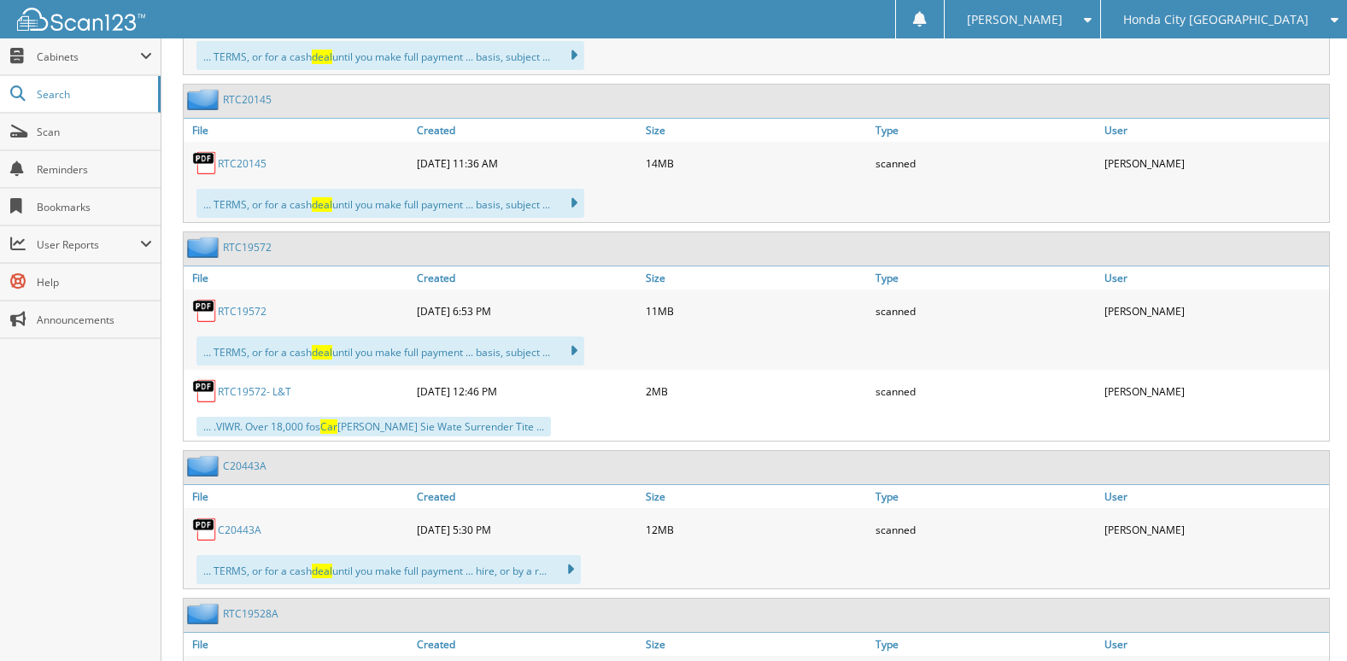
click at [255, 310] on link "RTC19572" at bounding box center [242, 311] width 49 height 15
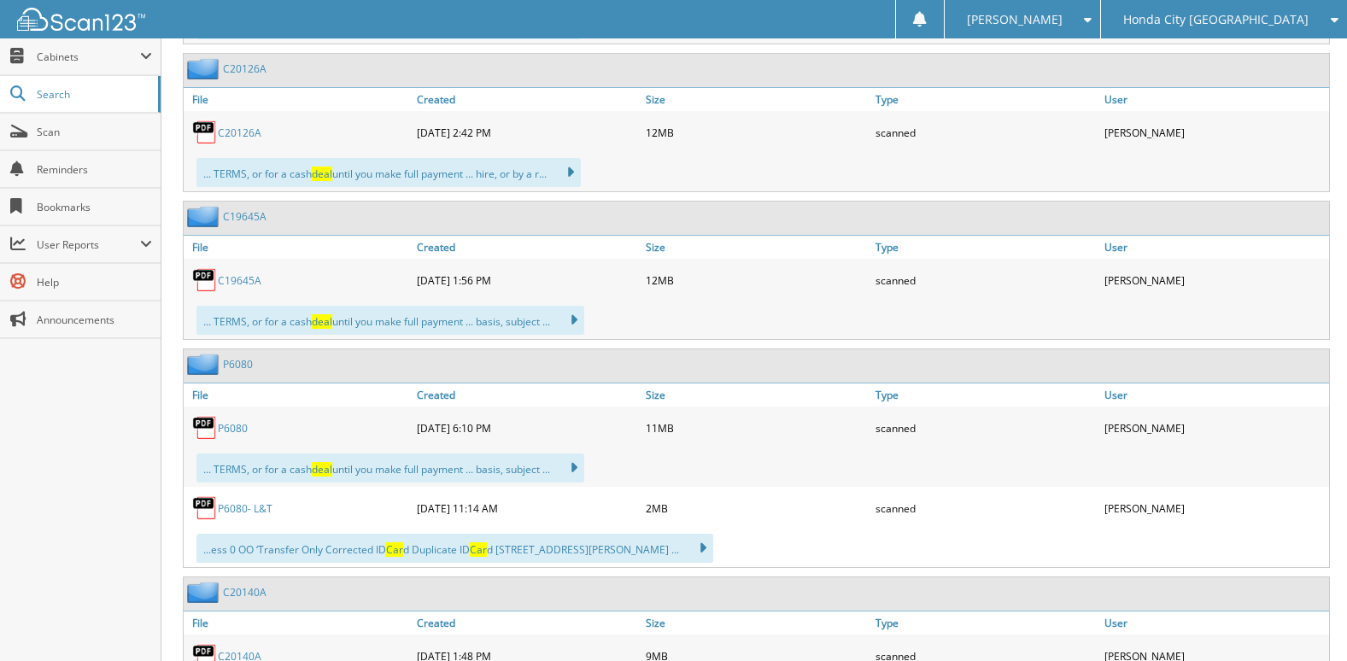
scroll to position [12044, 0]
click at [235, 419] on link "P6080" at bounding box center [233, 426] width 30 height 15
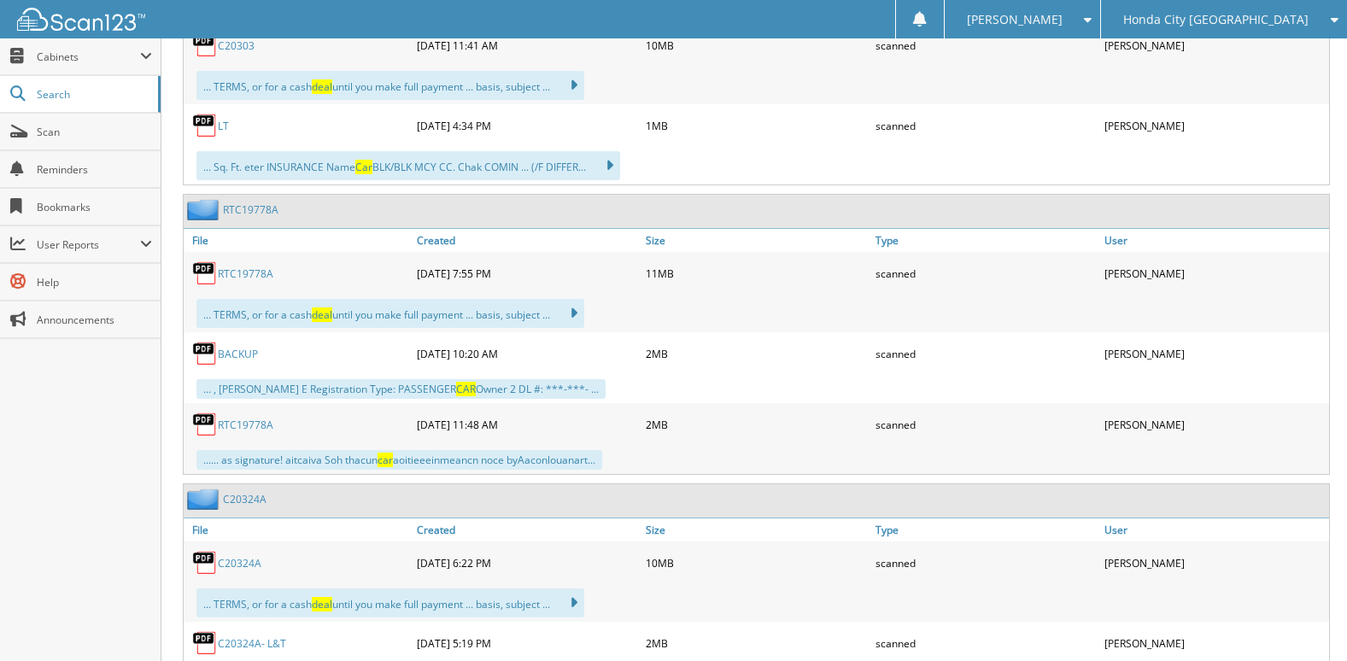
scroll to position [13497, 0]
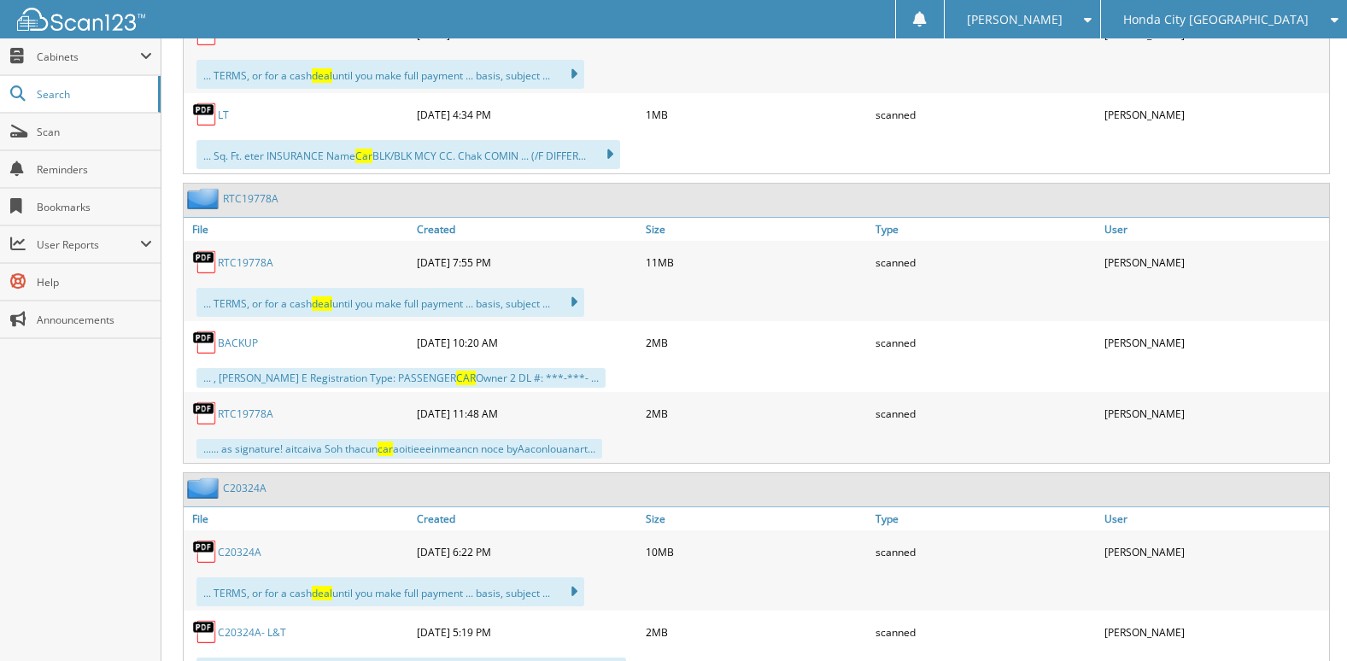
click at [261, 260] on link "RTC19778A" at bounding box center [246, 262] width 56 height 15
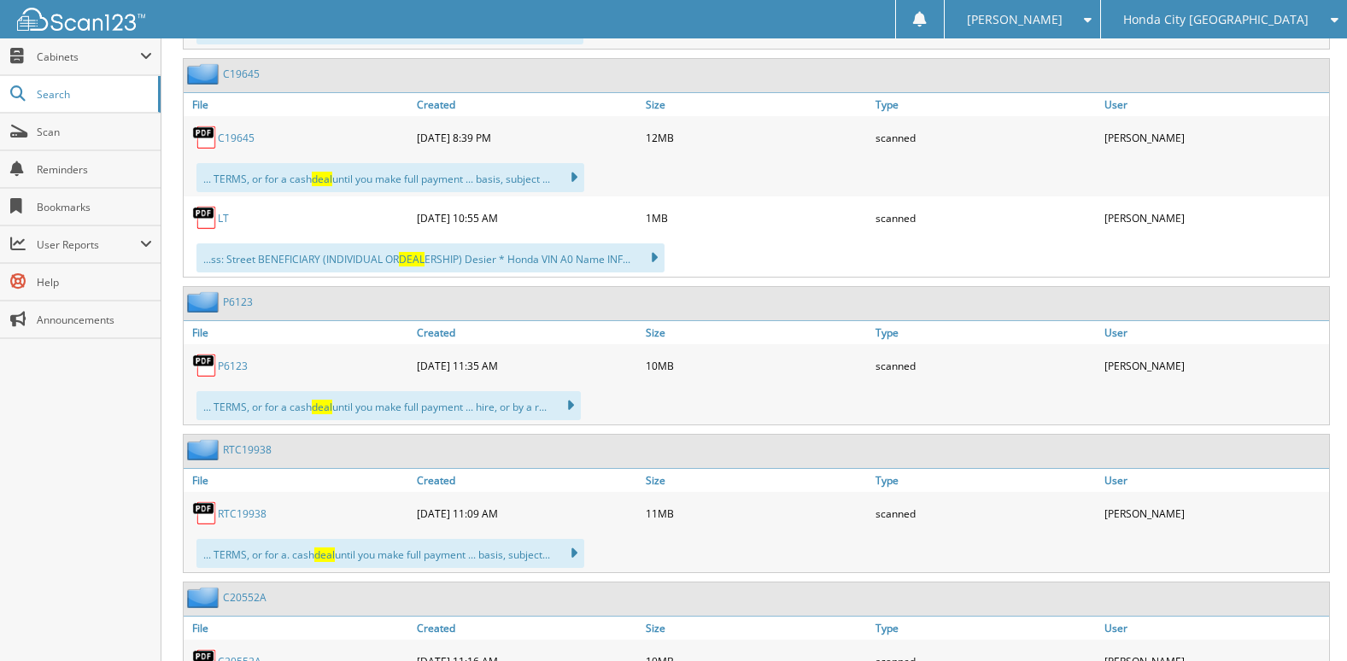
scroll to position [14522, 0]
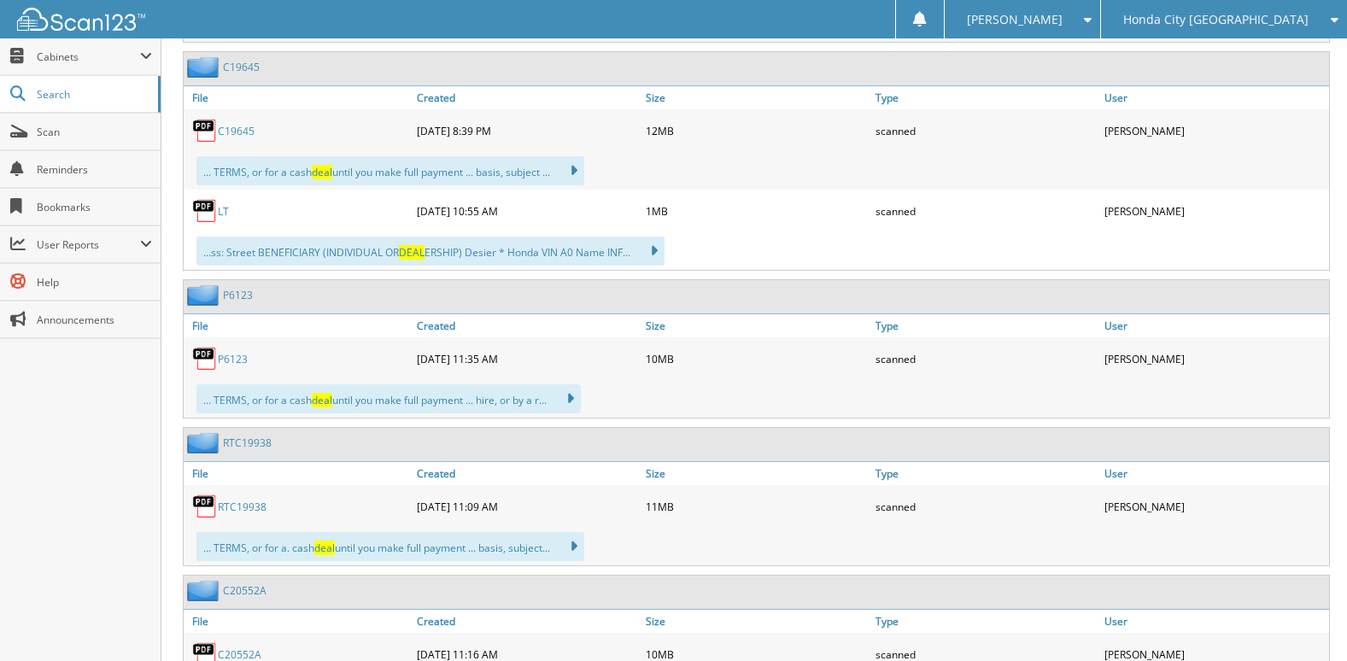
click at [249, 507] on link "RTC19938" at bounding box center [242, 507] width 49 height 15
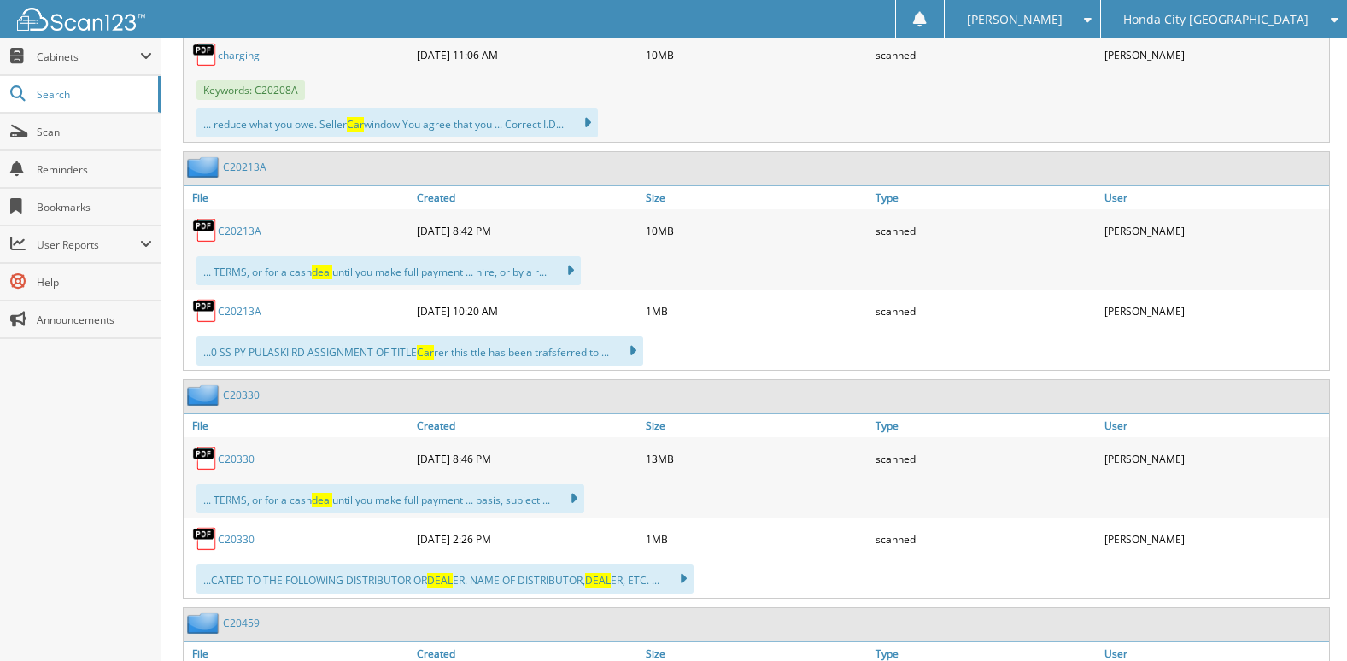
scroll to position [15290, 0]
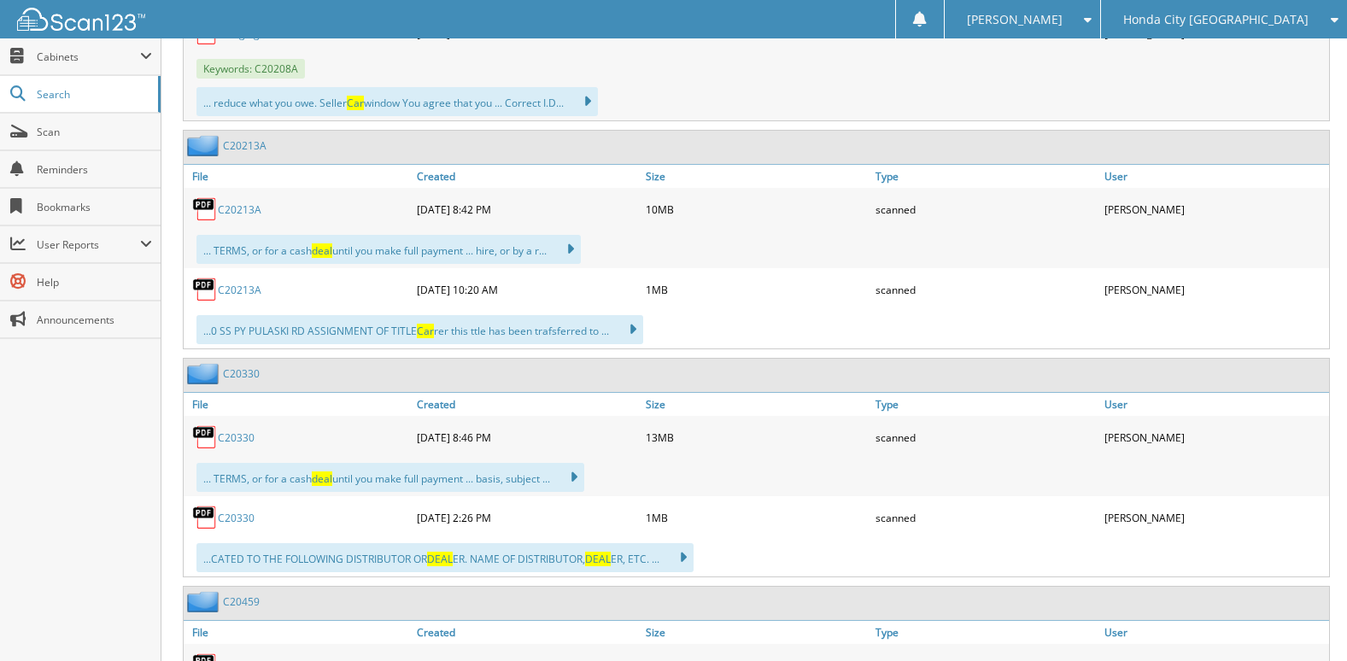
click at [243, 434] on link "C20330" at bounding box center [236, 438] width 37 height 15
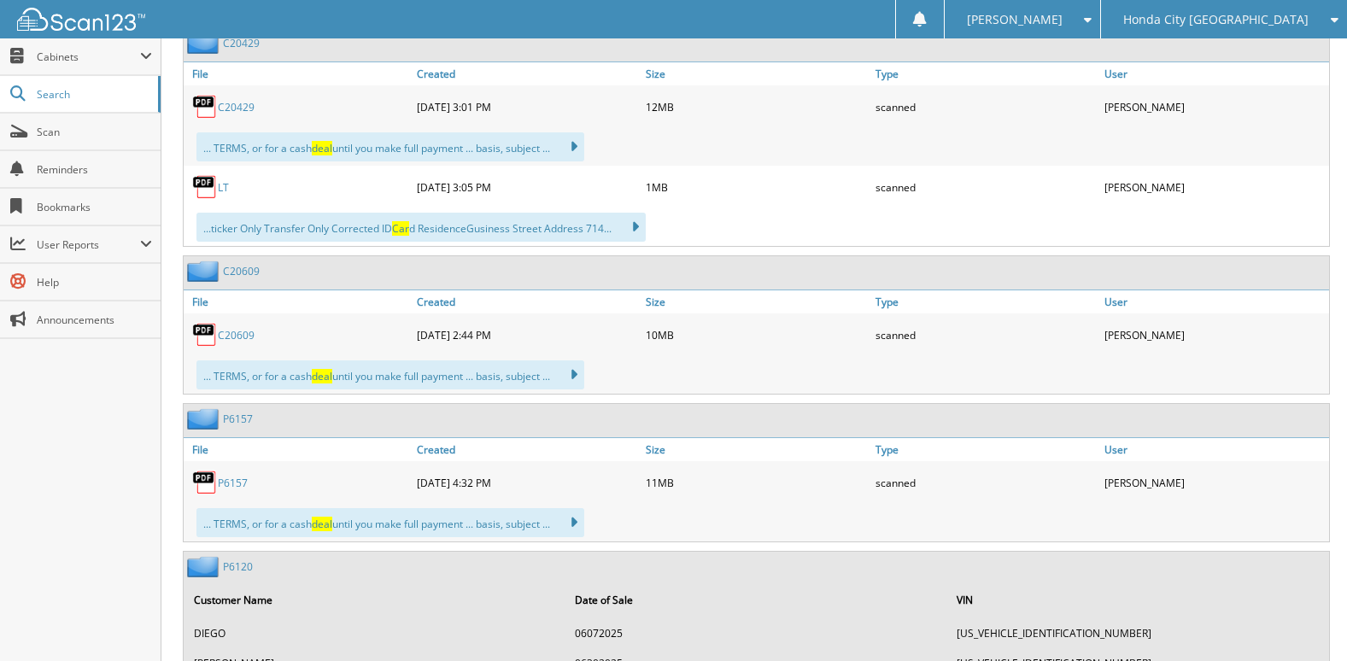
scroll to position [16230, 0]
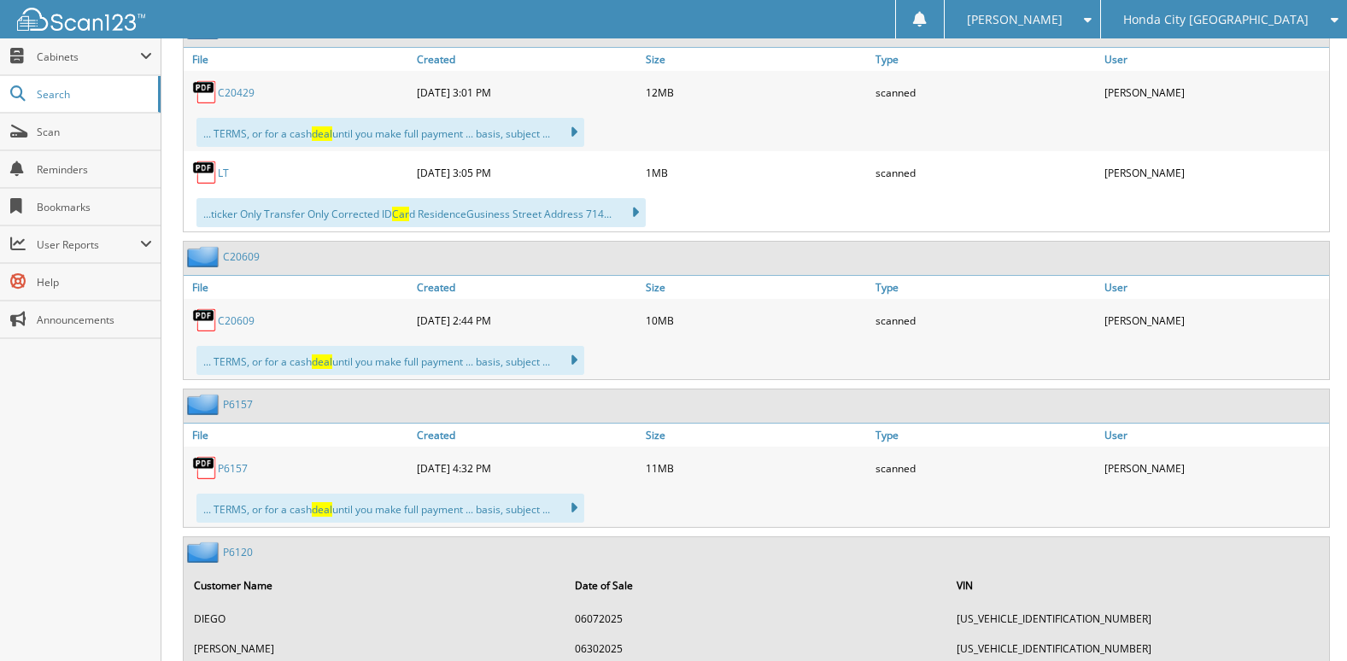
click at [238, 313] on link "C20609" at bounding box center [236, 320] width 37 height 15
